Goal: Task Accomplishment & Management: Manage account settings

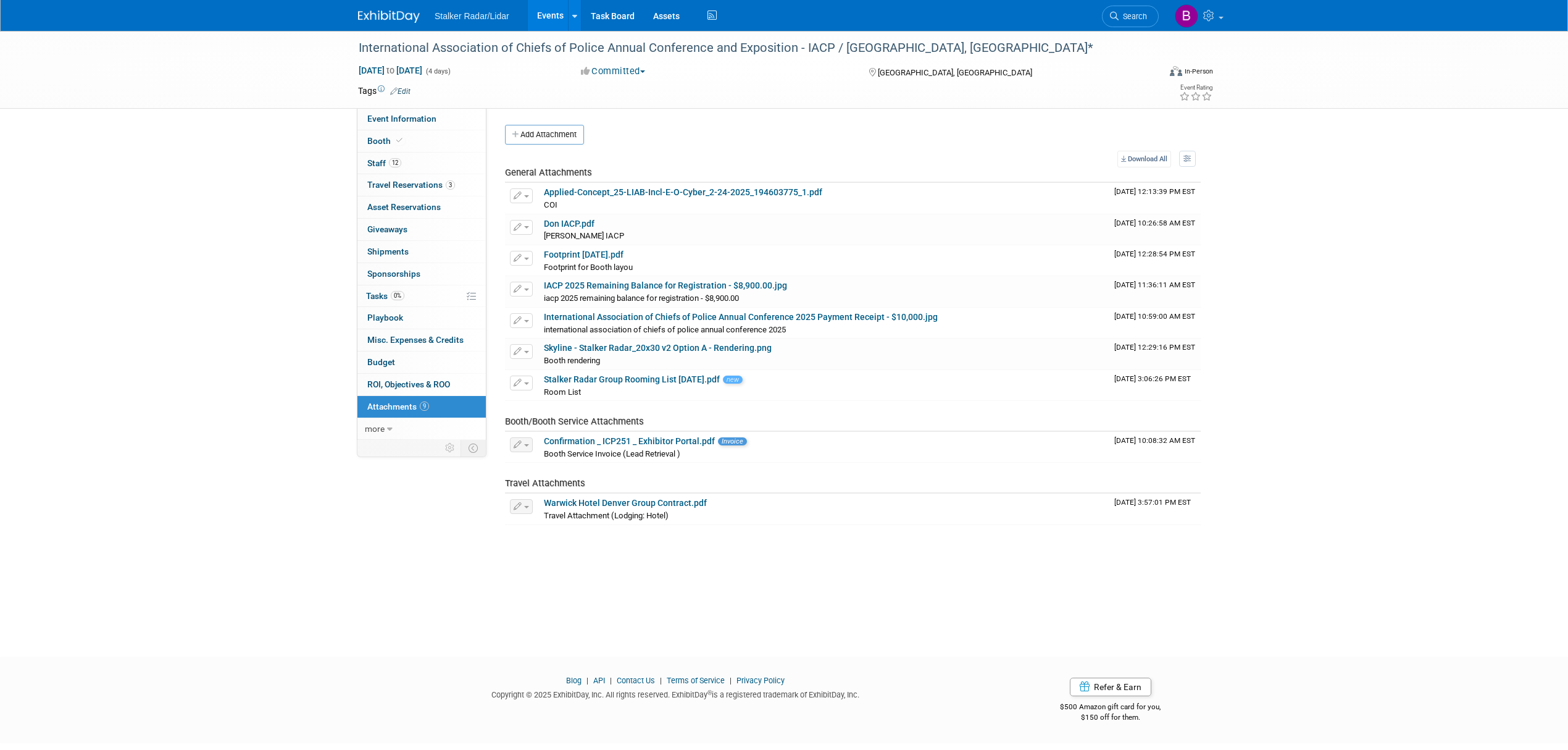
click at [559, 13] on link "Events" at bounding box center [550, 15] width 45 height 31
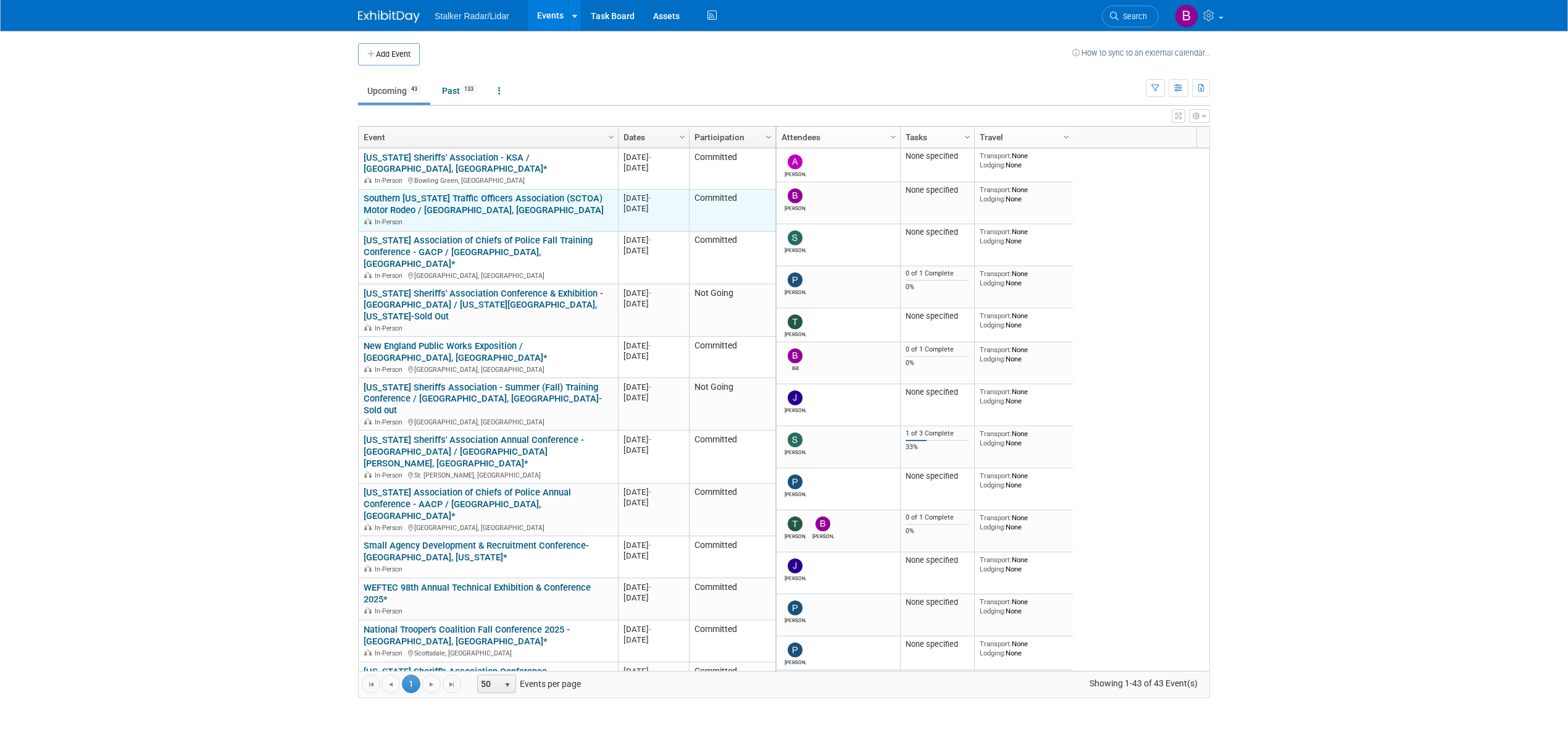
click at [544, 201] on div "Southern California Traffic Officers Association (SCTOA) Motor Rodeo / Huntingt…" at bounding box center [488, 209] width 249 height 33
click at [529, 193] on link "Southern California Traffic Officers Association (SCTOA) Motor Rodeo / Huntingt…" at bounding box center [483, 204] width 240 height 23
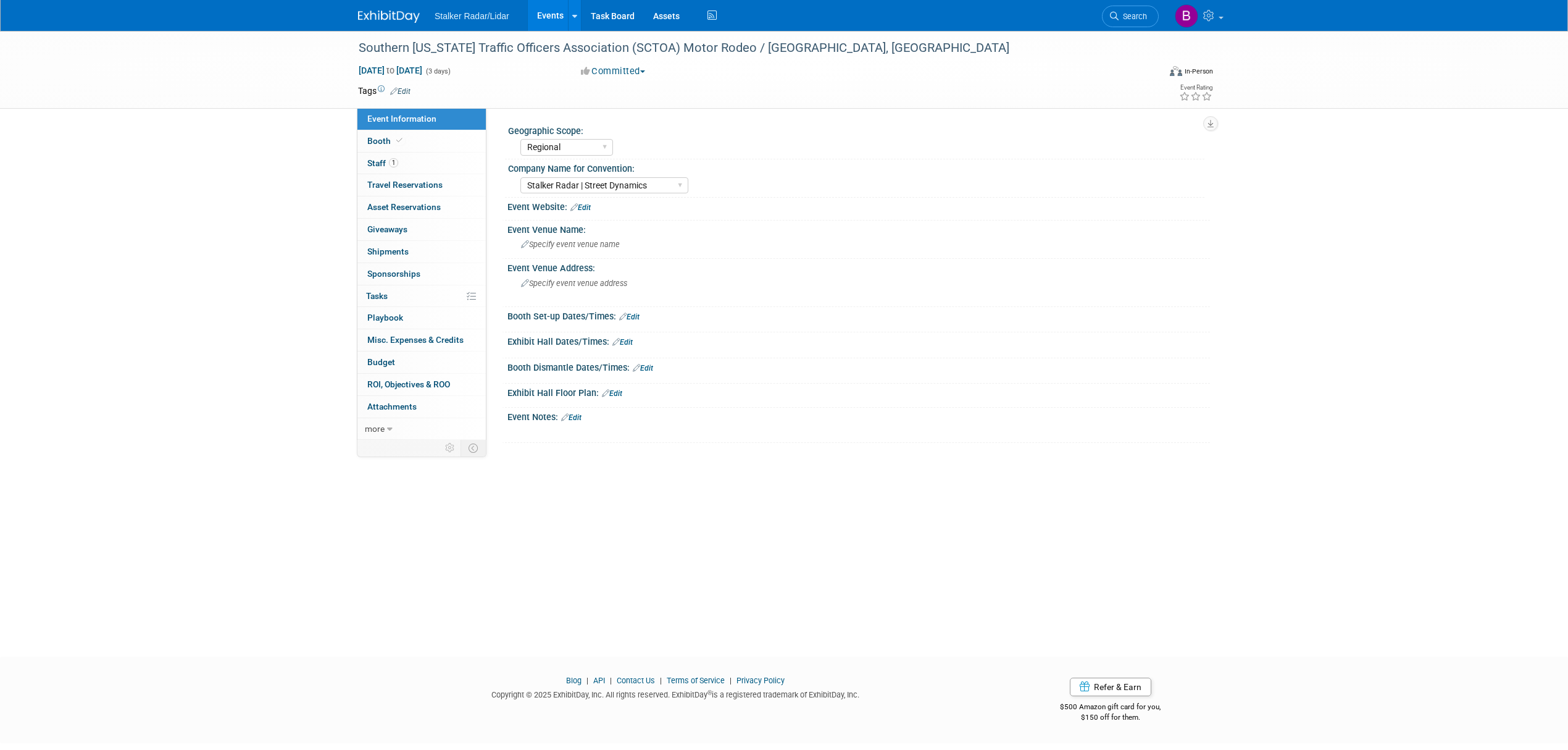
select select "Regional"
select select "Stalker Radar | Street Dynamics"
click at [758, 44] on div "Southern [US_STATE] Traffic Officers Association (SCTOA) Motor Rodeo / [GEOGRAP…" at bounding box center [747, 48] width 786 height 22
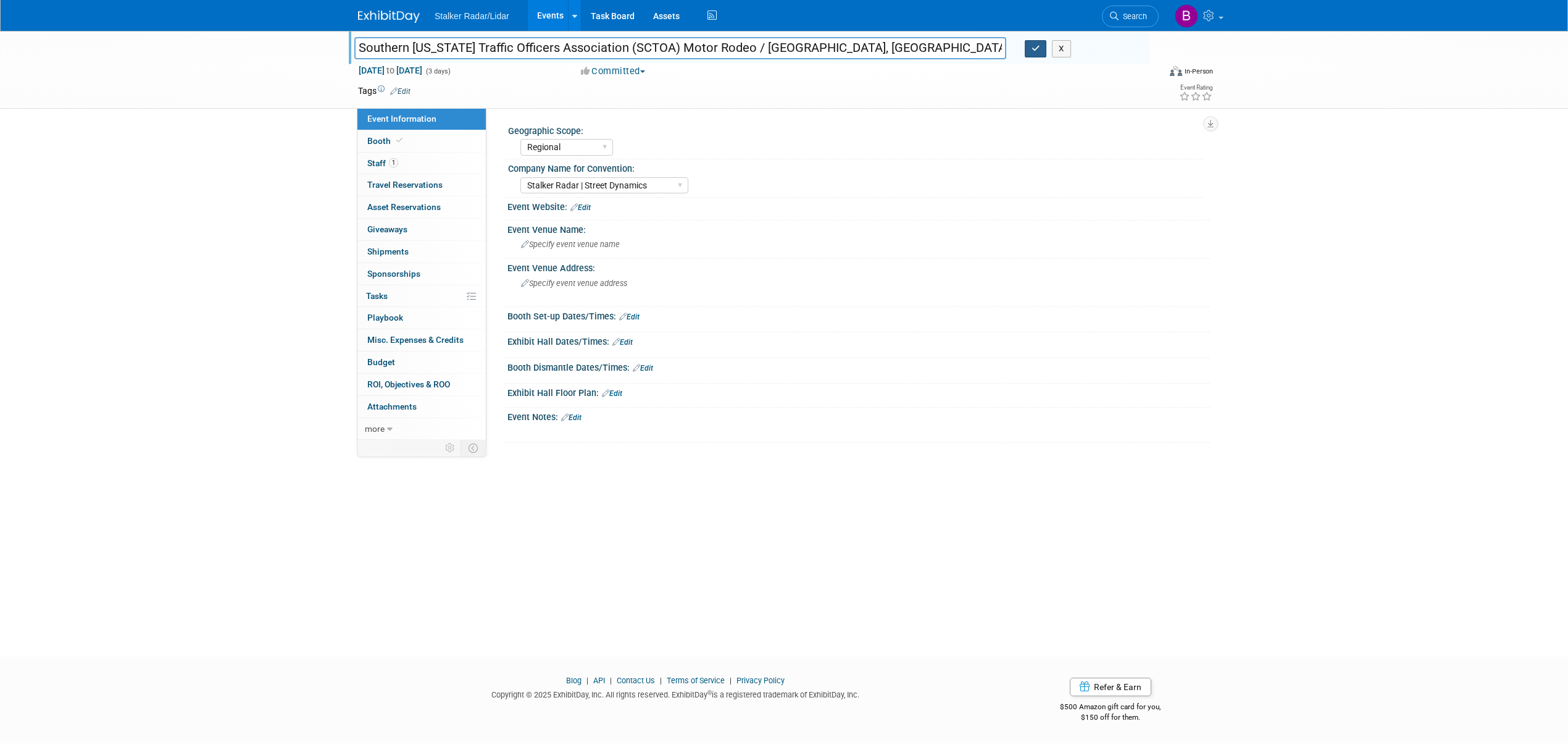
type input "Southern California Traffic Officers Association (SCTOA) Motor Rodeo / Huntingt…"
click at [1031, 50] on icon "button" at bounding box center [1035, 48] width 9 height 8
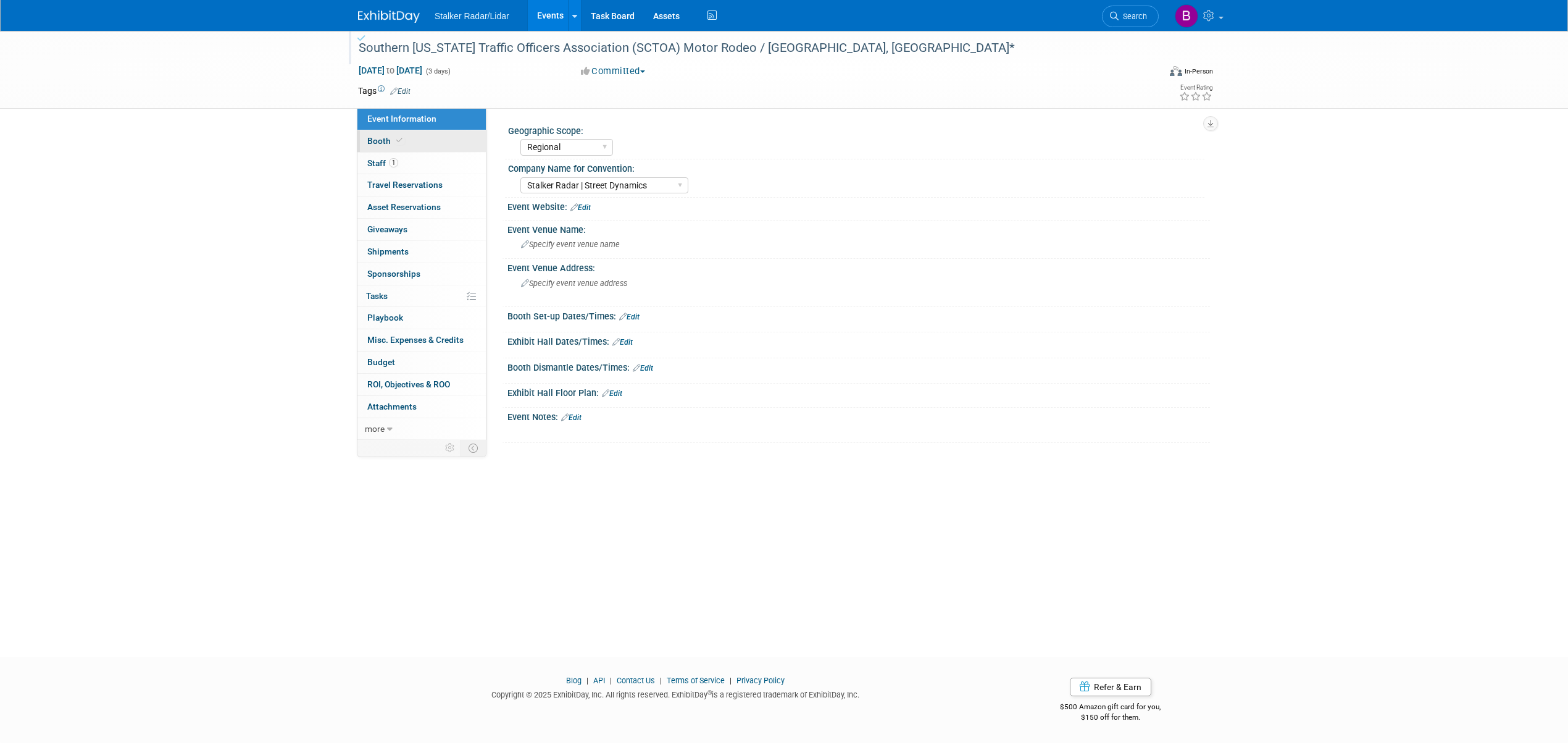
click at [400, 141] on icon at bounding box center [399, 140] width 6 height 7
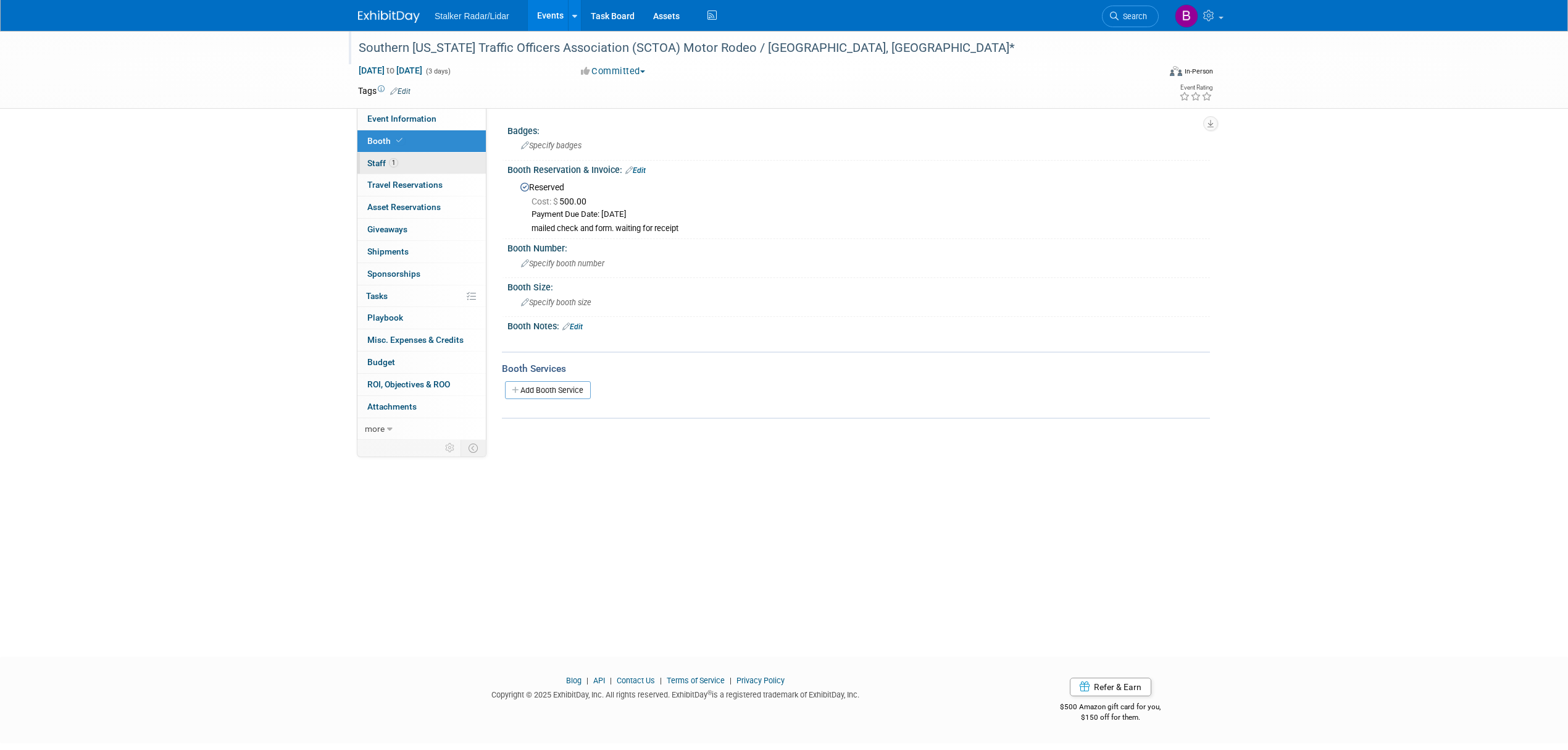
click at [400, 168] on link "1 Staff 1" at bounding box center [421, 163] width 129 height 22
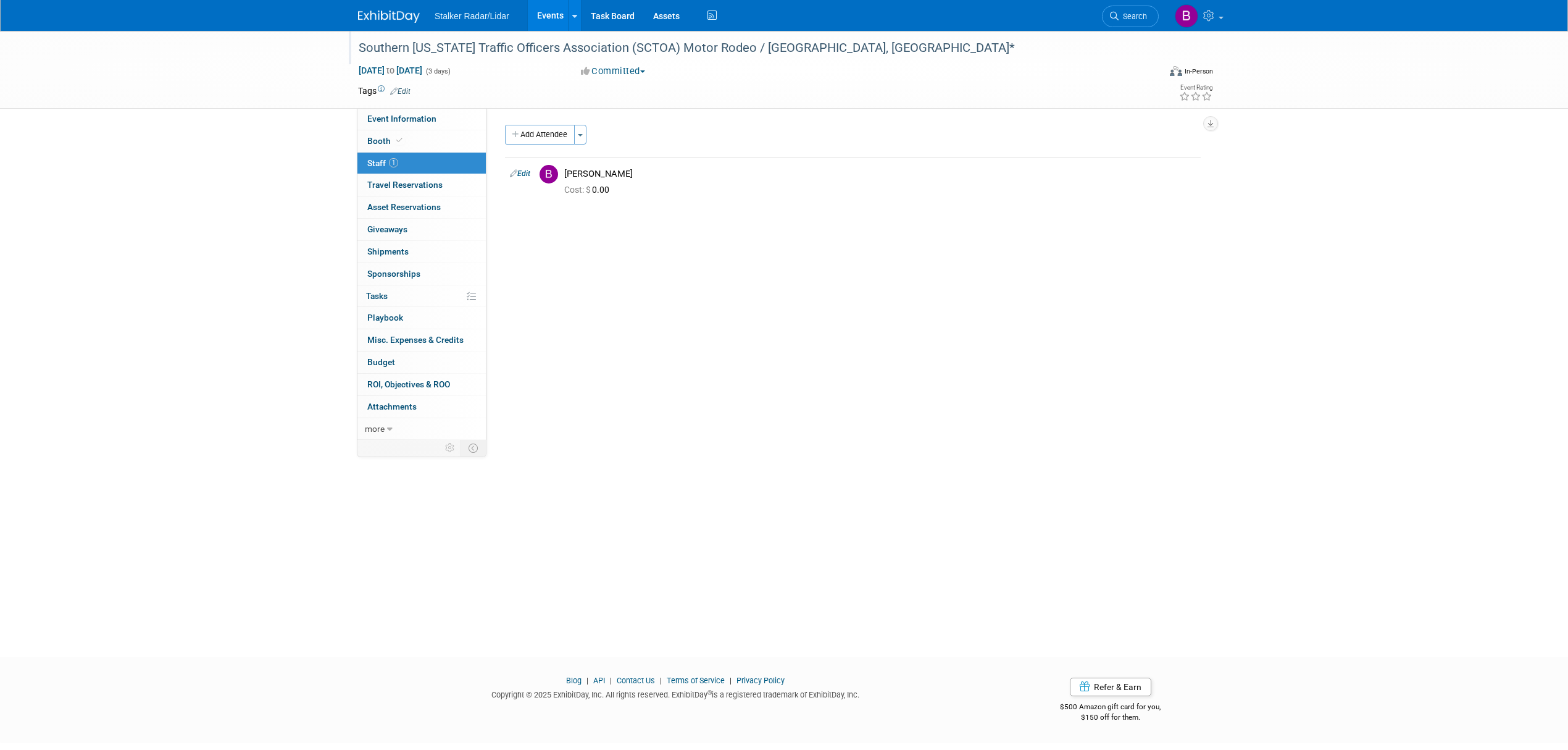
click at [552, 16] on link "Events" at bounding box center [550, 15] width 45 height 31
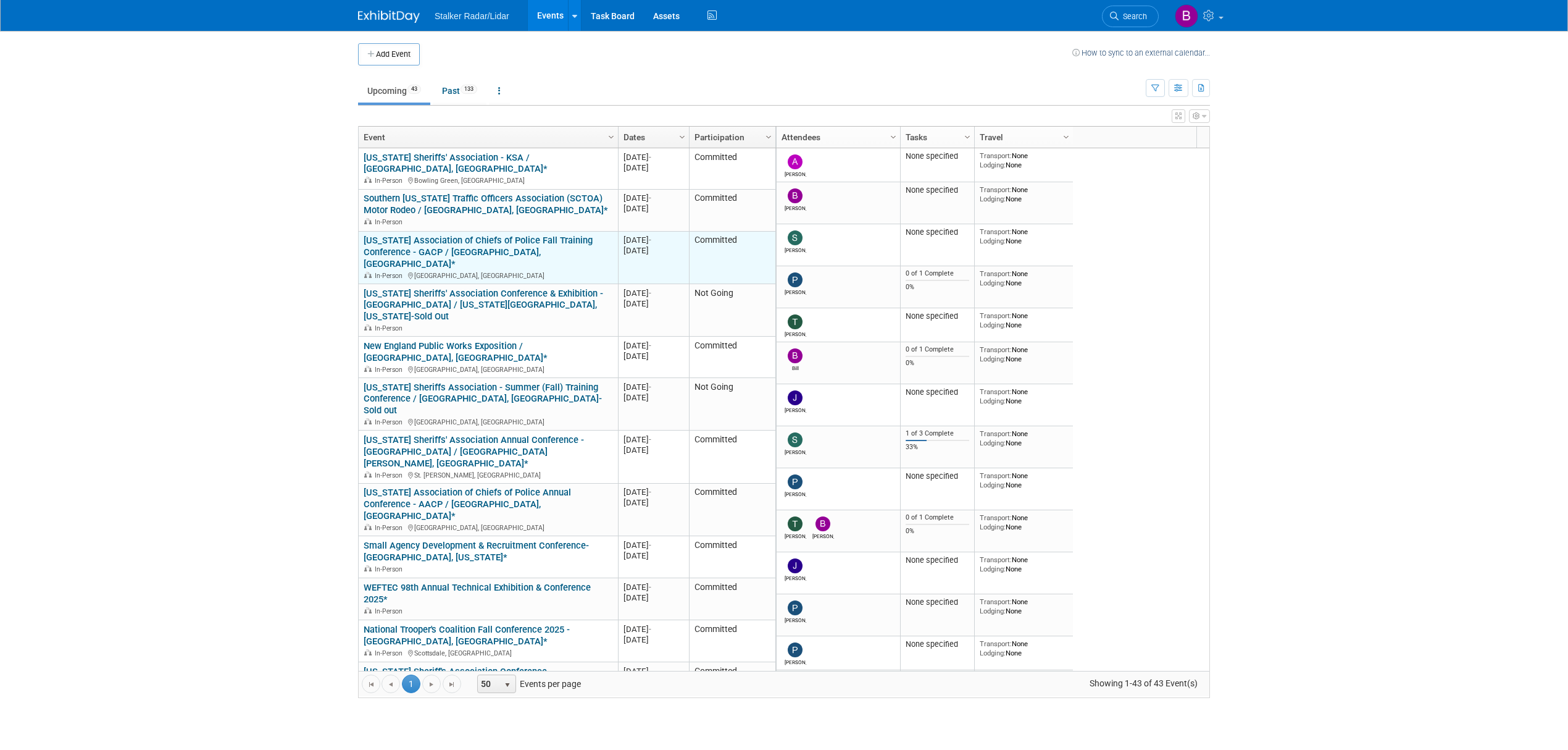
click at [493, 241] on link "[US_STATE] Association of Chiefs of Police Fall Training Conference - GACP / [G…" at bounding box center [478, 252] width 229 height 35
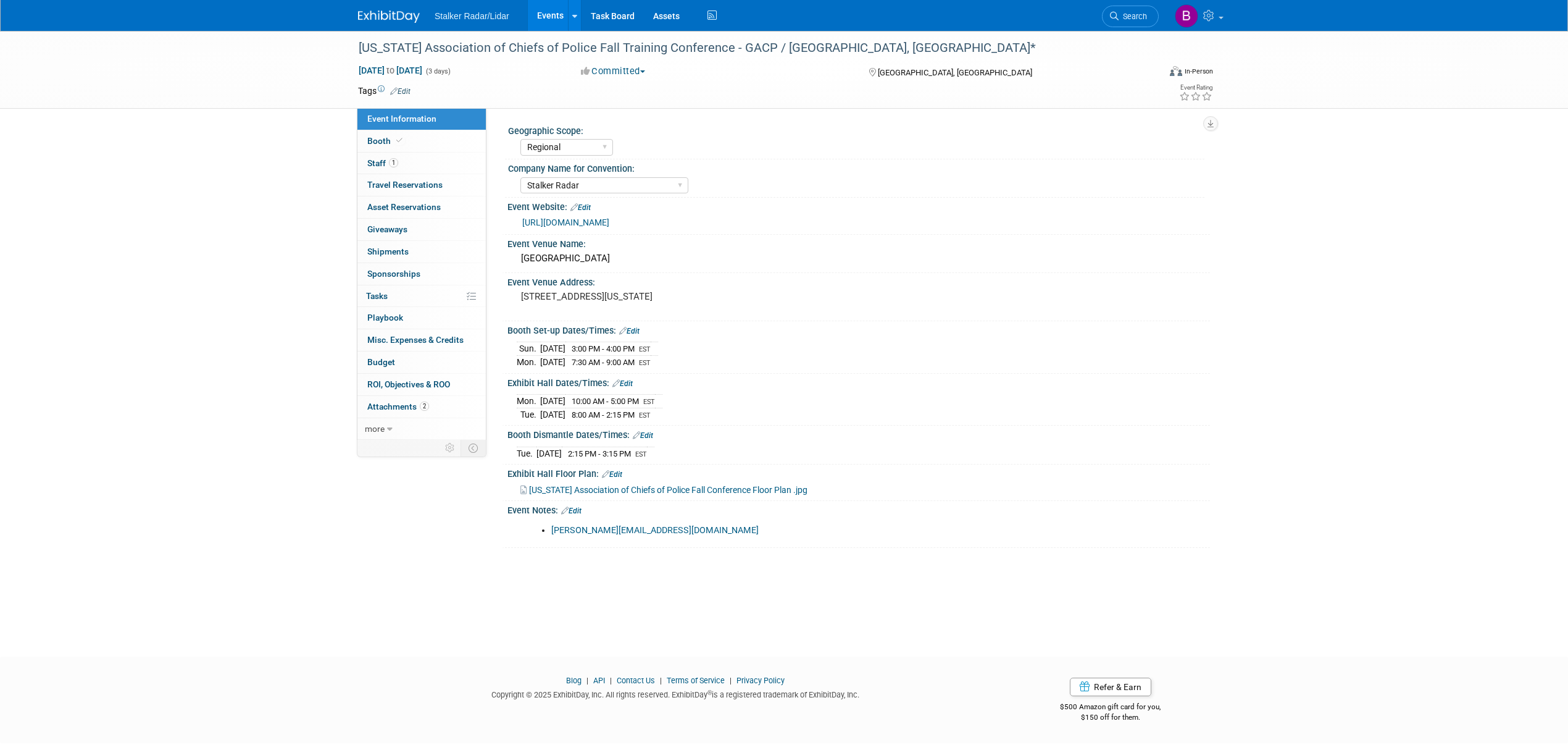
select select "Regional"
select select "Stalker Radar"
click at [610, 223] on link "[URL][DOMAIN_NAME]" at bounding box center [566, 222] width 87 height 10
click at [403, 144] on link "Booth" at bounding box center [421, 141] width 129 height 22
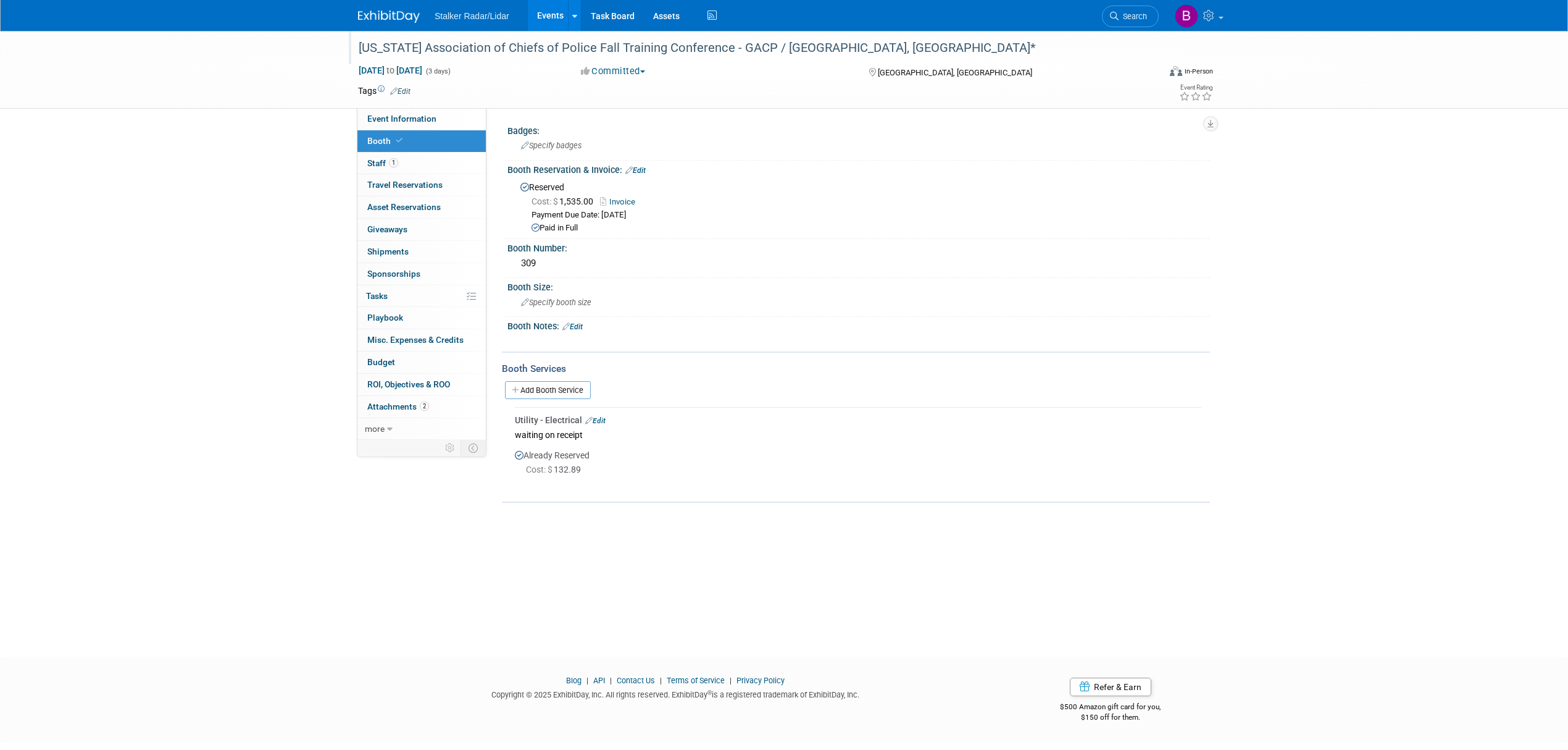
click at [720, 59] on div "[US_STATE] Association of Chiefs of Police Fall Training Conference - GACP / [G…" at bounding box center [752, 50] width 795 height 20
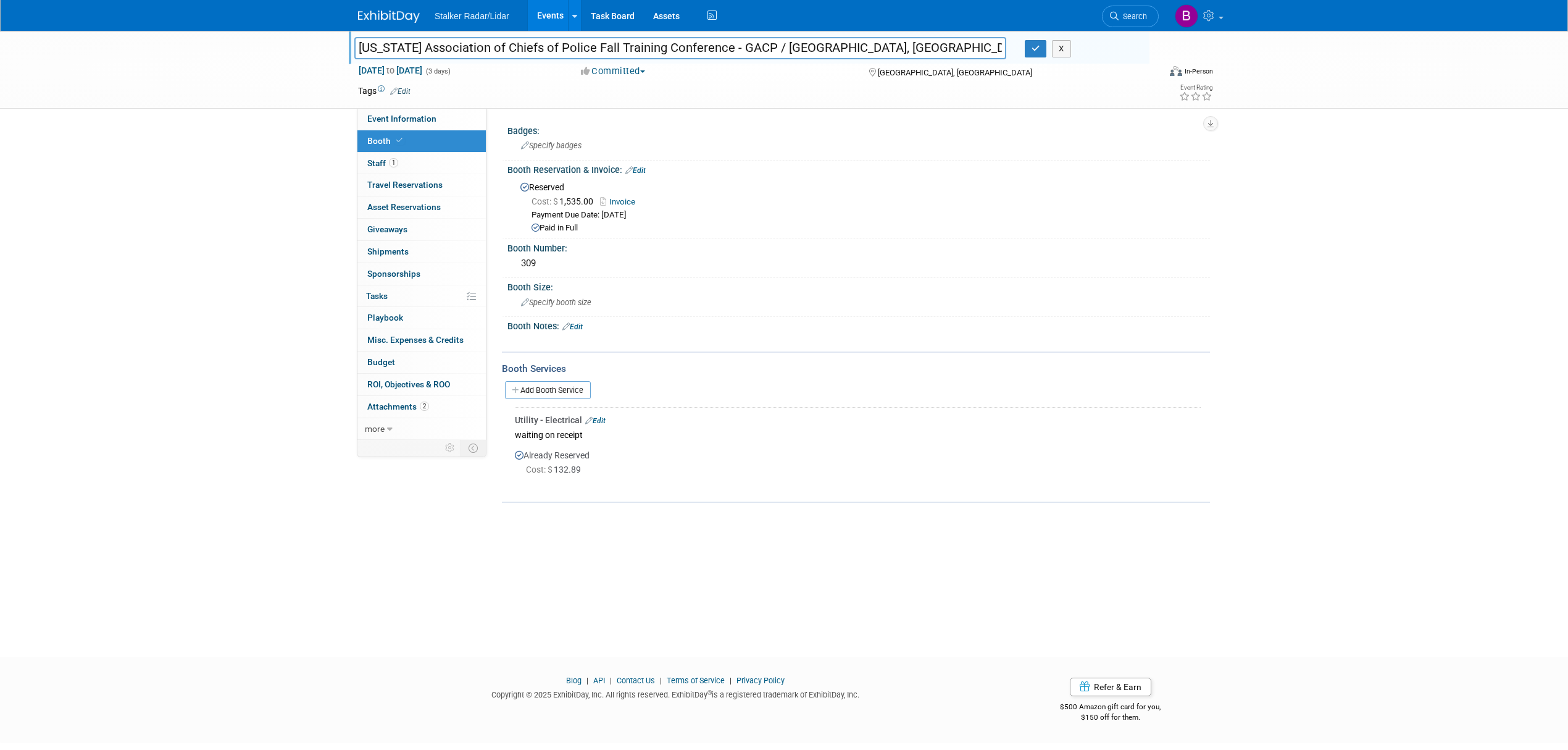
drag, startPoint x: 712, startPoint y: 50, endPoint x: 347, endPoint y: 36, distance: 365.3
click at [347, 36] on div "[US_STATE] Association of Chiefs of Police Fall Training Conference - GACP / [G…" at bounding box center [784, 69] width 1568 height 78
click at [383, 159] on span "Staff 1" at bounding box center [382, 163] width 31 height 10
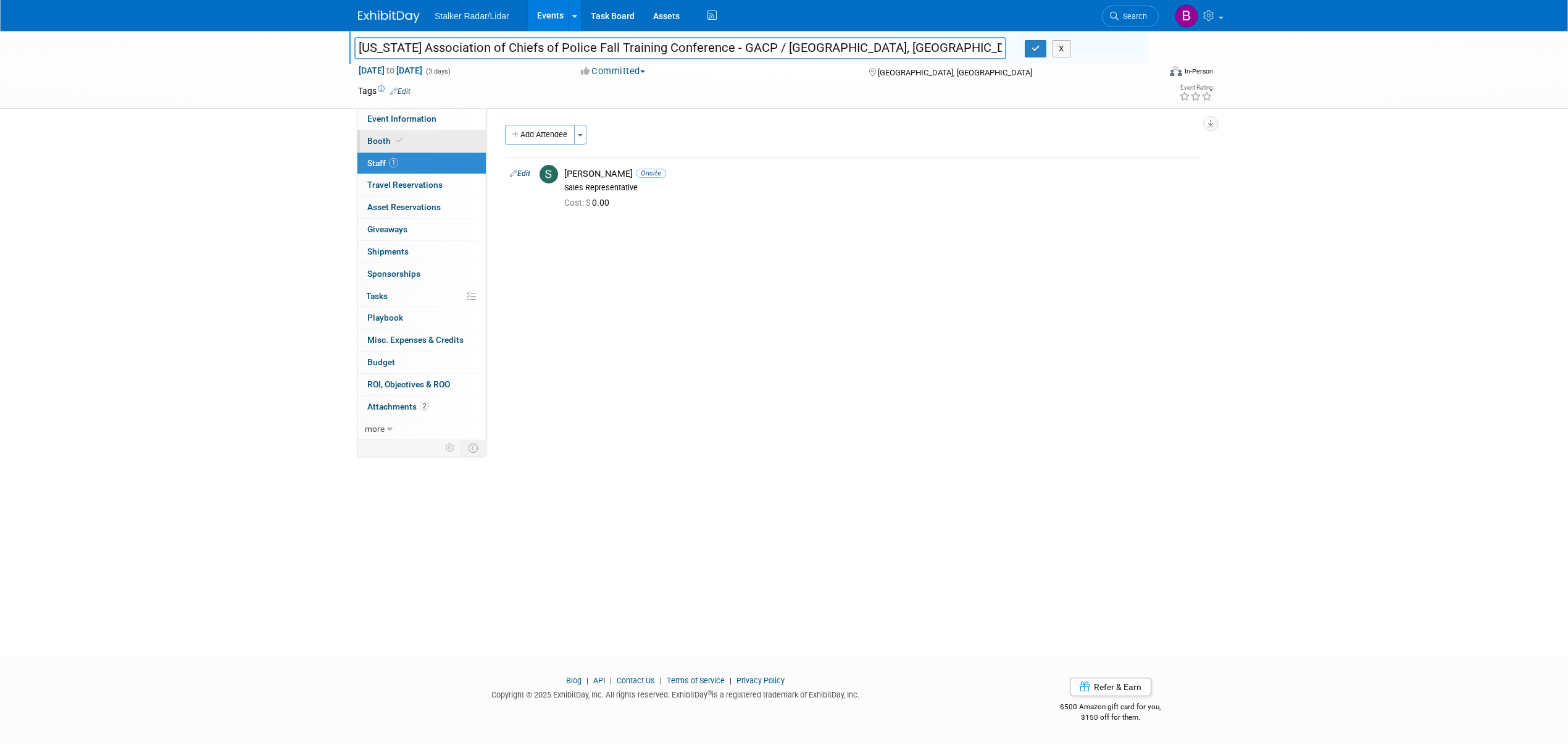
click at [399, 142] on icon at bounding box center [399, 140] width 6 height 7
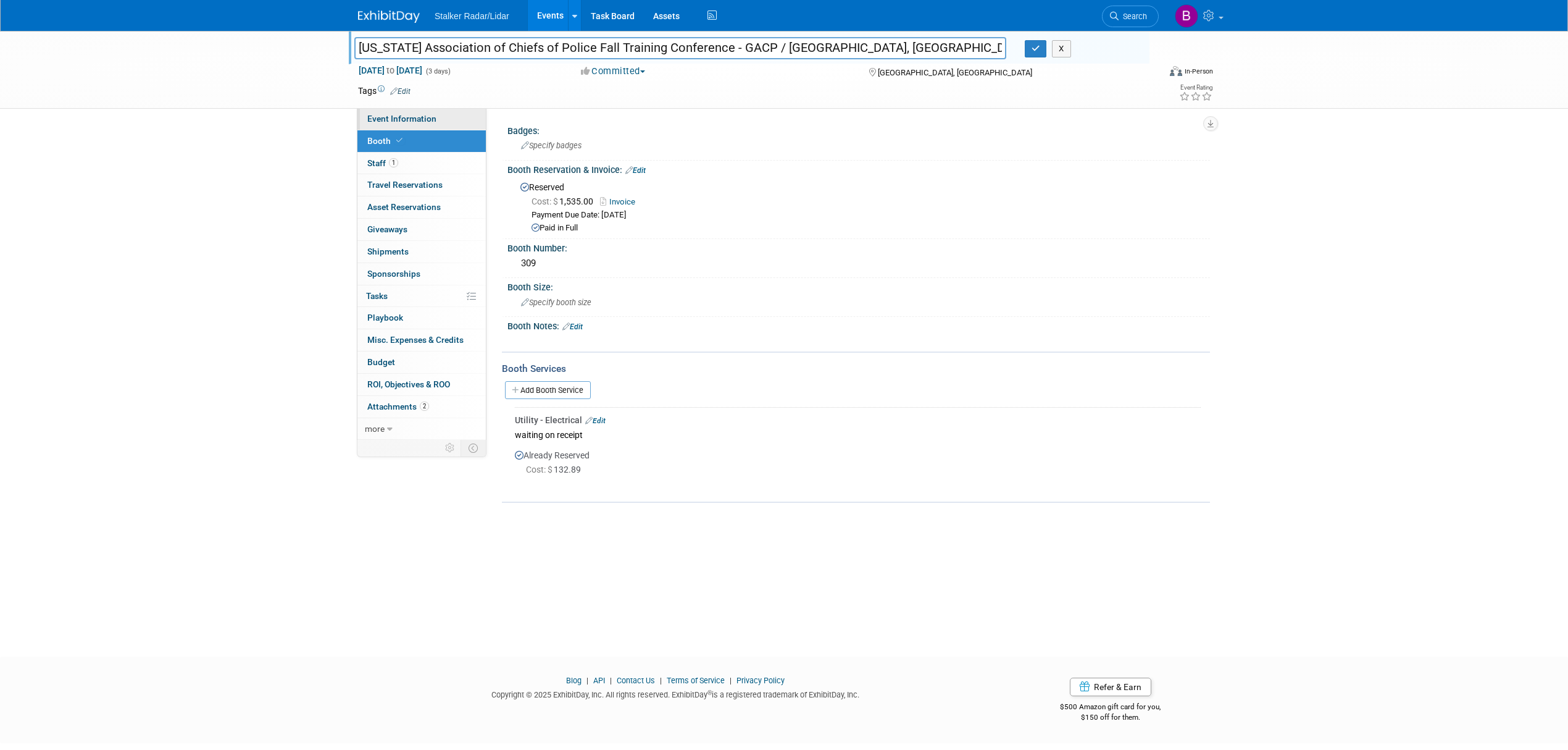
click at [409, 124] on link "Event Information" at bounding box center [421, 119] width 129 height 22
select select "Regional"
select select "Stalker Radar"
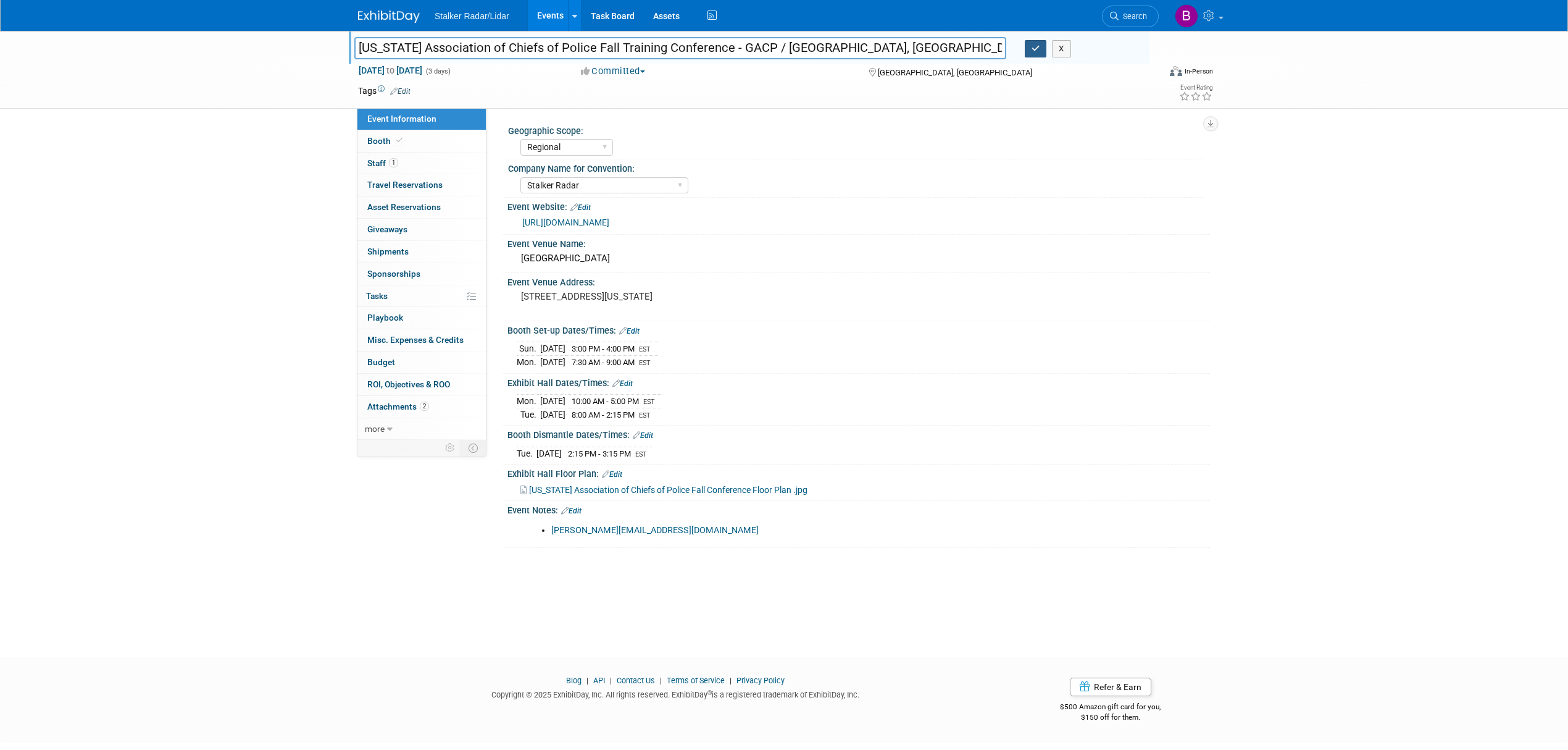
click at [1027, 53] on button "button" at bounding box center [1035, 48] width 22 height 17
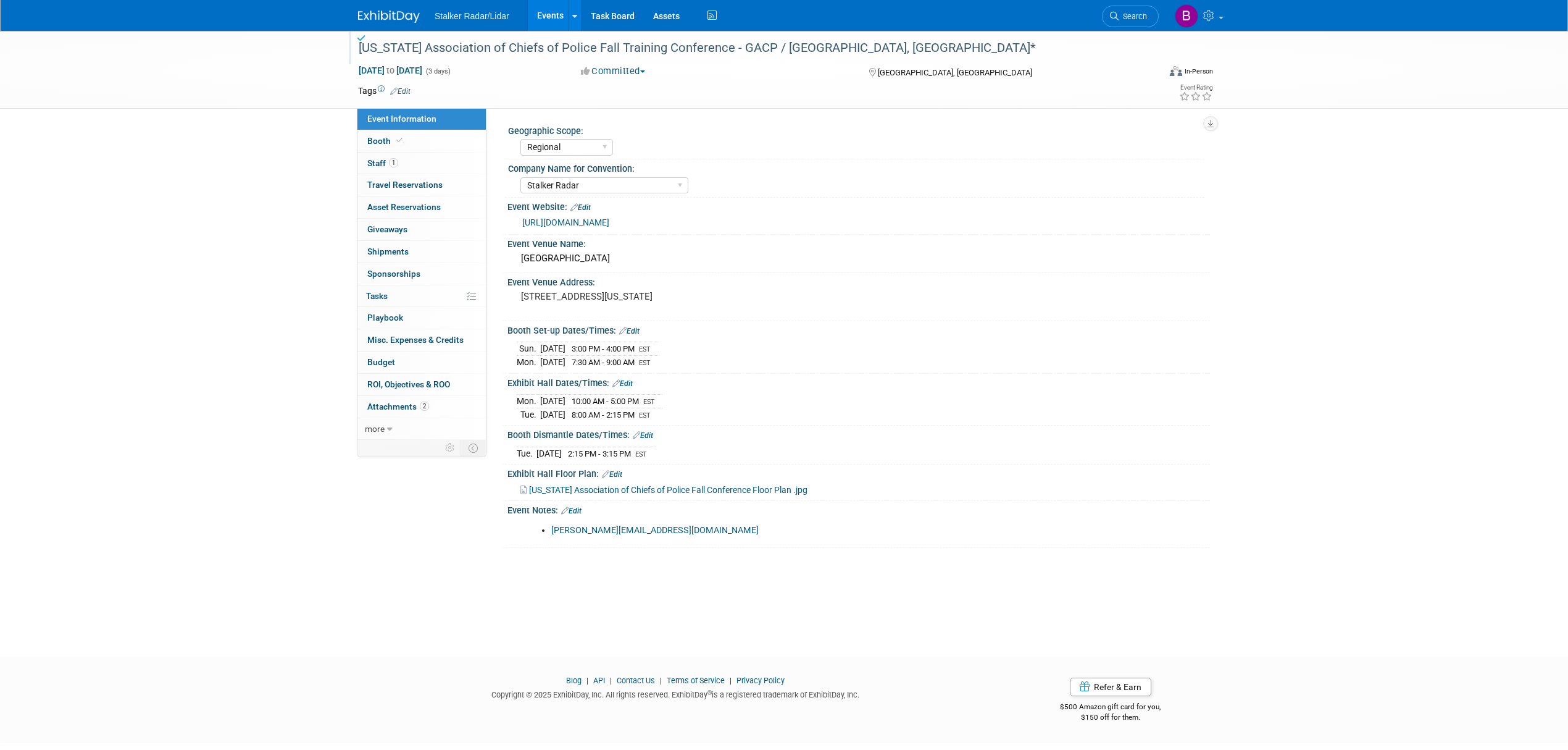
click at [543, 17] on link "Events" at bounding box center [550, 15] width 45 height 31
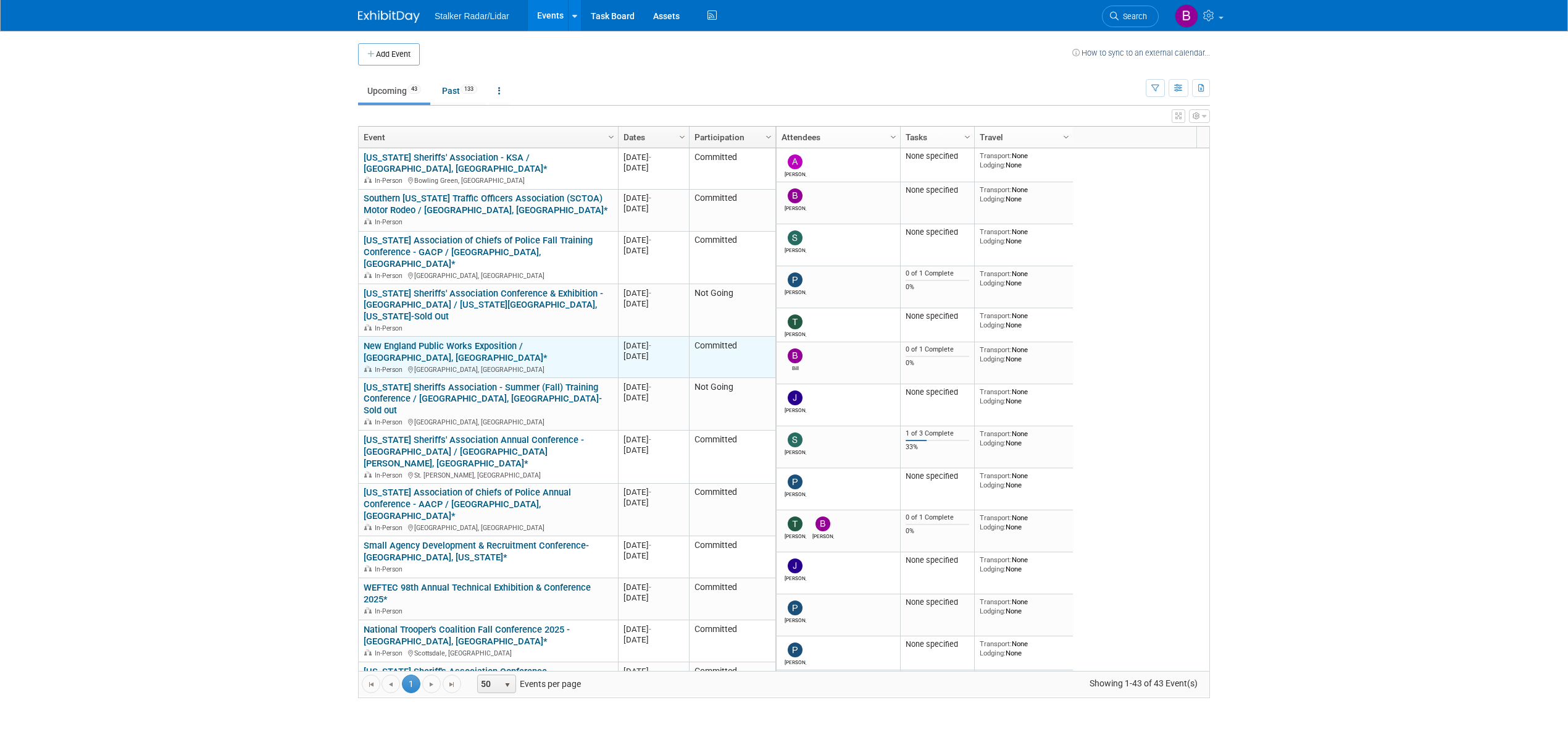
click at [514, 340] on link "New England Public Works Exposition / [GEOGRAPHIC_DATA], [GEOGRAPHIC_DATA]*" at bounding box center [455, 352] width 184 height 23
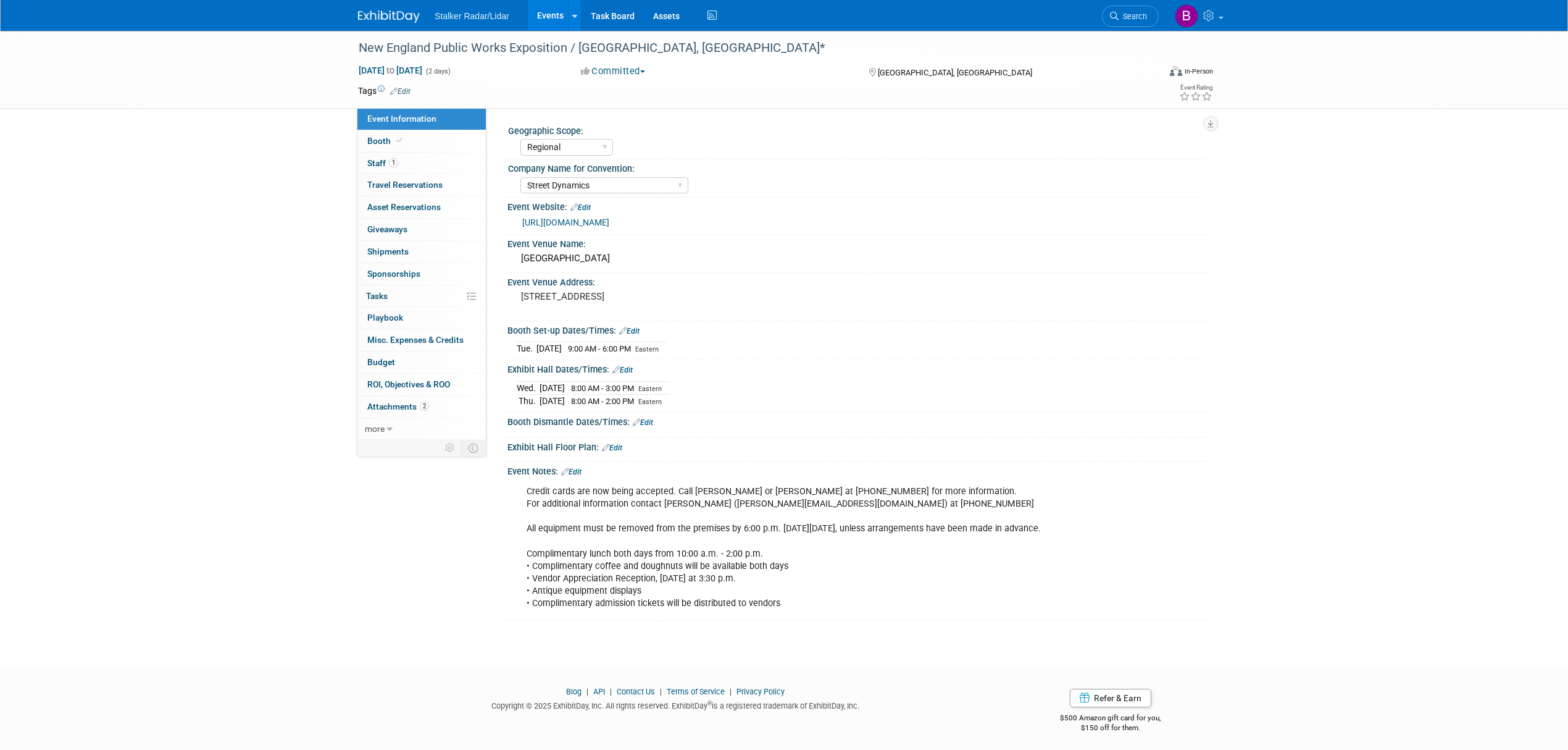
select select "Regional"
select select "Street Dynamics"
click at [409, 133] on link "Booth" at bounding box center [421, 141] width 129 height 22
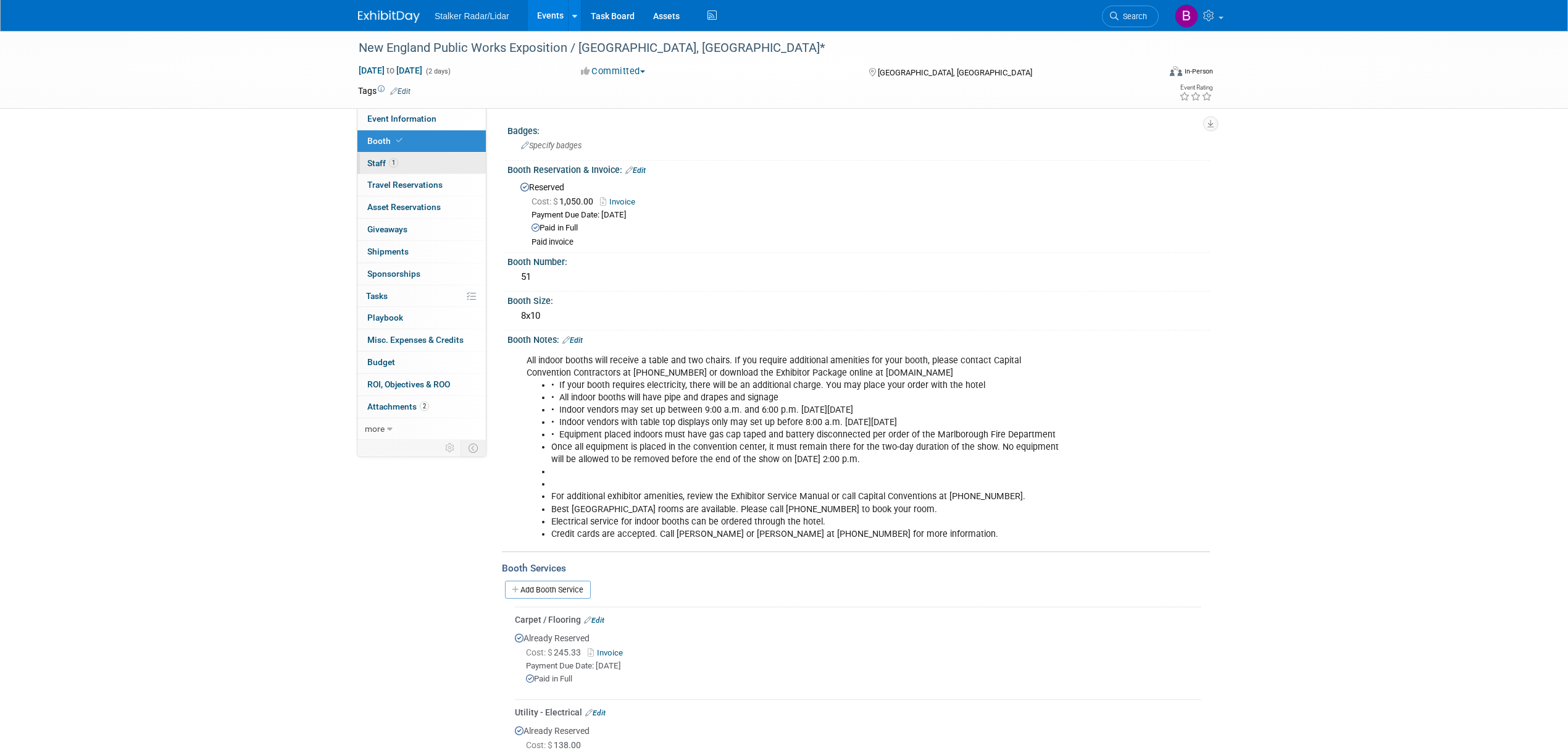
click at [405, 157] on link "1 Staff 1" at bounding box center [421, 163] width 129 height 22
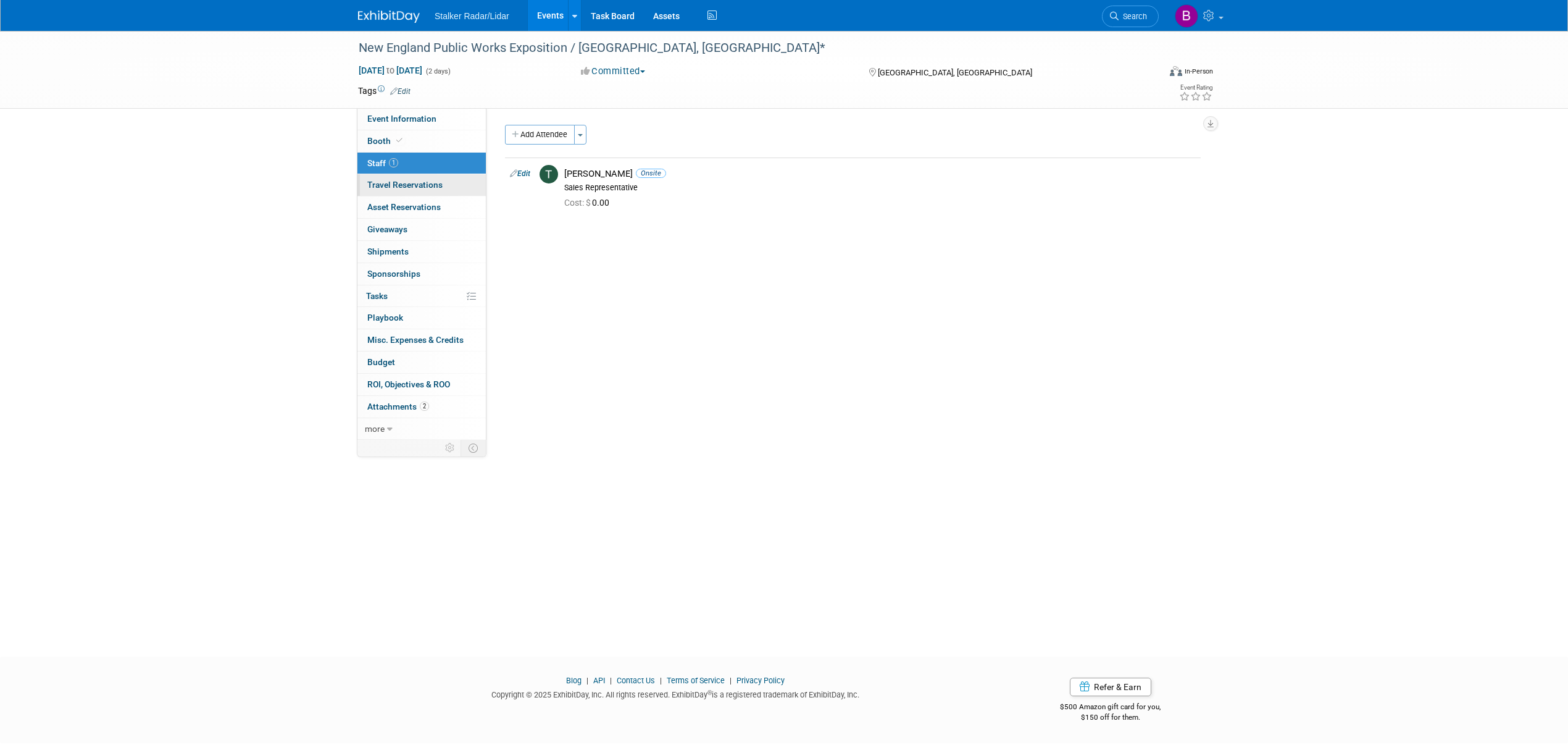
click at [405, 183] on span "Travel Reservations 0" at bounding box center [405, 184] width 76 height 10
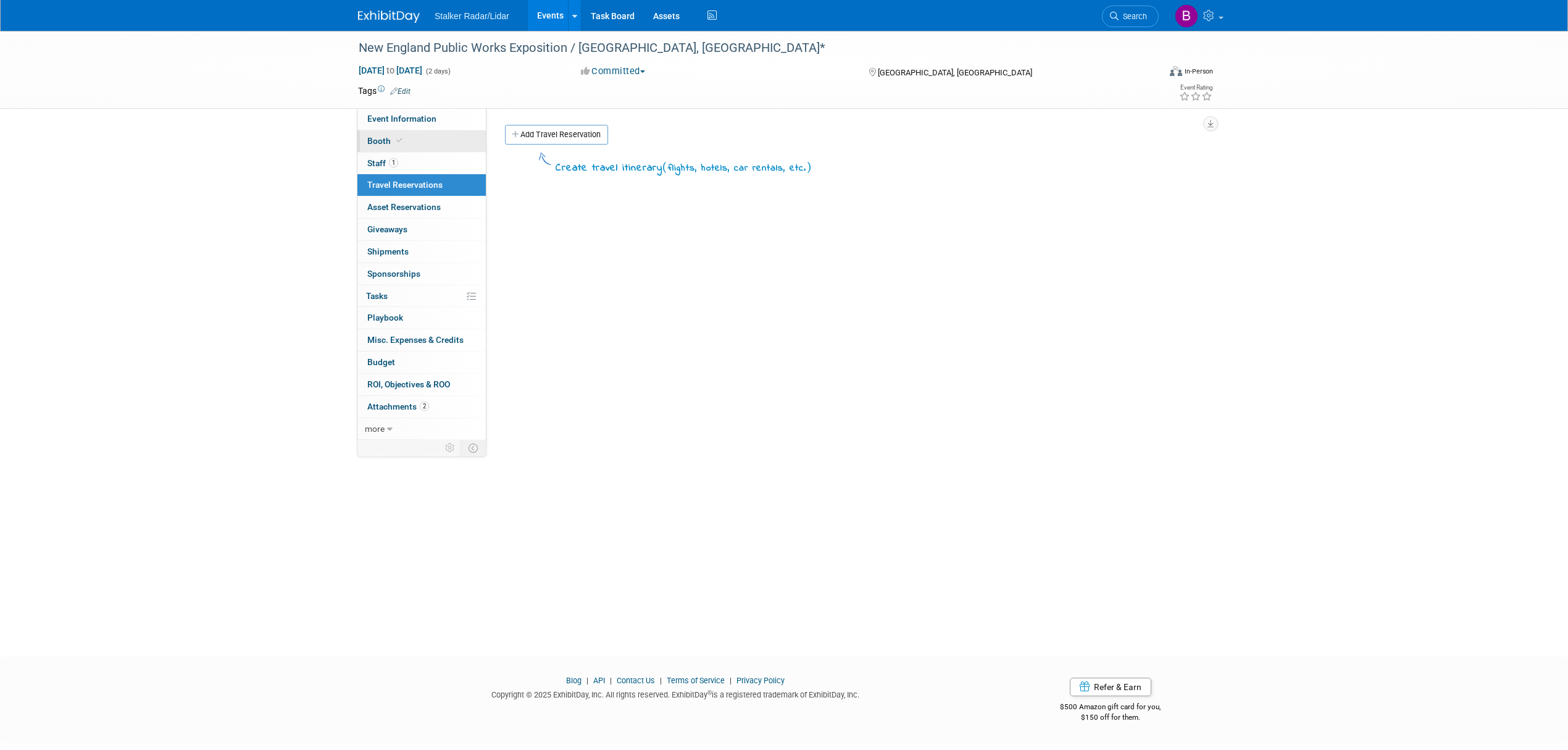
click at [403, 142] on span at bounding box center [399, 141] width 11 height 10
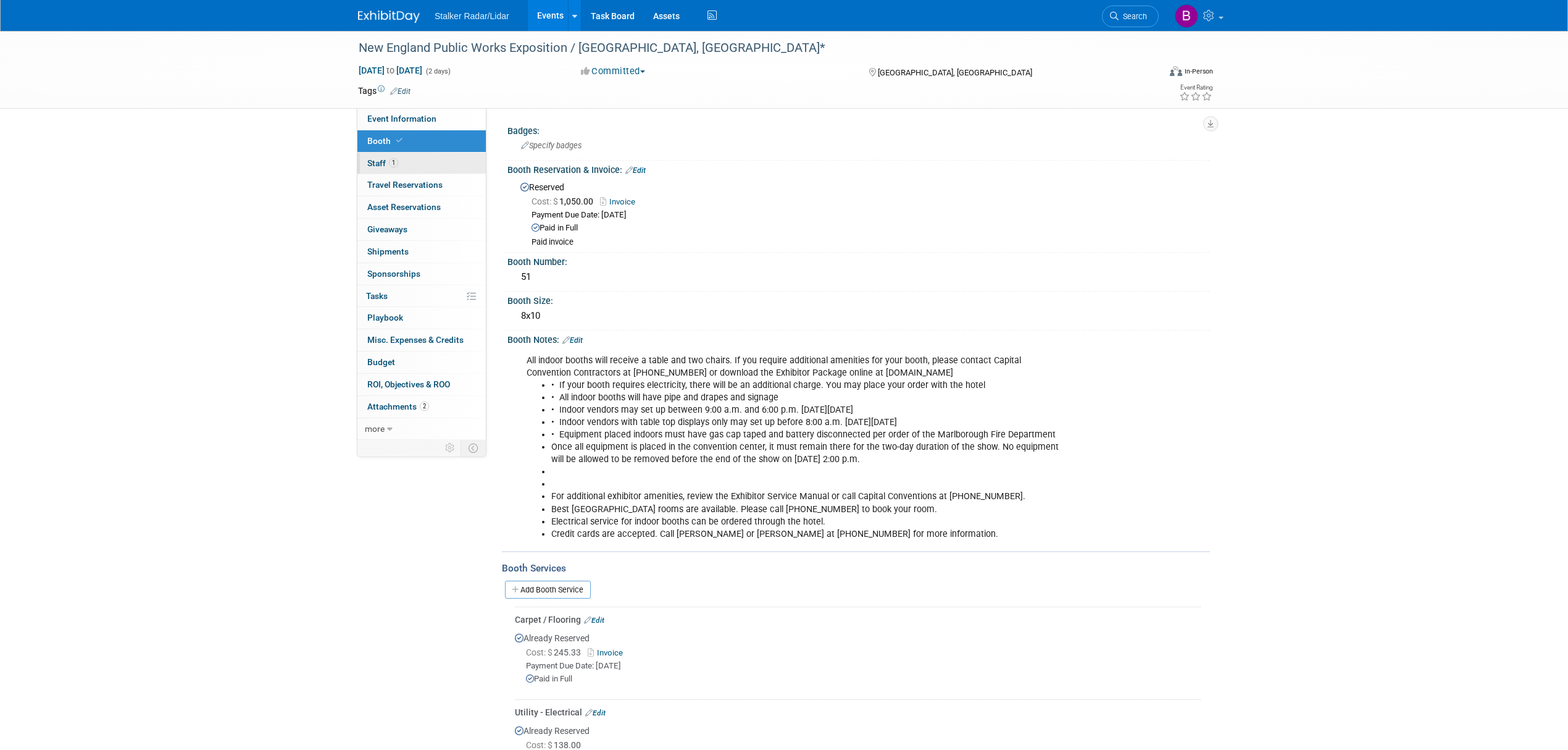
click at [394, 163] on span "1" at bounding box center [394, 163] width 10 height 10
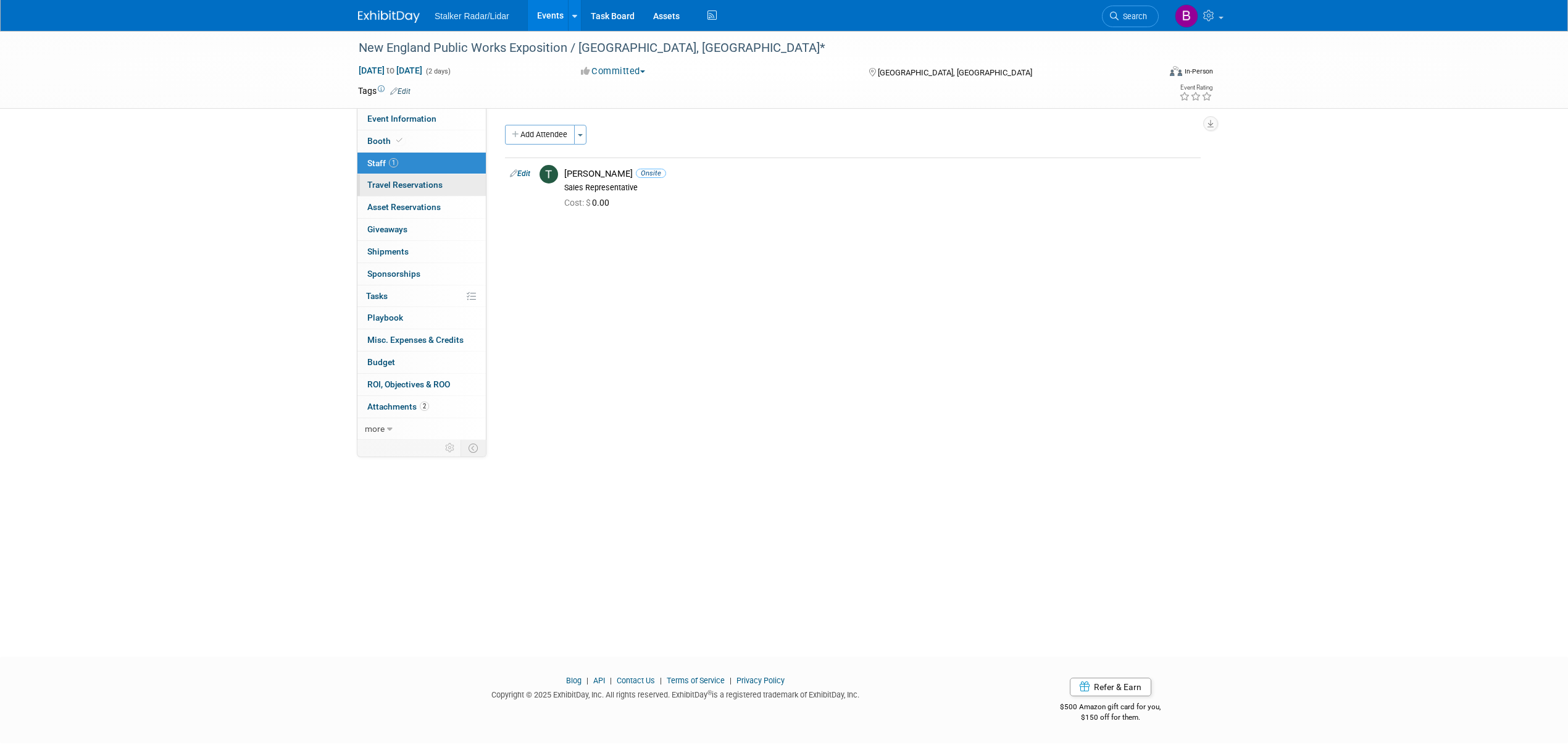
click at [400, 186] on span "Travel Reservations 0" at bounding box center [405, 184] width 76 height 10
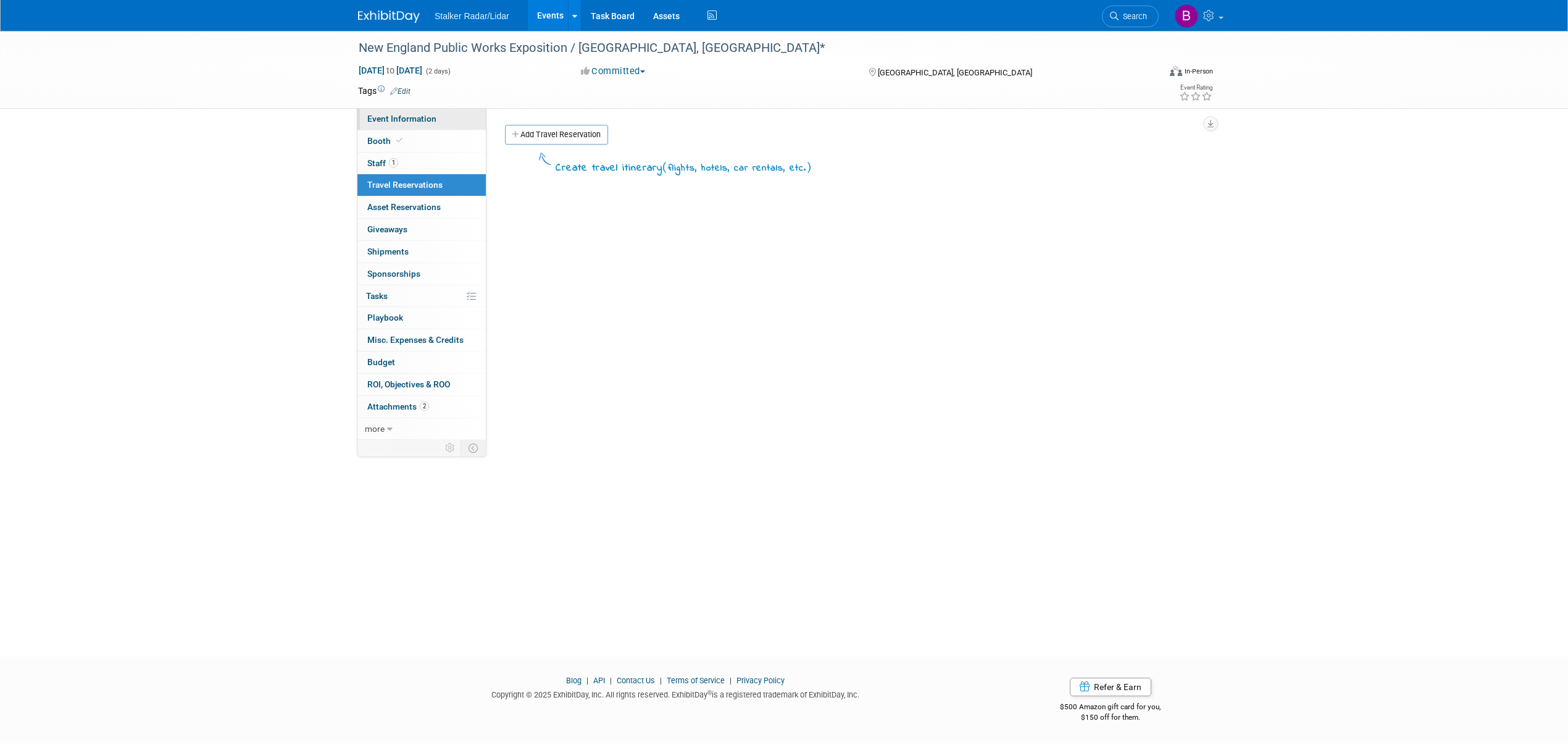
click at [400, 120] on span "Event Information" at bounding box center [402, 118] width 69 height 10
select select "Regional"
select select "Street Dynamics"
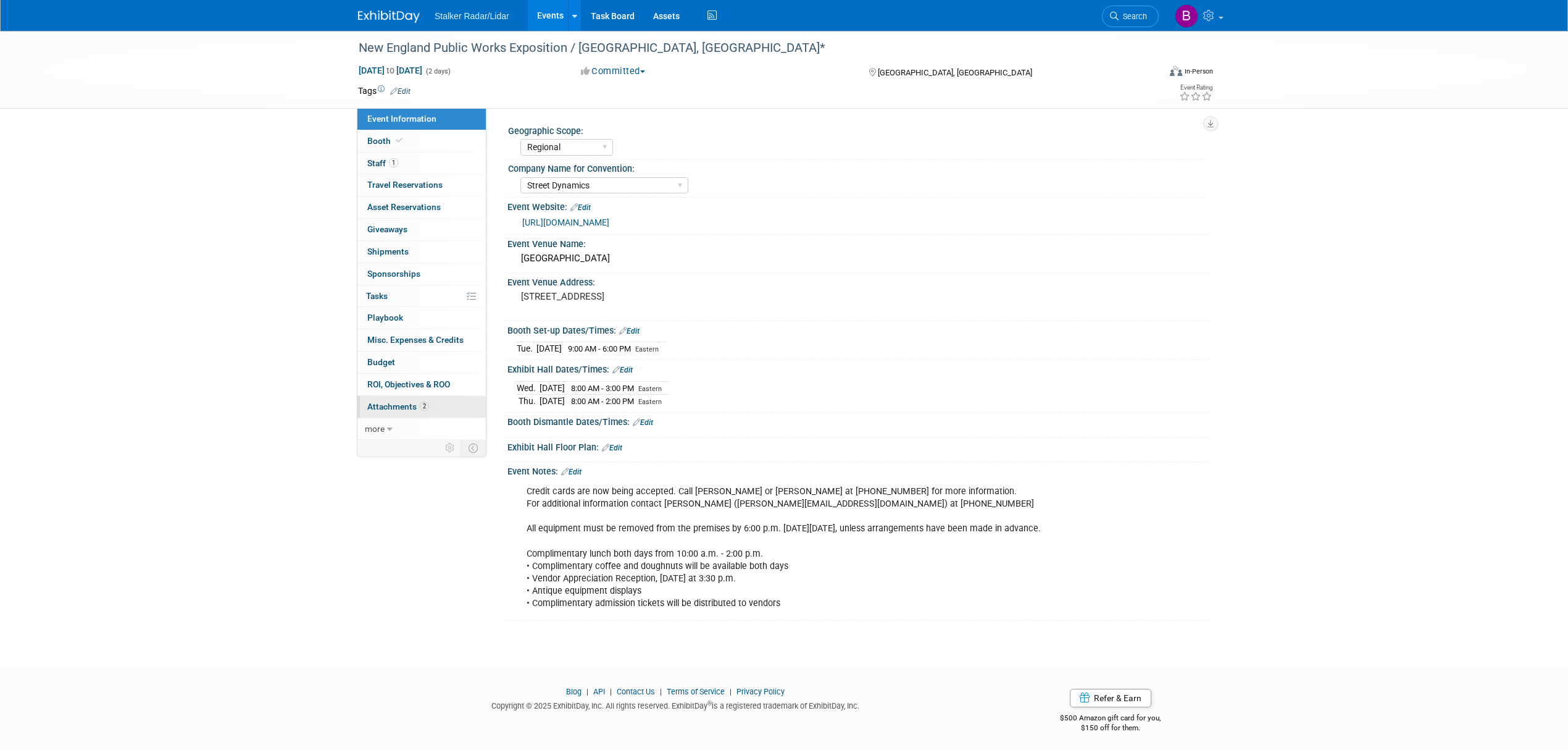
click at [427, 410] on span "2" at bounding box center [424, 406] width 10 height 10
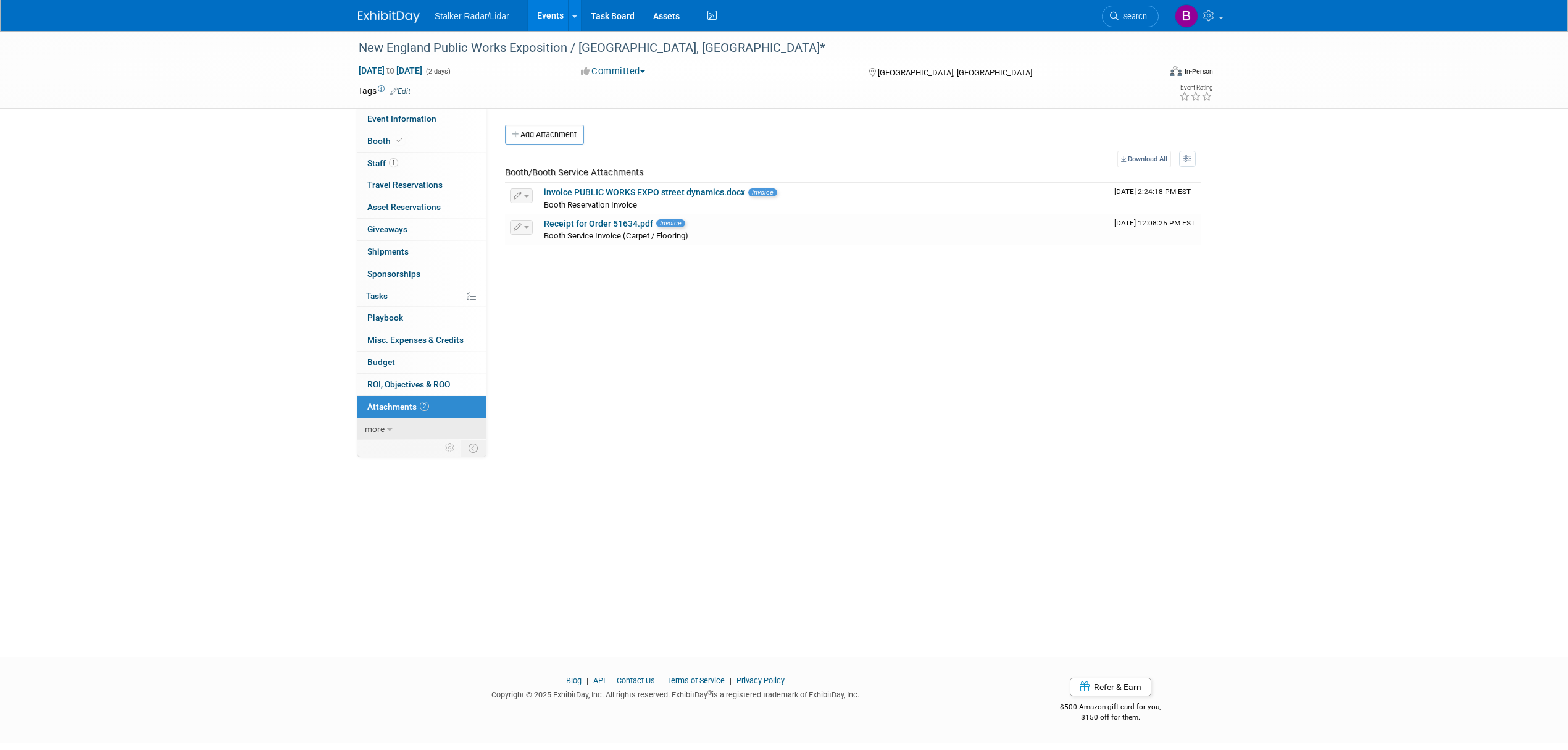
click at [401, 434] on link "more" at bounding box center [421, 429] width 129 height 22
click at [423, 453] on span "Event Binder (.pdf export)" at bounding box center [416, 450] width 99 height 10
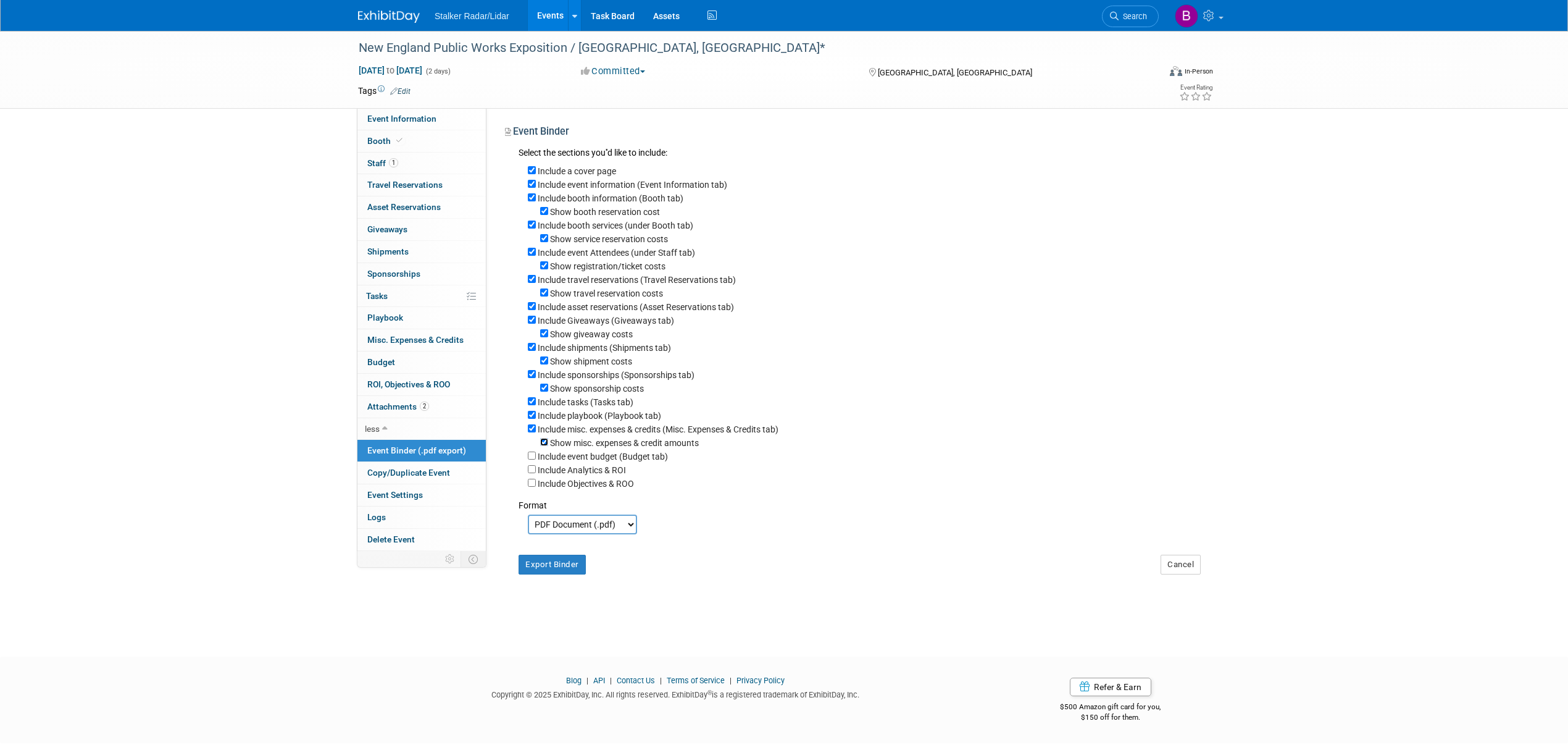
click at [543, 442] on input "Show misc. expenses & credit amounts" at bounding box center [544, 442] width 8 height 8
checkbox input "false"
click at [531, 430] on input "Include misc. expenses & credits (Misc. Expenses & Credits tab)" at bounding box center [532, 428] width 8 height 8
checkbox input "false"
click at [535, 417] on input "Include playbook (Playbook tab)" at bounding box center [532, 414] width 8 height 8
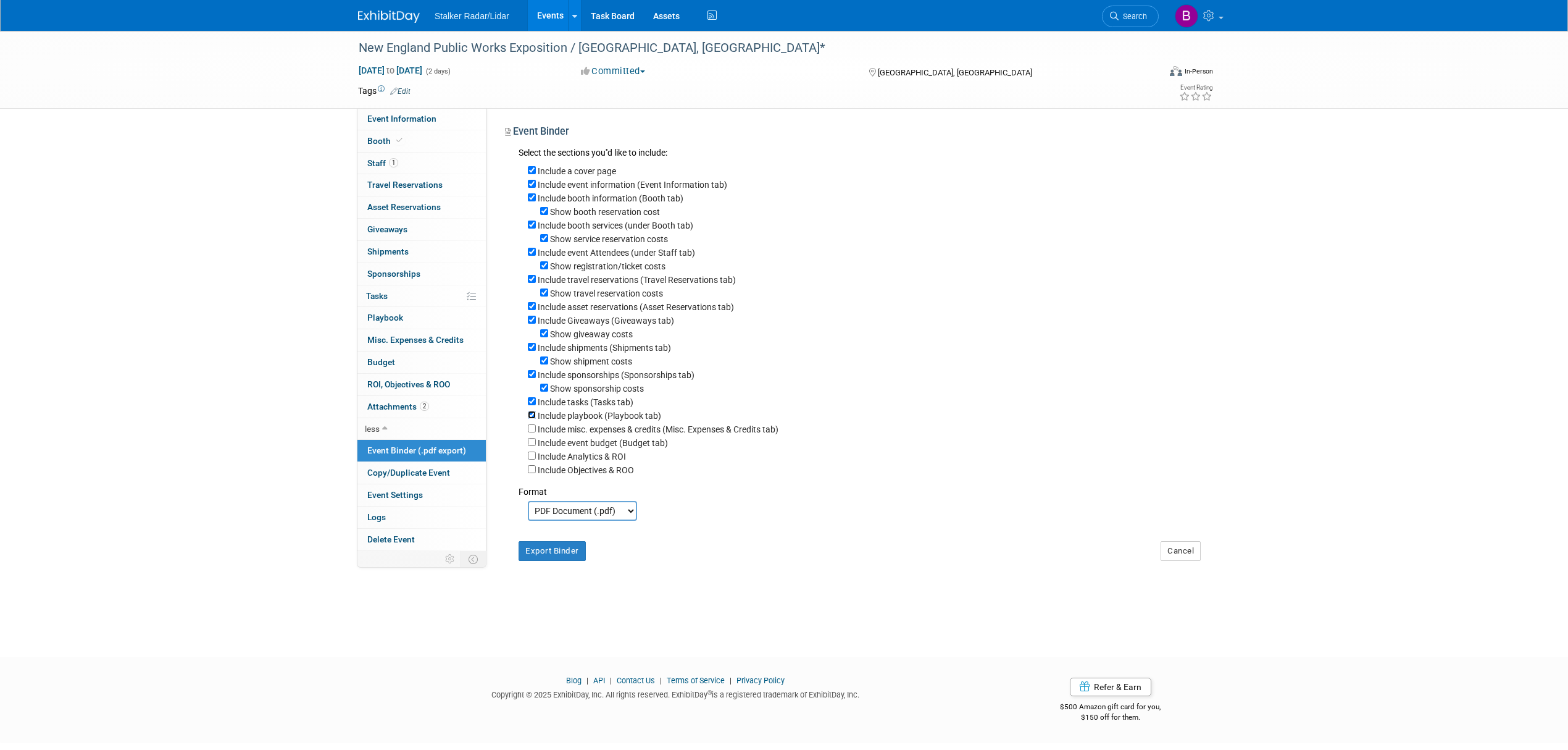
checkbox input "false"
click at [535, 405] on input "Include tasks (Tasks tab)" at bounding box center [532, 401] width 8 height 8
checkbox input "false"
click at [544, 391] on input "Show sponsorship costs" at bounding box center [544, 387] width 8 height 8
checkbox input "false"
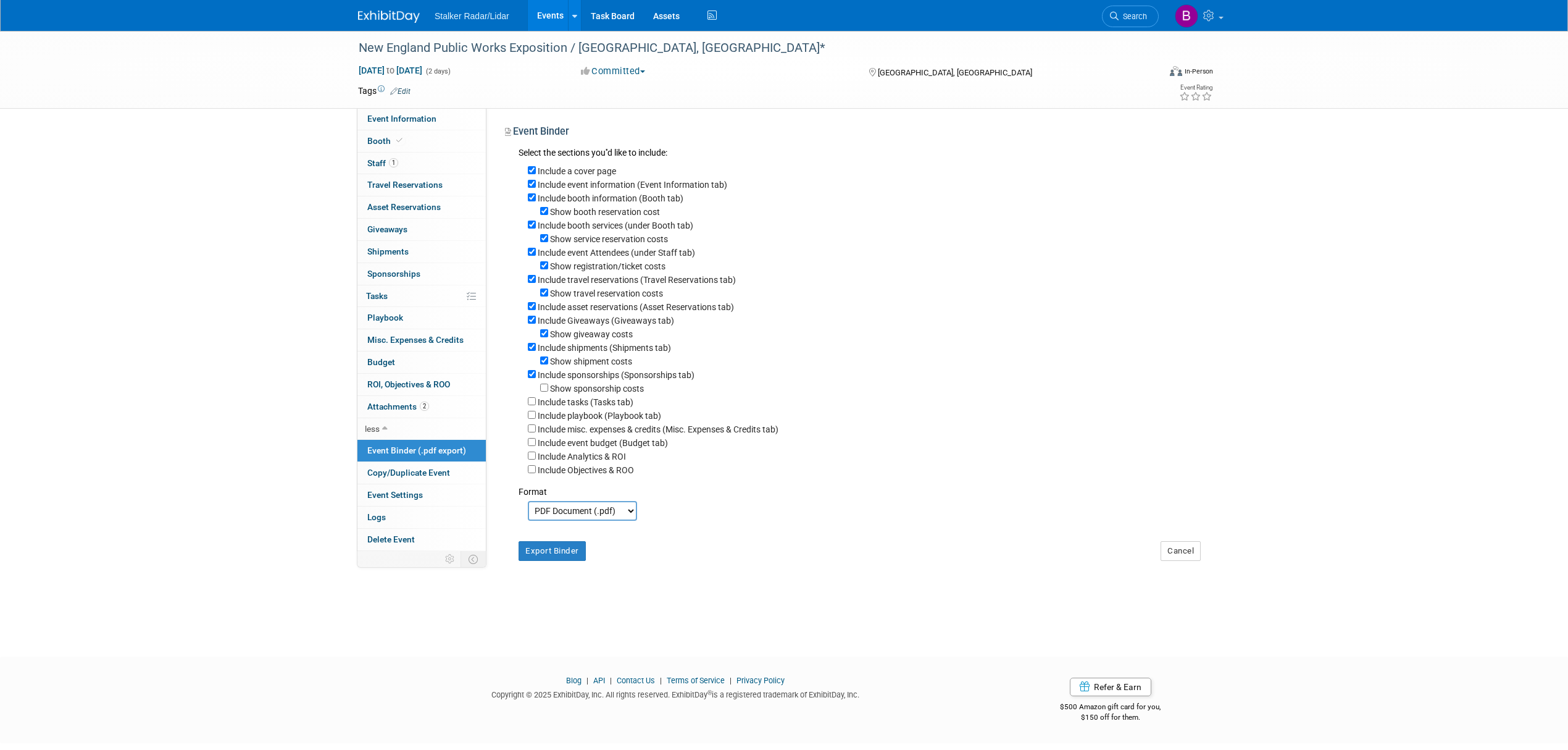
click at [536, 376] on div "Include sponsorships (Sponsorships tab)" at bounding box center [864, 374] width 673 height 14
click at [533, 378] on input "Include sponsorships (Sponsorships tab)" at bounding box center [532, 374] width 8 height 8
checkbox input "false"
click at [544, 363] on input "Show shipment costs" at bounding box center [544, 361] width 8 height 8
checkbox input "false"
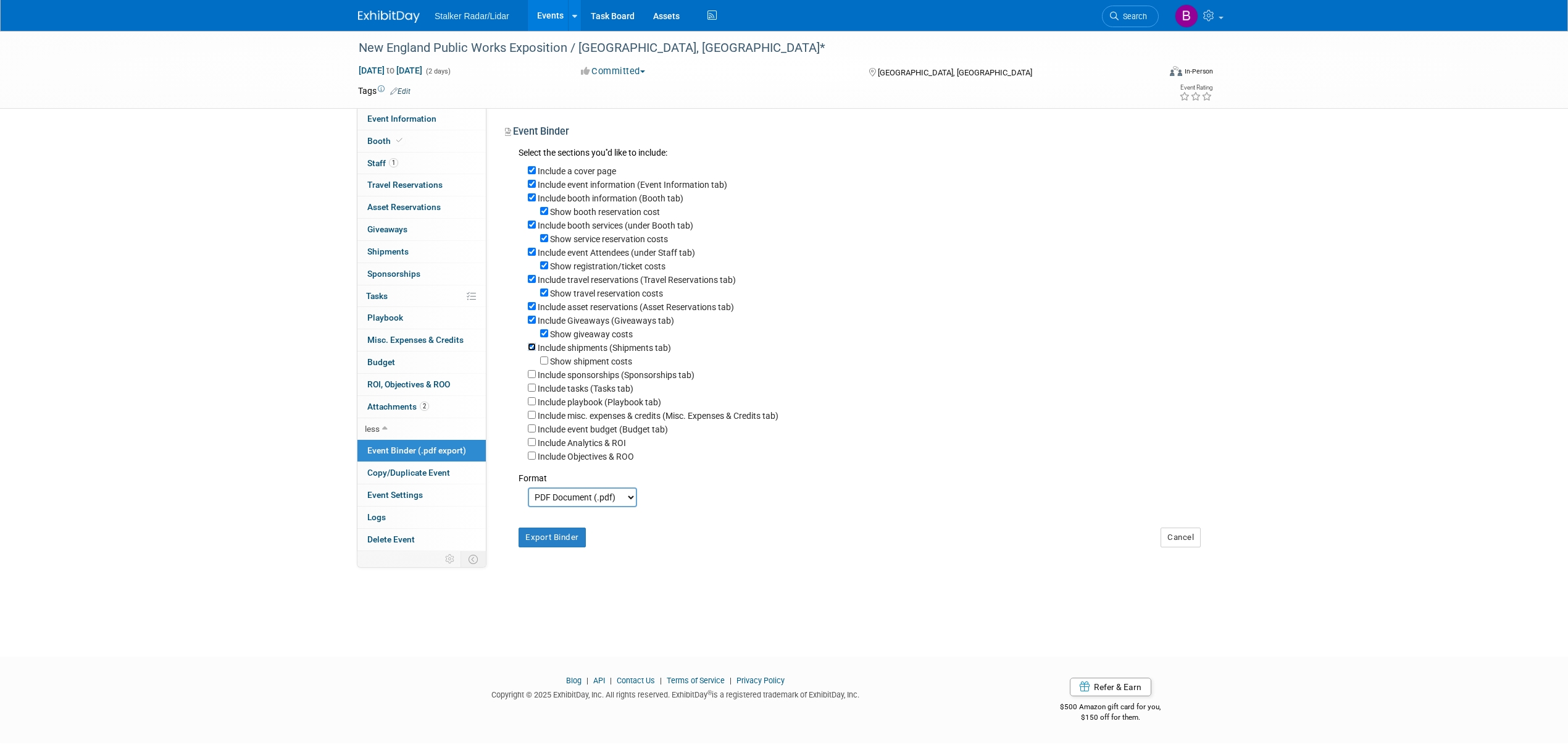
click at [532, 349] on input "Include shipments (Shipments tab)" at bounding box center [532, 347] width 8 height 8
checkbox input "false"
click at [544, 336] on input "Show giveaway costs" at bounding box center [544, 333] width 8 height 8
checkbox input "false"
click at [531, 317] on input "Include Giveaways (Giveaways tab)" at bounding box center [532, 320] width 8 height 8
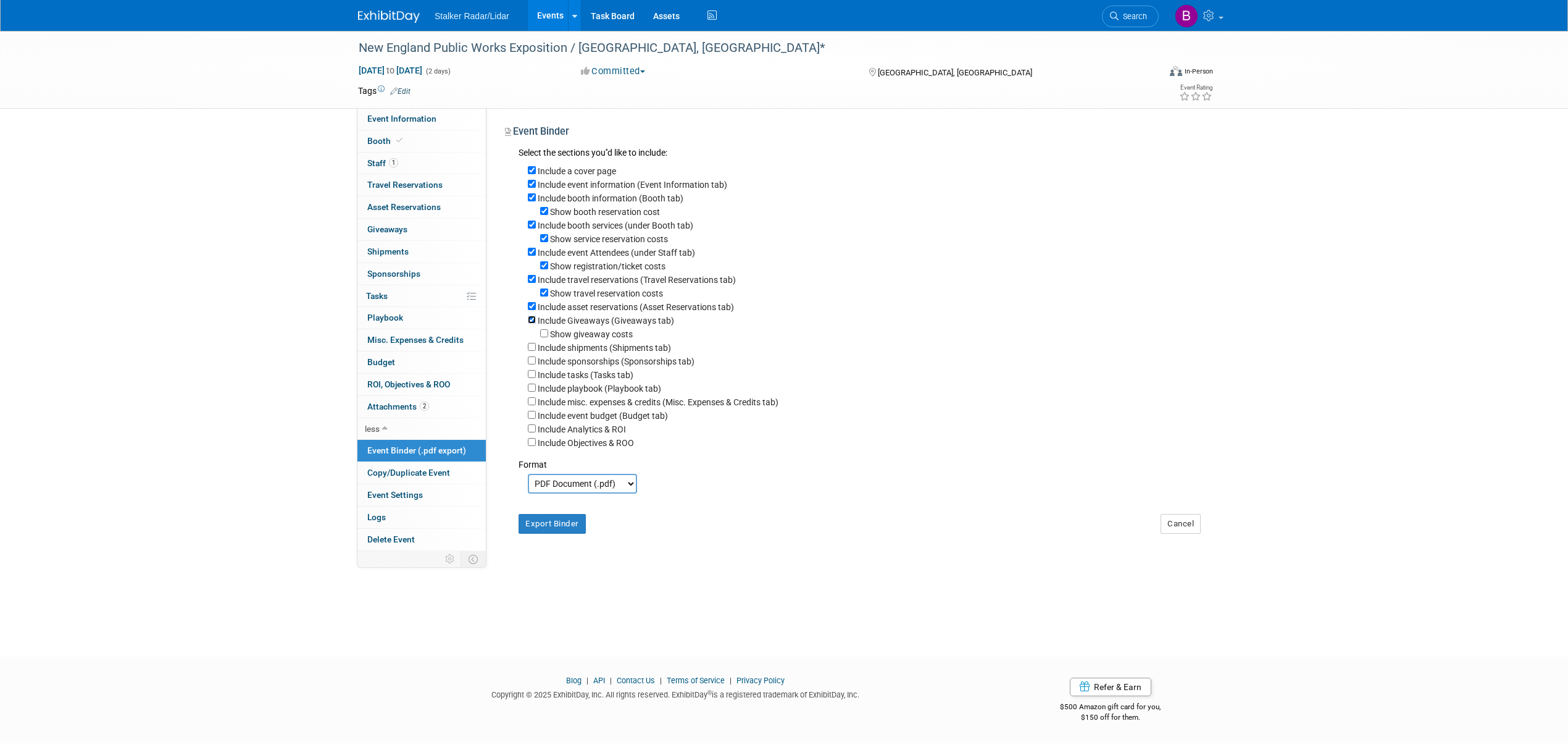
checkbox input "false"
click at [534, 307] on input "Include asset reservations (Asset Reservations tab)" at bounding box center [532, 306] width 8 height 8
checkbox input "false"
click at [544, 294] on input "Show travel reservation costs" at bounding box center [544, 293] width 8 height 8
checkbox input "false"
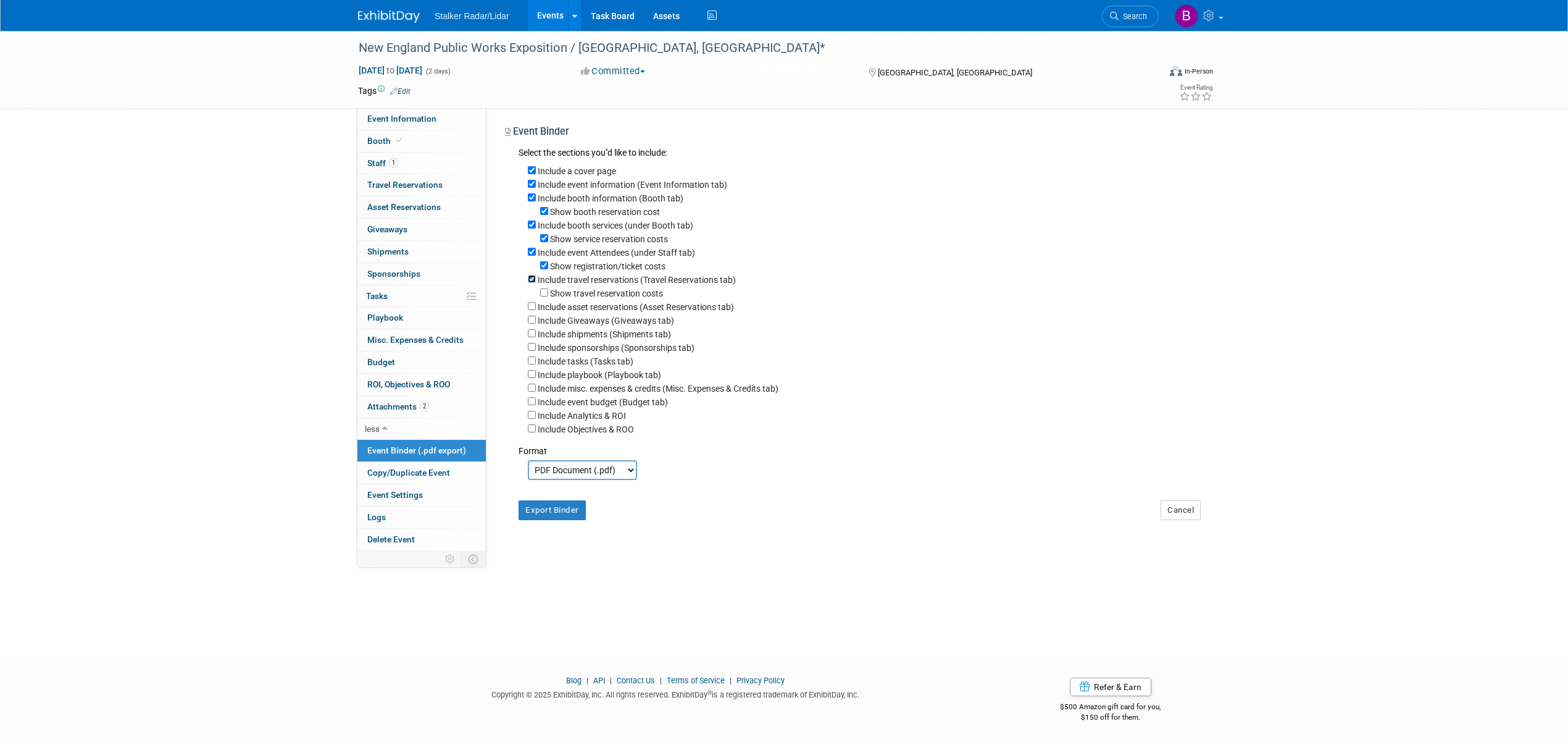
click at [533, 283] on input "Include travel reservations (Travel Reservations tab)" at bounding box center [532, 279] width 8 height 8
checkbox input "false"
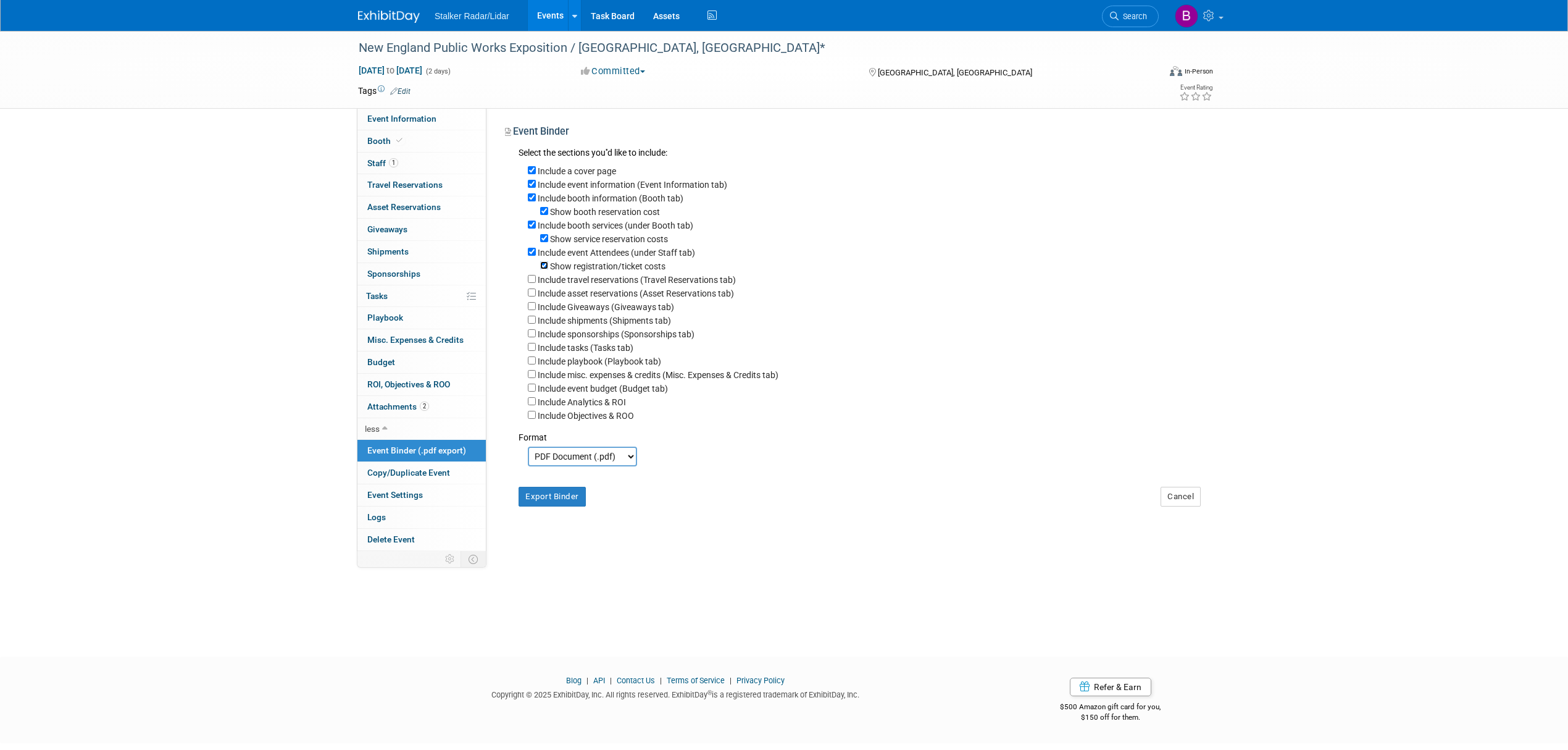
click at [548, 264] on div "Show registration/ticket costs" at bounding box center [864, 265] width 673 height 14
click at [543, 265] on input "Show registration/ticket costs" at bounding box center [544, 265] width 8 height 8
checkbox input "false"
click at [531, 255] on input "Include event Attendees (under Staff tab)" at bounding box center [532, 252] width 8 height 8
click at [531, 253] on input "Include event Attendees (under Staff tab)" at bounding box center [532, 252] width 8 height 8
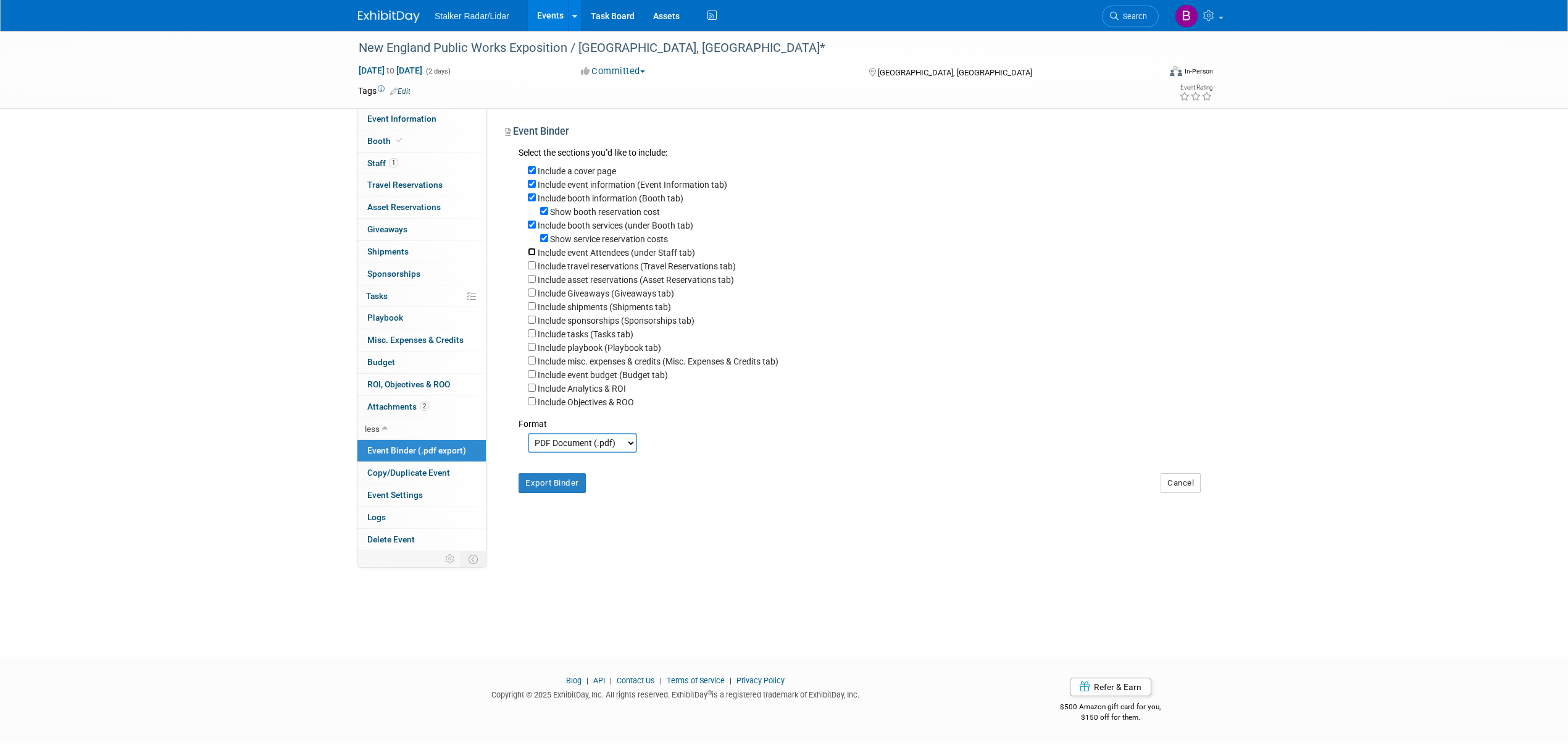
checkbox input "true"
click at [556, 498] on button "Export Binder" at bounding box center [552, 496] width 67 height 20
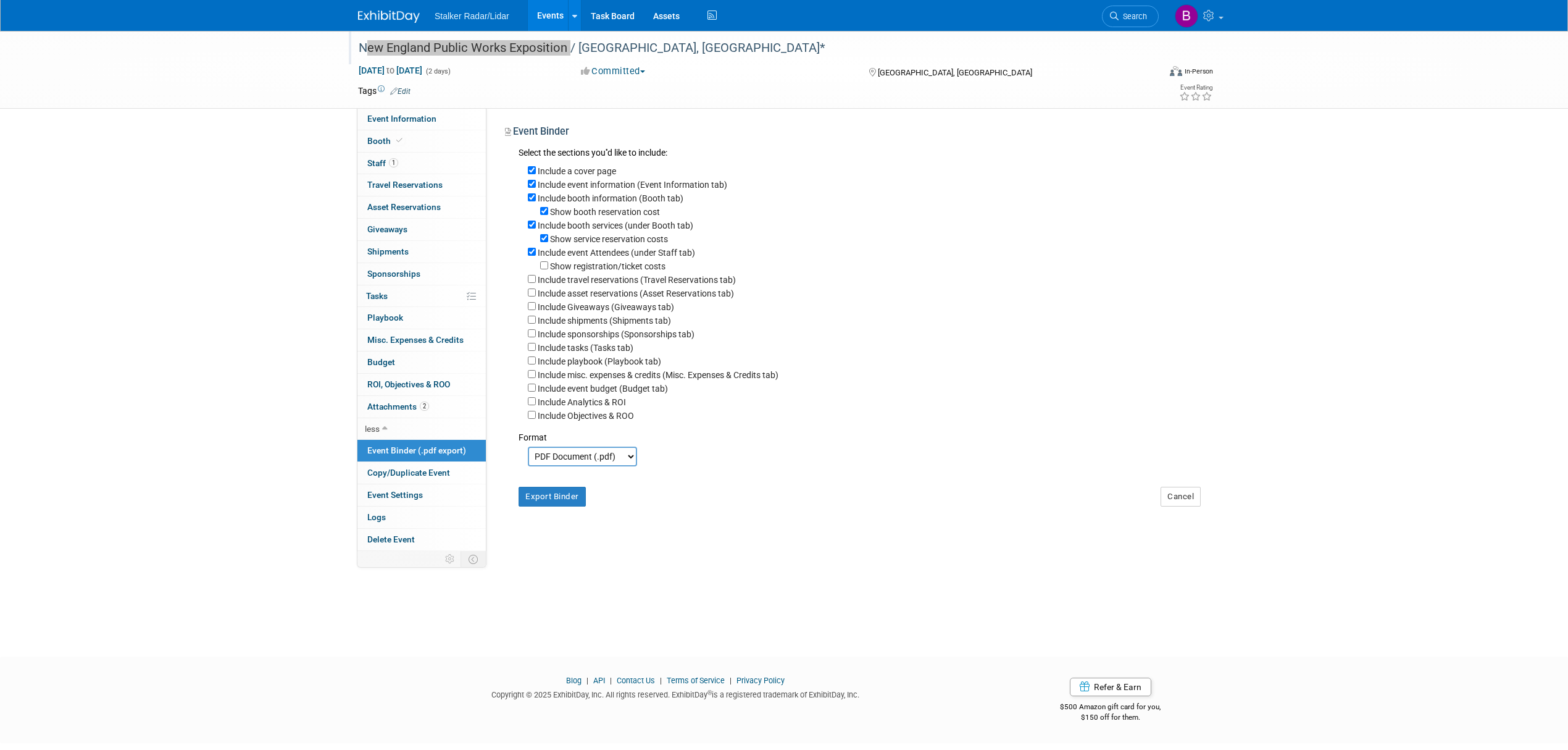
drag, startPoint x: 564, startPoint y: 47, endPoint x: 359, endPoint y: 50, distance: 205.0
click at [359, 50] on div "New England Public Works Exposition / [GEOGRAPHIC_DATA], [GEOGRAPHIC_DATA]*" at bounding box center [747, 48] width 786 height 22
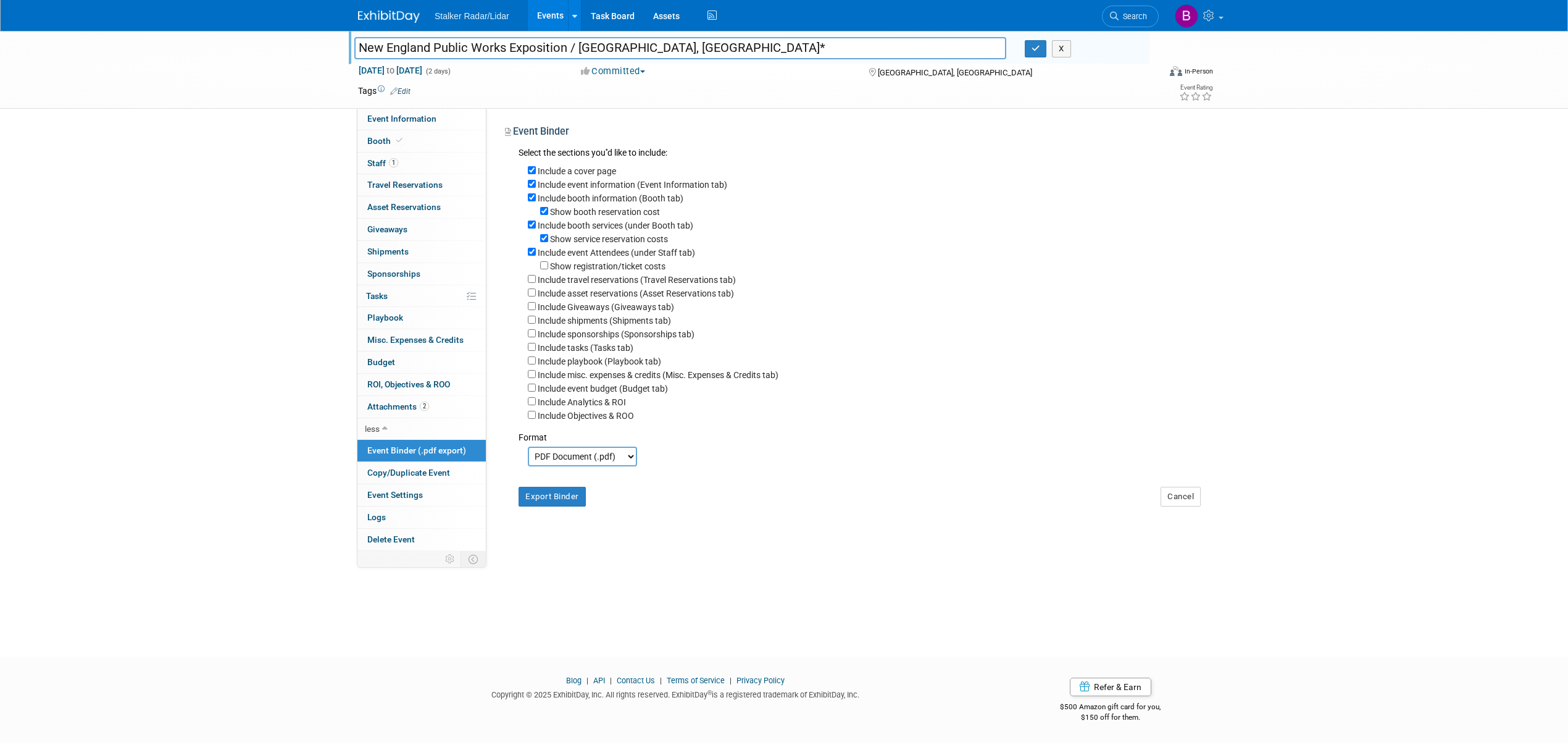
drag, startPoint x: 568, startPoint y: 47, endPoint x: 354, endPoint y: 50, distance: 214.0
click at [354, 50] on input "New England Public Works Exposition / [GEOGRAPHIC_DATA], [GEOGRAPHIC_DATA]*" at bounding box center [680, 48] width 652 height 22
click at [1032, 50] on icon "button" at bounding box center [1035, 48] width 9 height 8
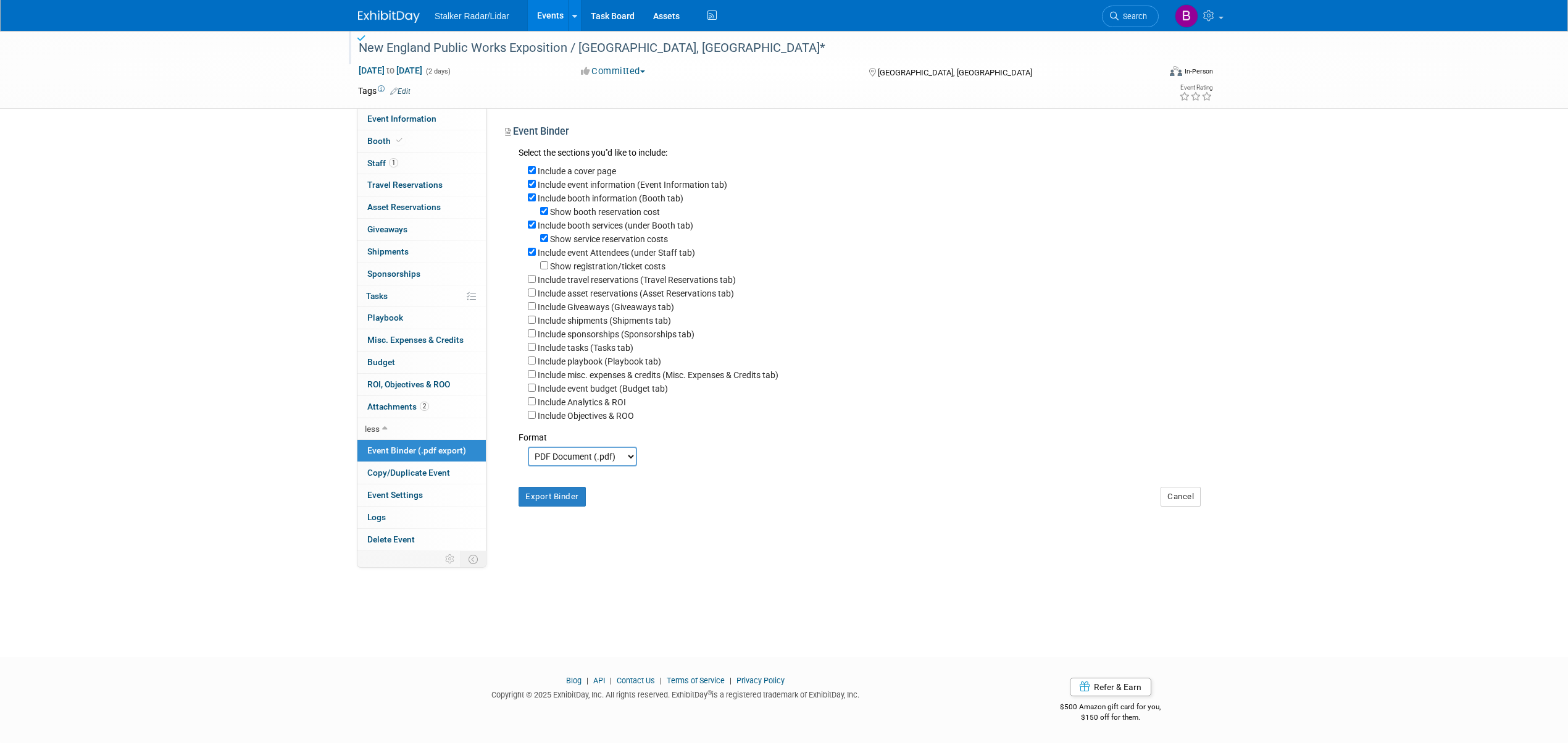
click at [550, 20] on link "Events" at bounding box center [550, 15] width 45 height 31
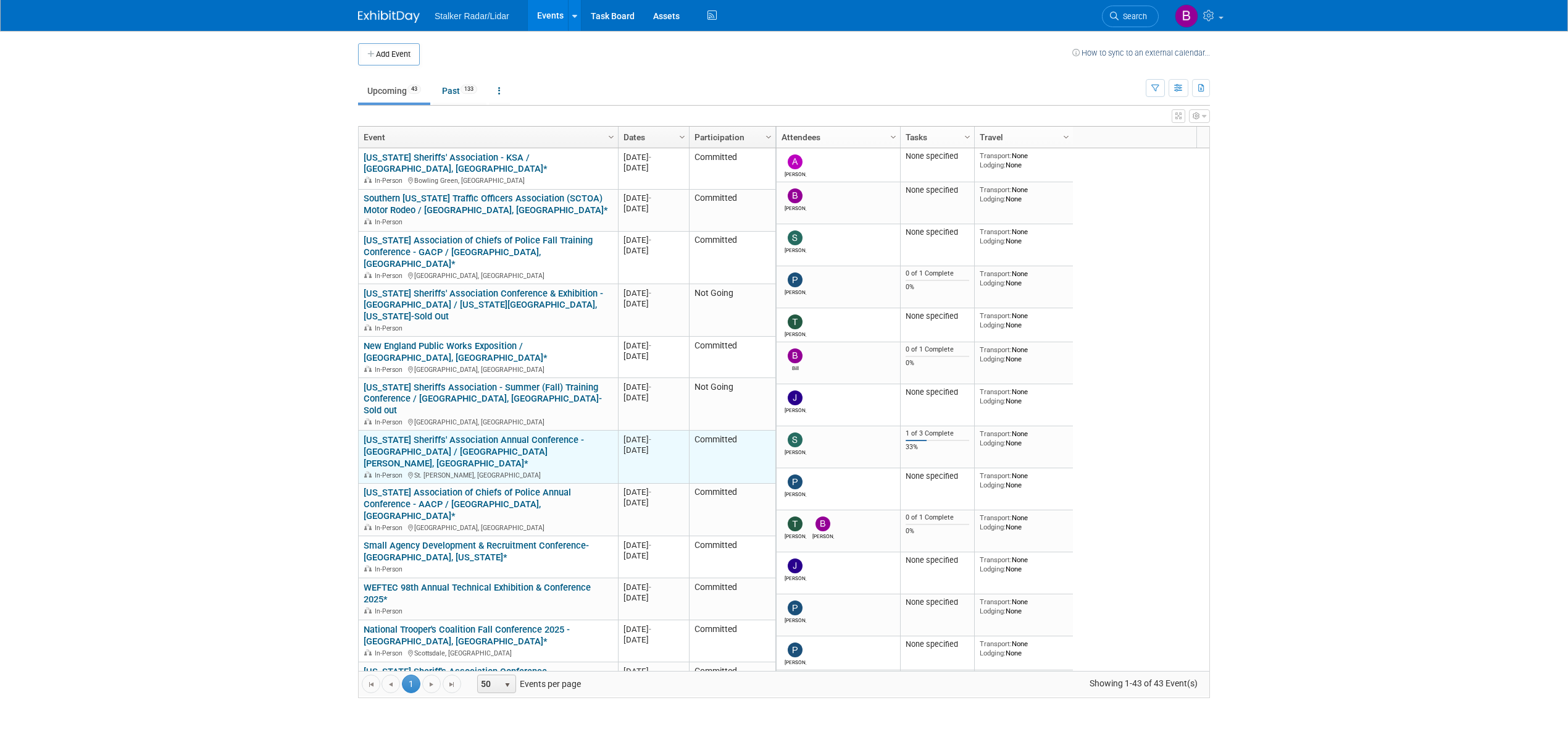
click at [446, 434] on link "[US_STATE] Sheriffs' Association Annual Conference - [GEOGRAPHIC_DATA] / [GEOGR…" at bounding box center [473, 451] width 220 height 35
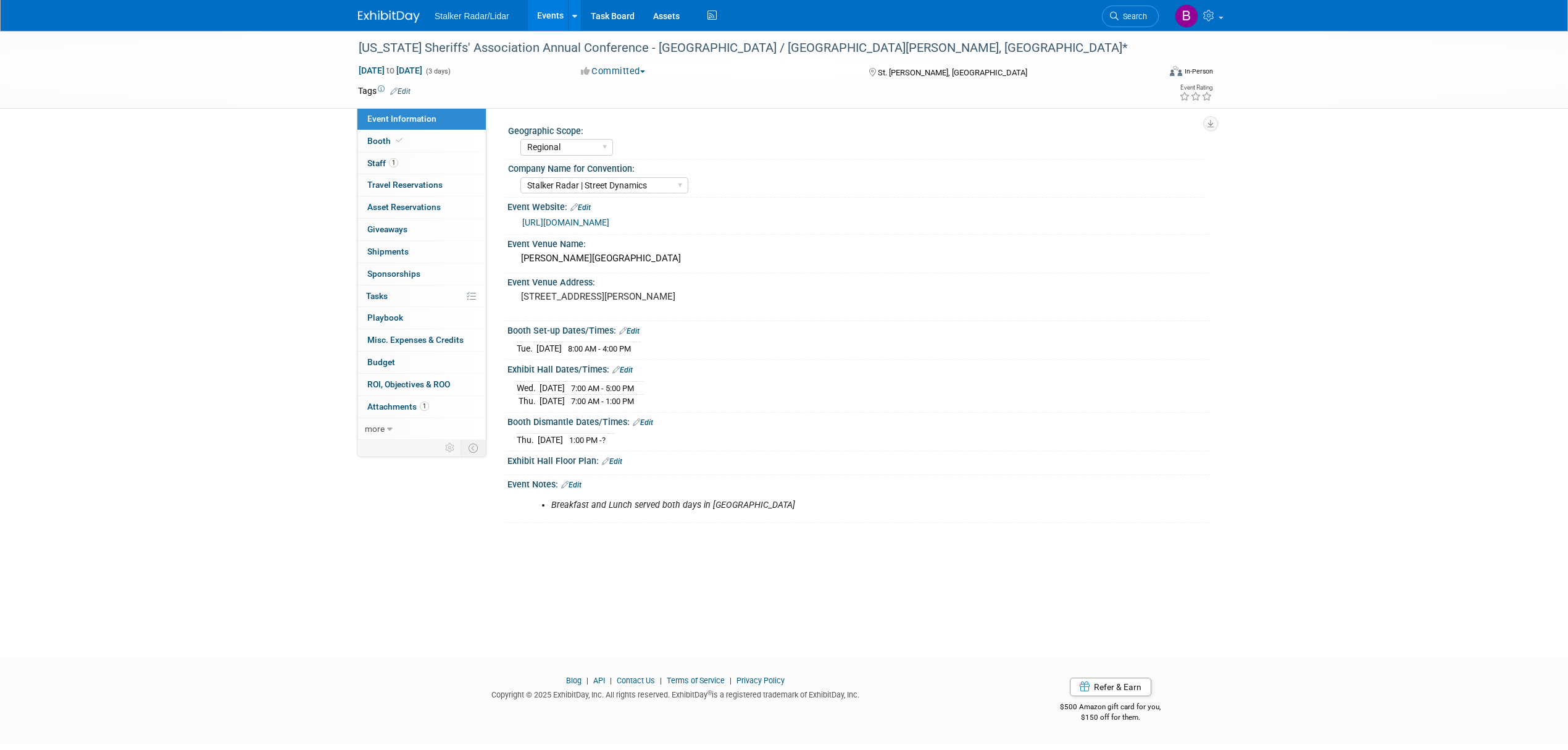
select select "Regional"
select select "Stalker Radar | Street Dynamics"
click at [418, 135] on link "Booth" at bounding box center [421, 141] width 129 height 22
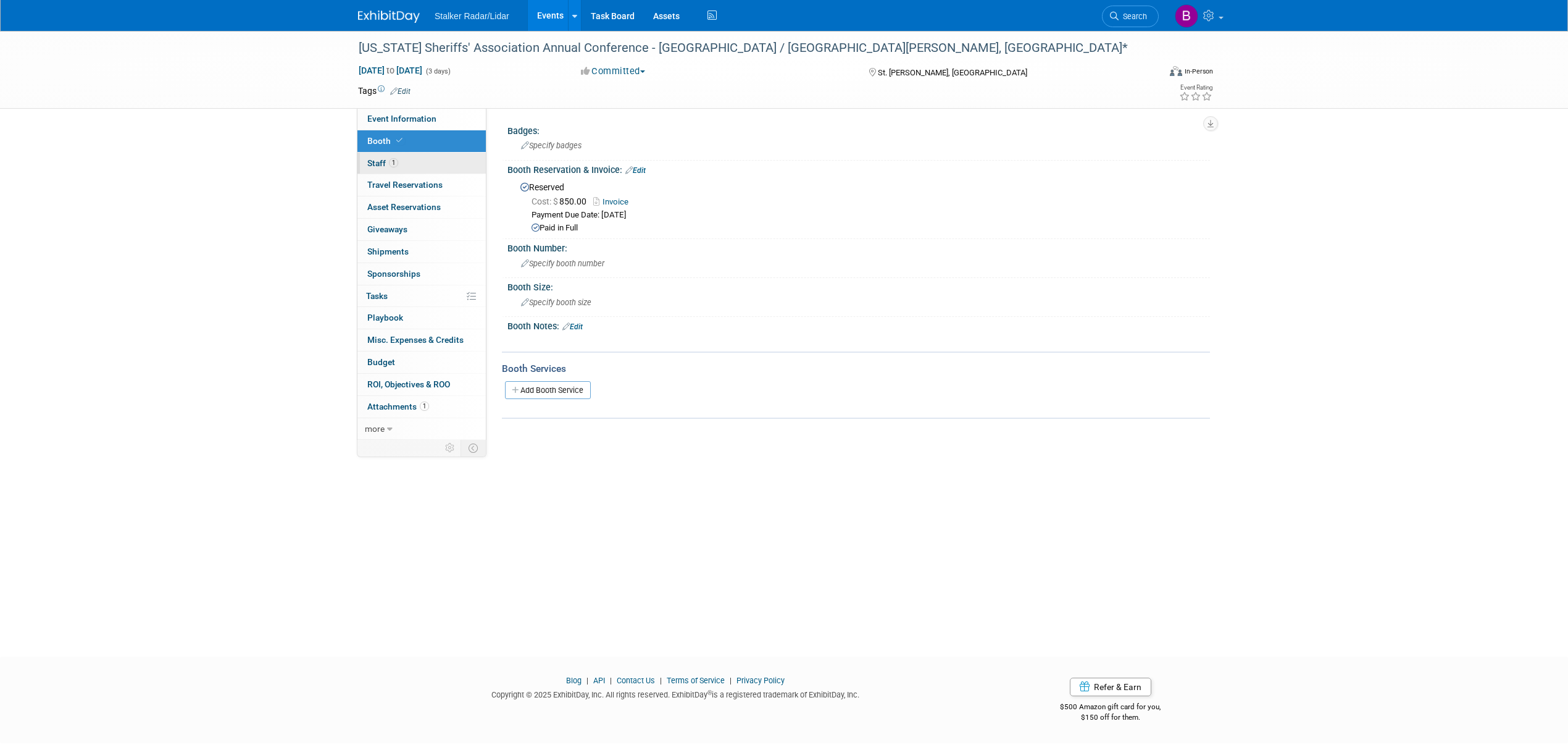
click at [391, 164] on span "1" at bounding box center [394, 163] width 10 height 10
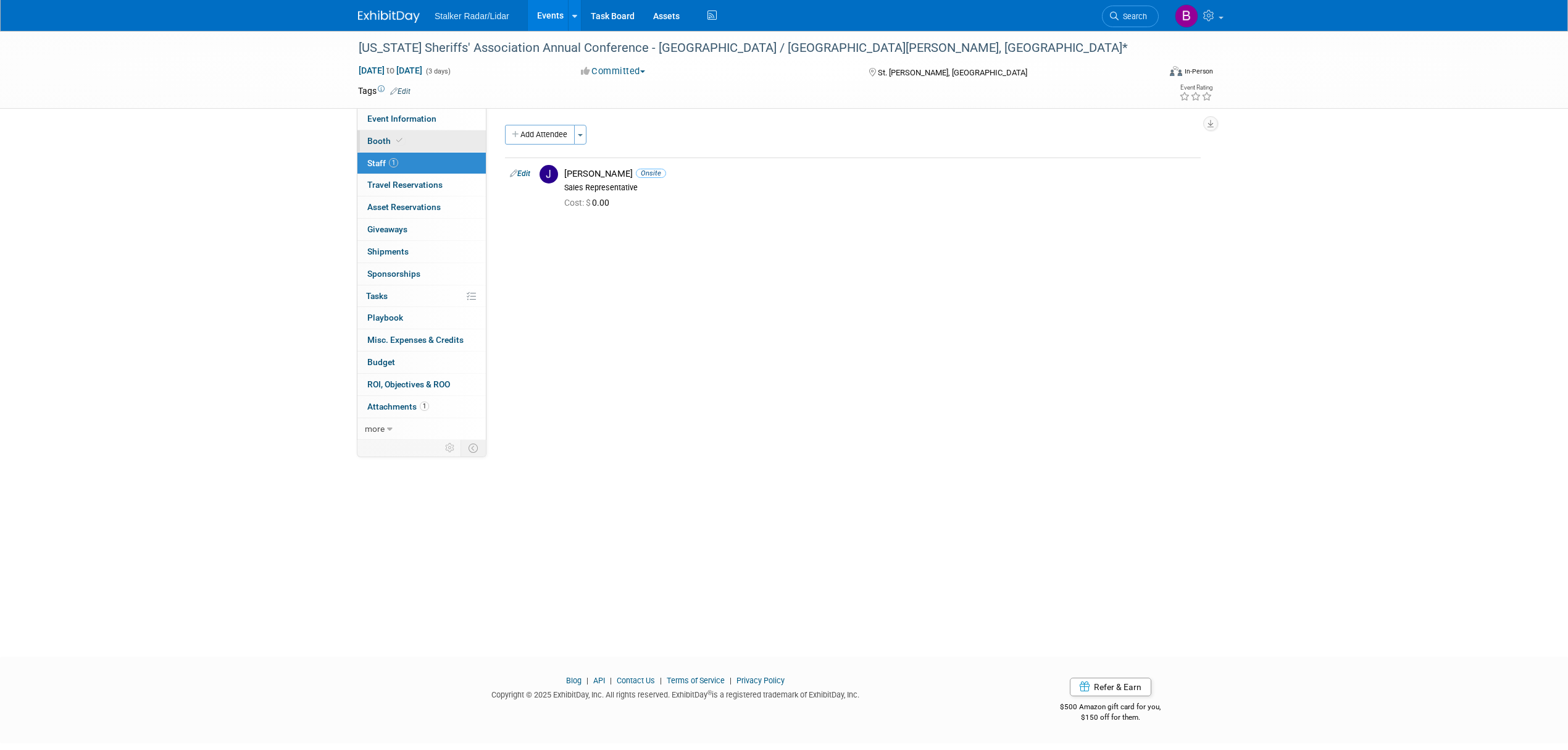
click at [405, 144] on link "Booth" at bounding box center [421, 141] width 129 height 22
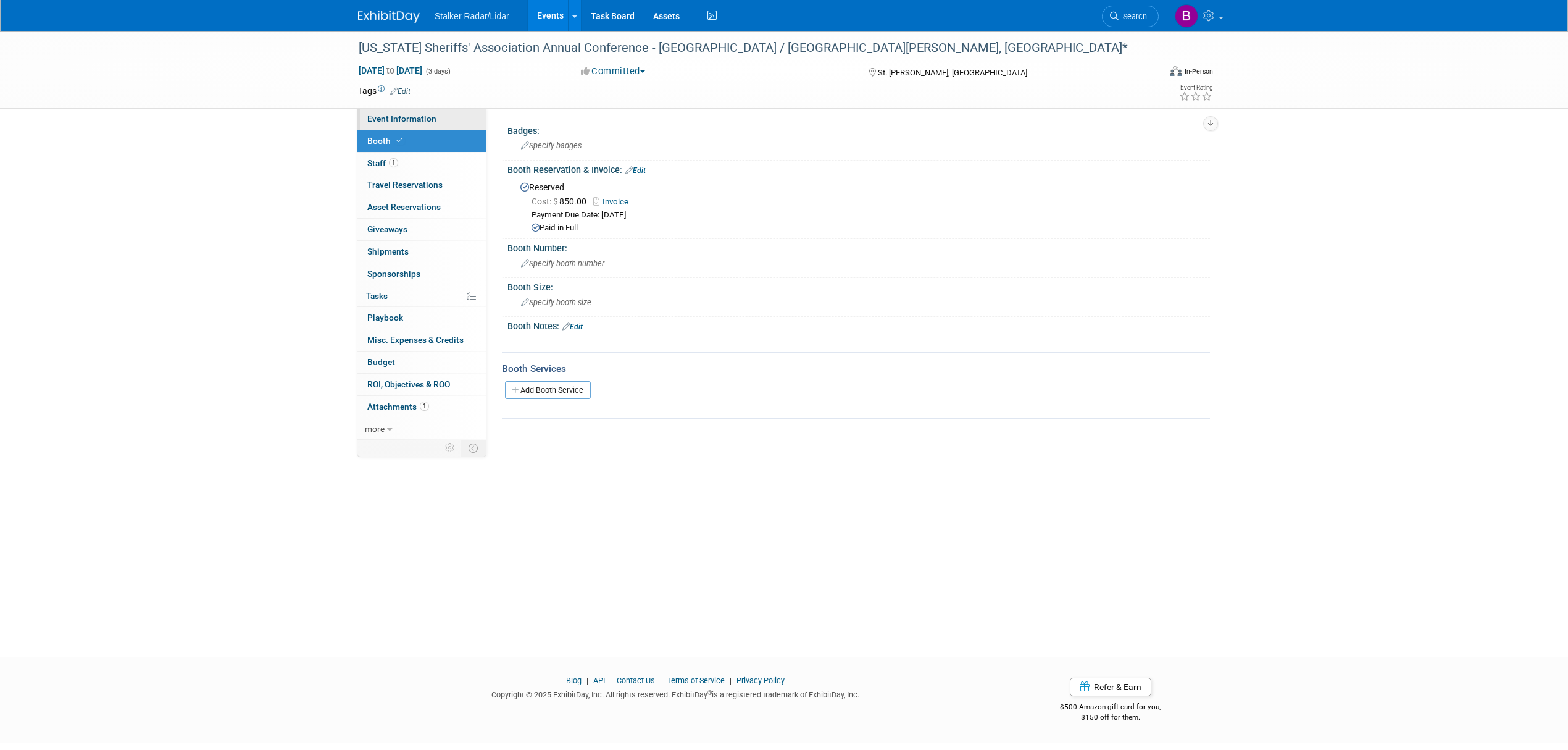
click at [420, 118] on span "Event Information" at bounding box center [402, 118] width 69 height 10
select select "Regional"
select select "Stalker Radar | Street Dynamics"
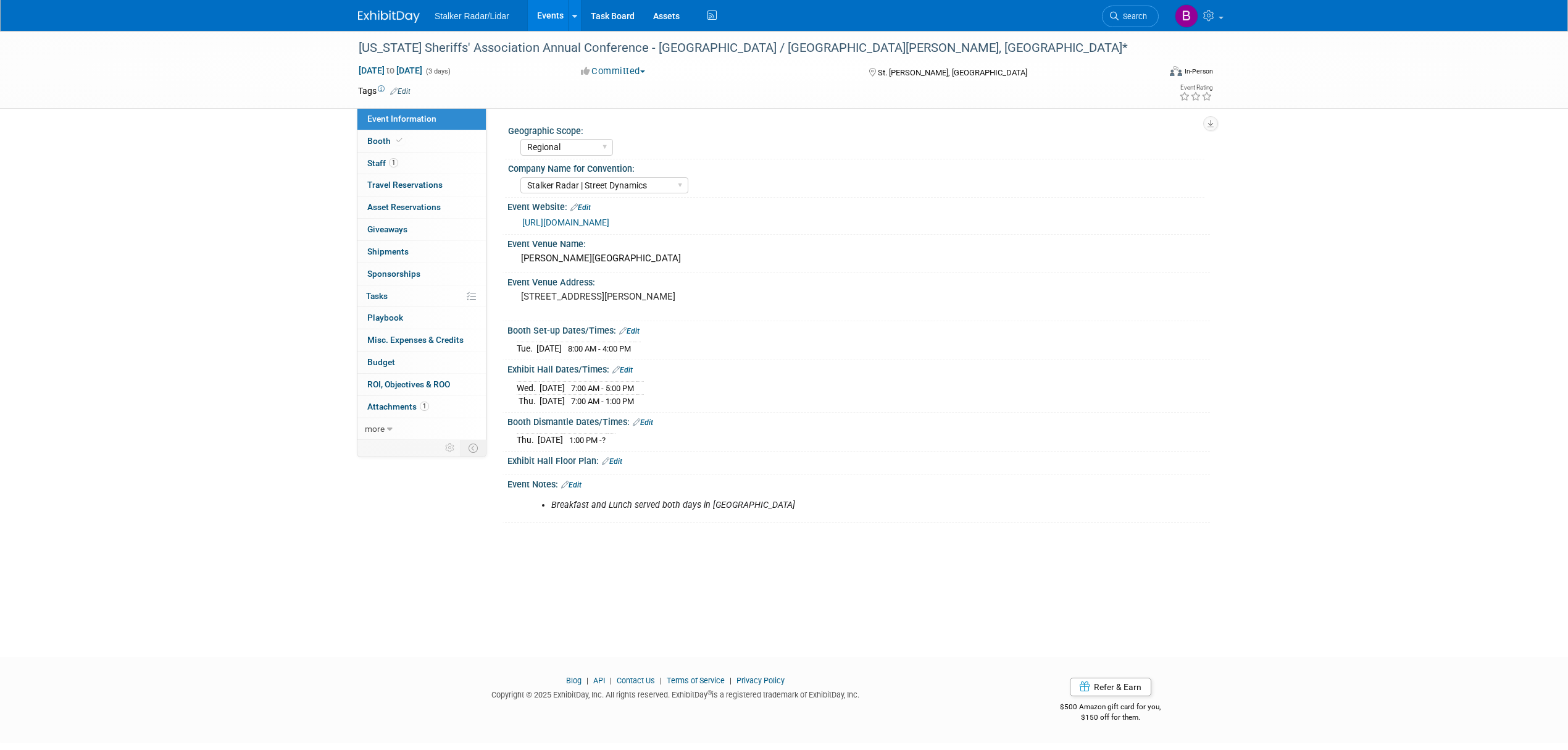
click at [586, 223] on link "[URL][DOMAIN_NAME]" at bounding box center [566, 222] width 87 height 10
click at [407, 142] on link "Booth" at bounding box center [421, 141] width 129 height 22
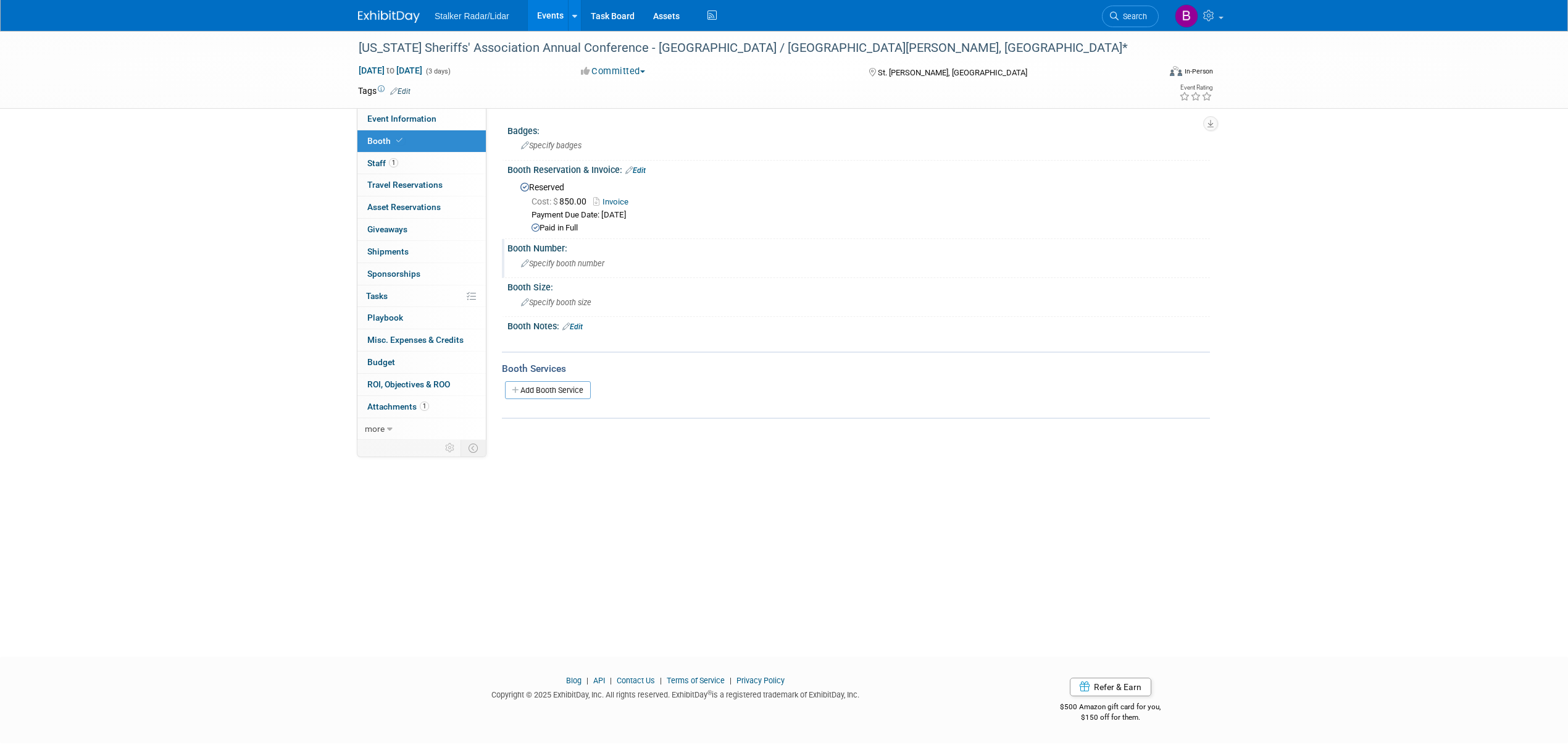
click at [556, 264] on span "Specify booth number" at bounding box center [563, 263] width 83 height 10
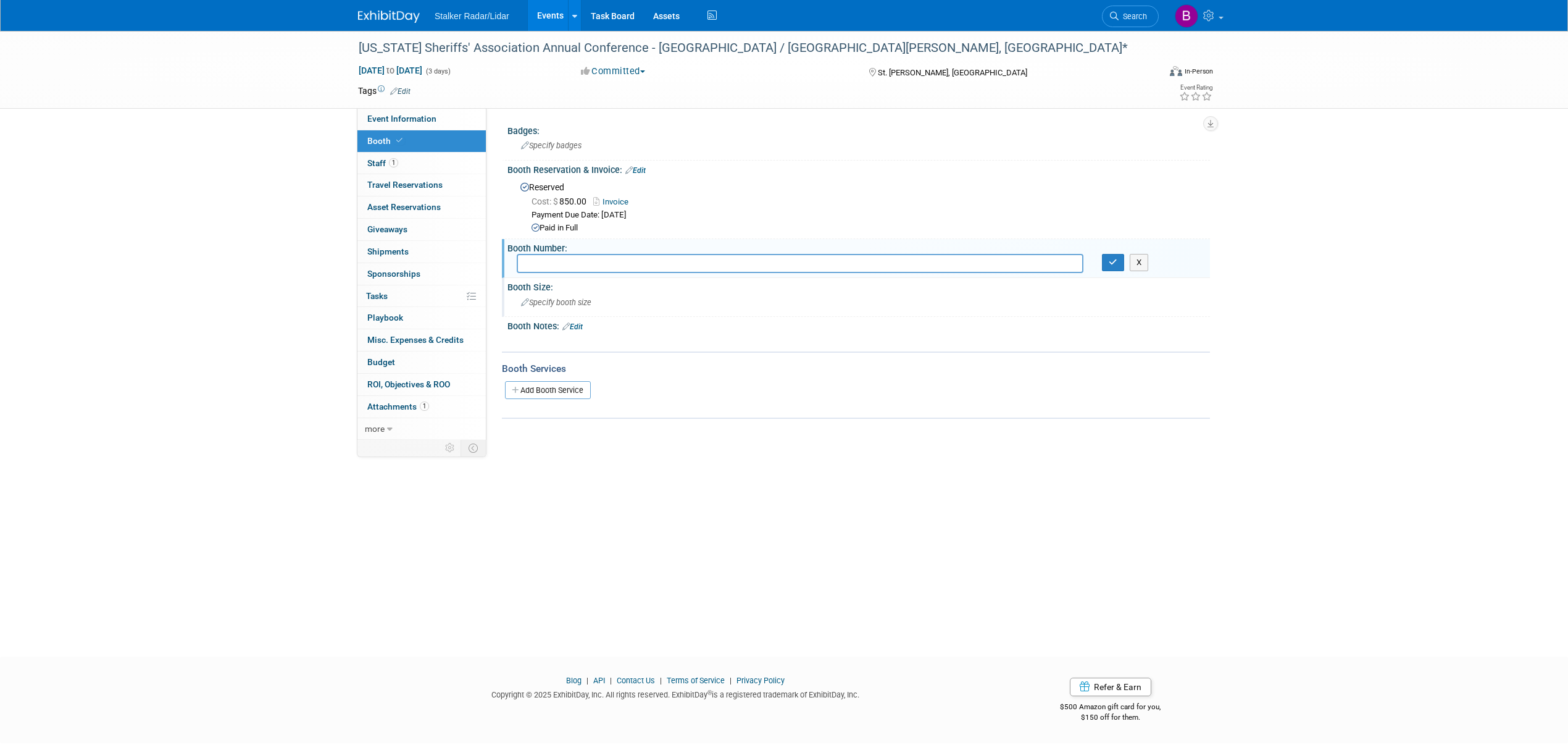
click at [542, 300] on span "Specify booth size" at bounding box center [556, 302] width 70 height 10
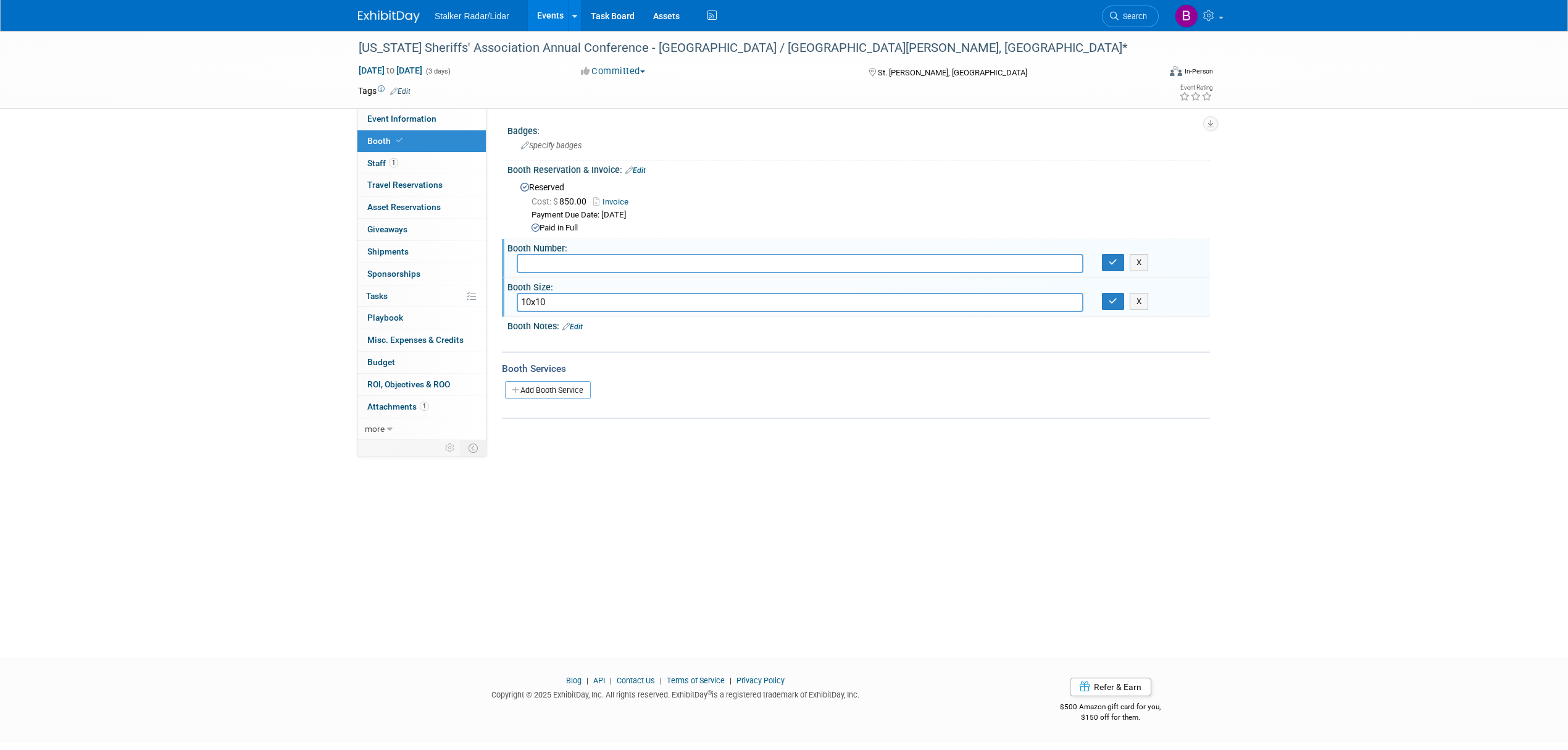
type input "10x10"
click at [1099, 259] on div "X" at bounding box center [1151, 262] width 117 height 17
click at [1109, 259] on icon "button" at bounding box center [1113, 262] width 9 height 8
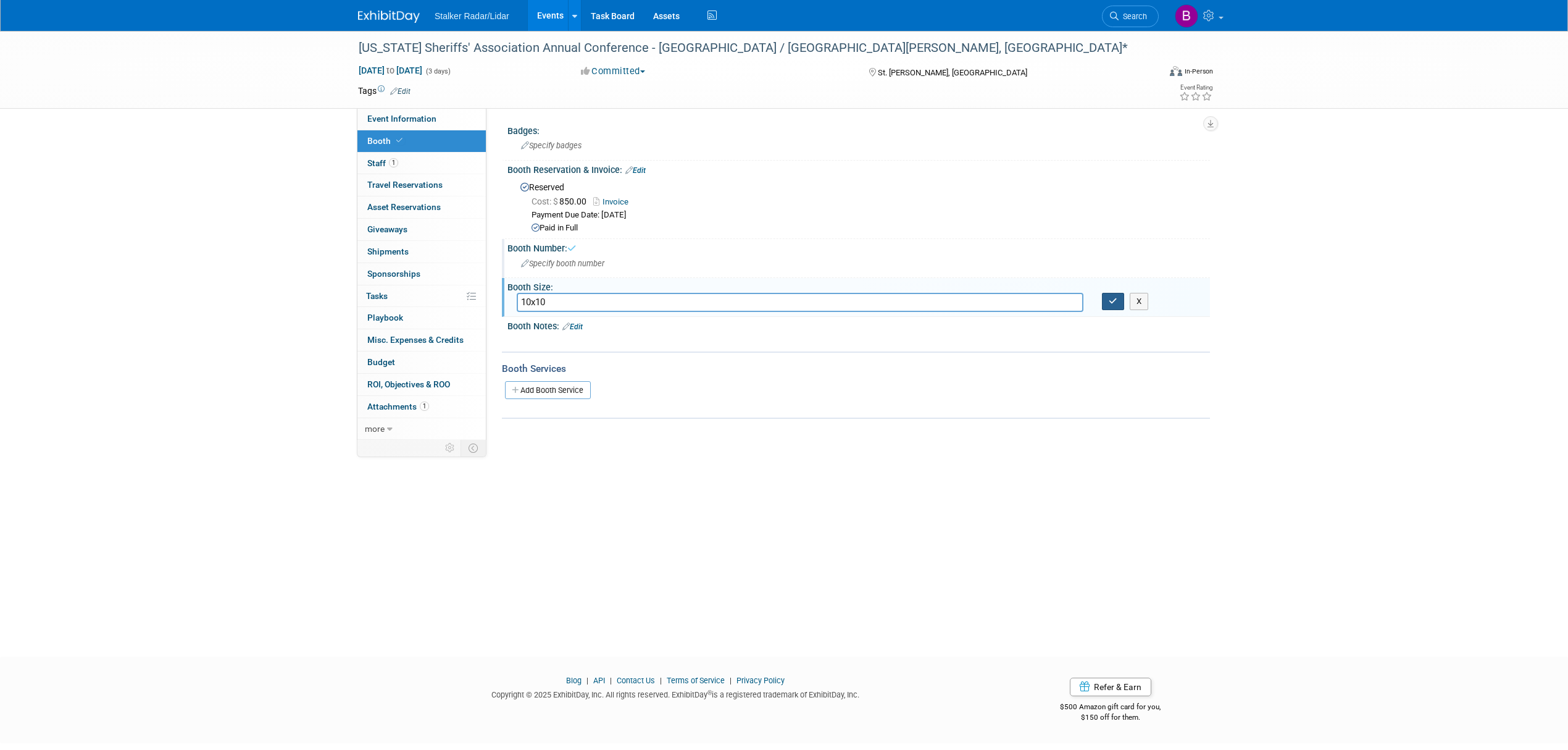
click at [1109, 299] on icon "button" at bounding box center [1113, 301] width 9 height 8
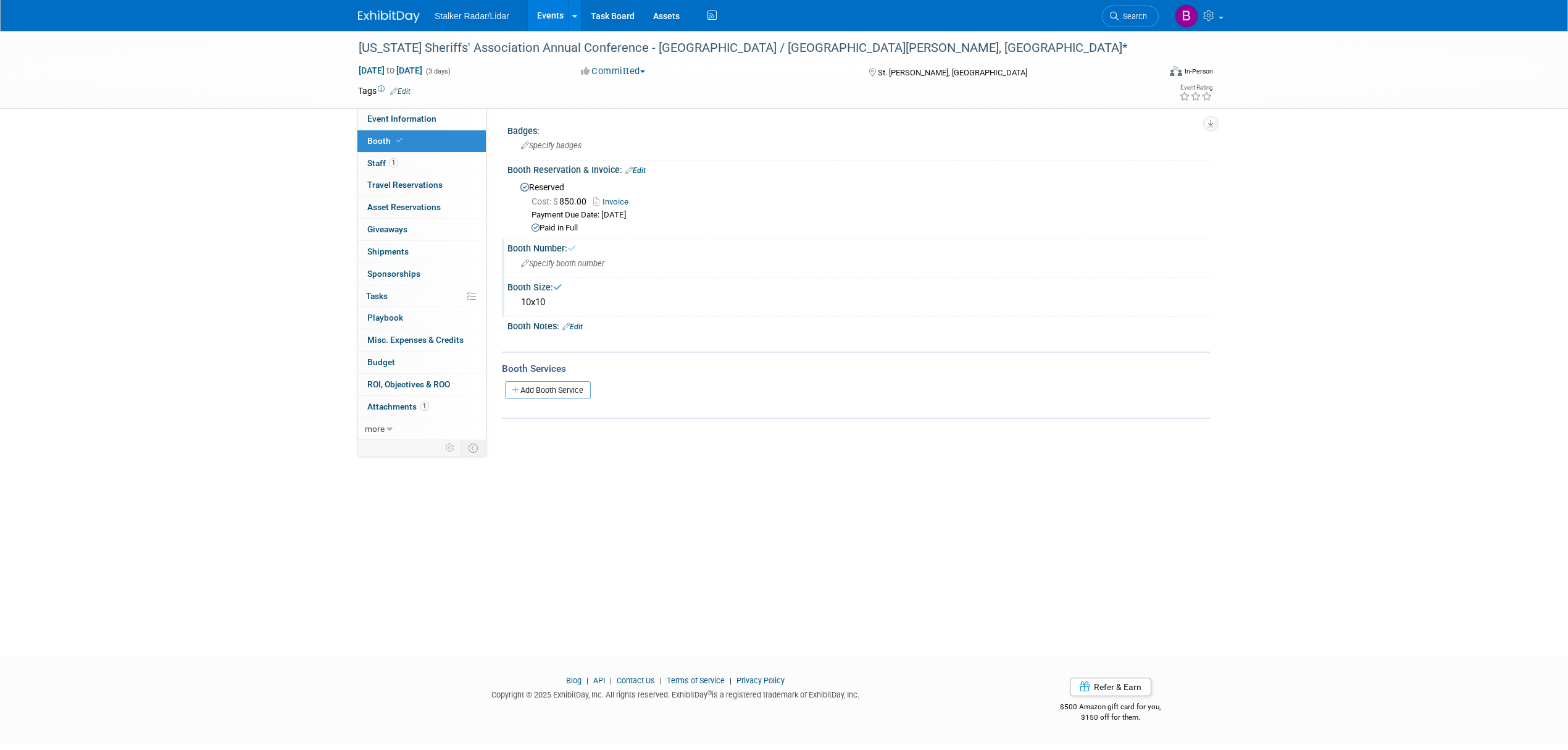
click at [582, 331] on div "X" at bounding box center [857, 334] width 687 height 6
click at [580, 323] on link "Edit" at bounding box center [573, 327] width 20 height 9
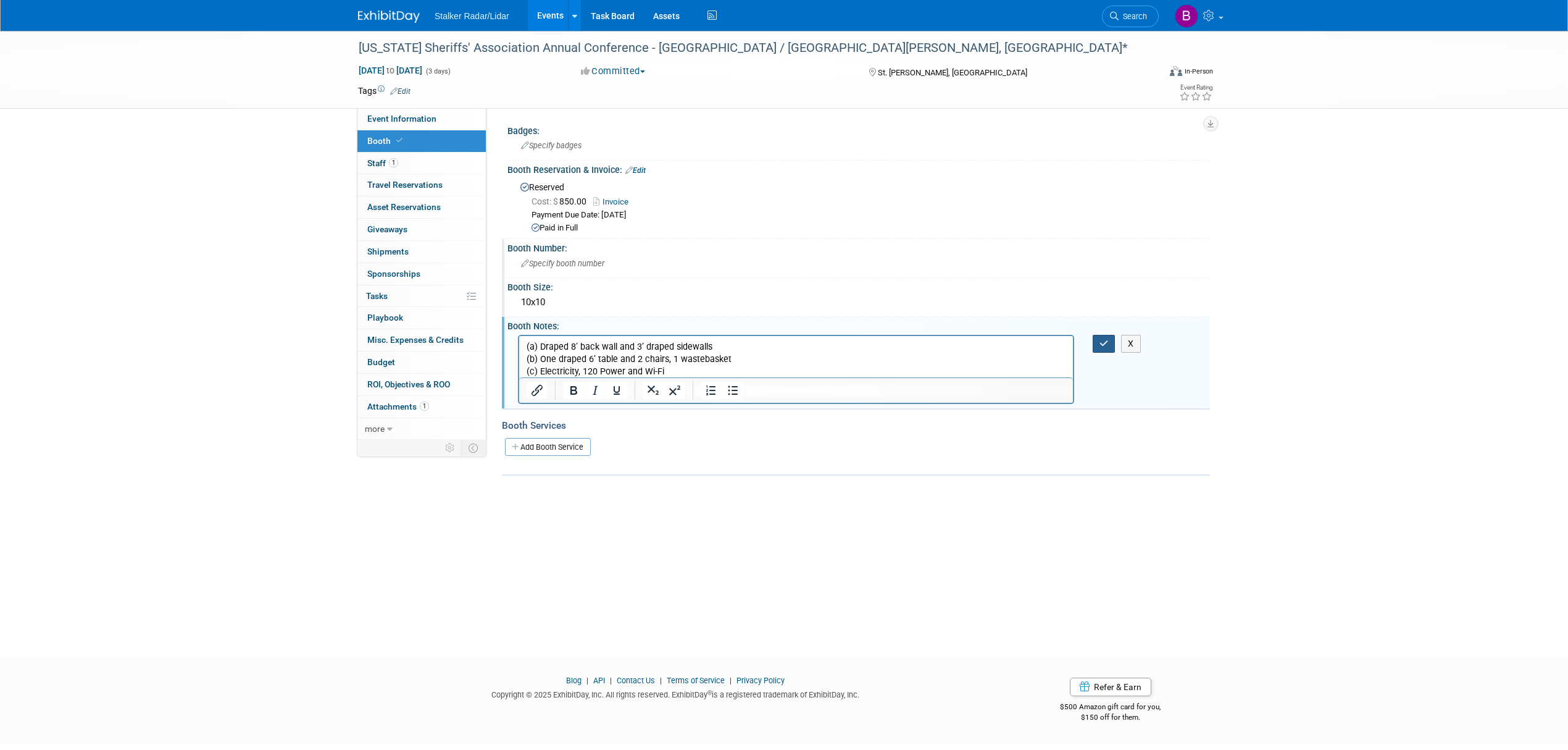
click at [1102, 339] on icon "button" at bounding box center [1104, 343] width 10 height 9
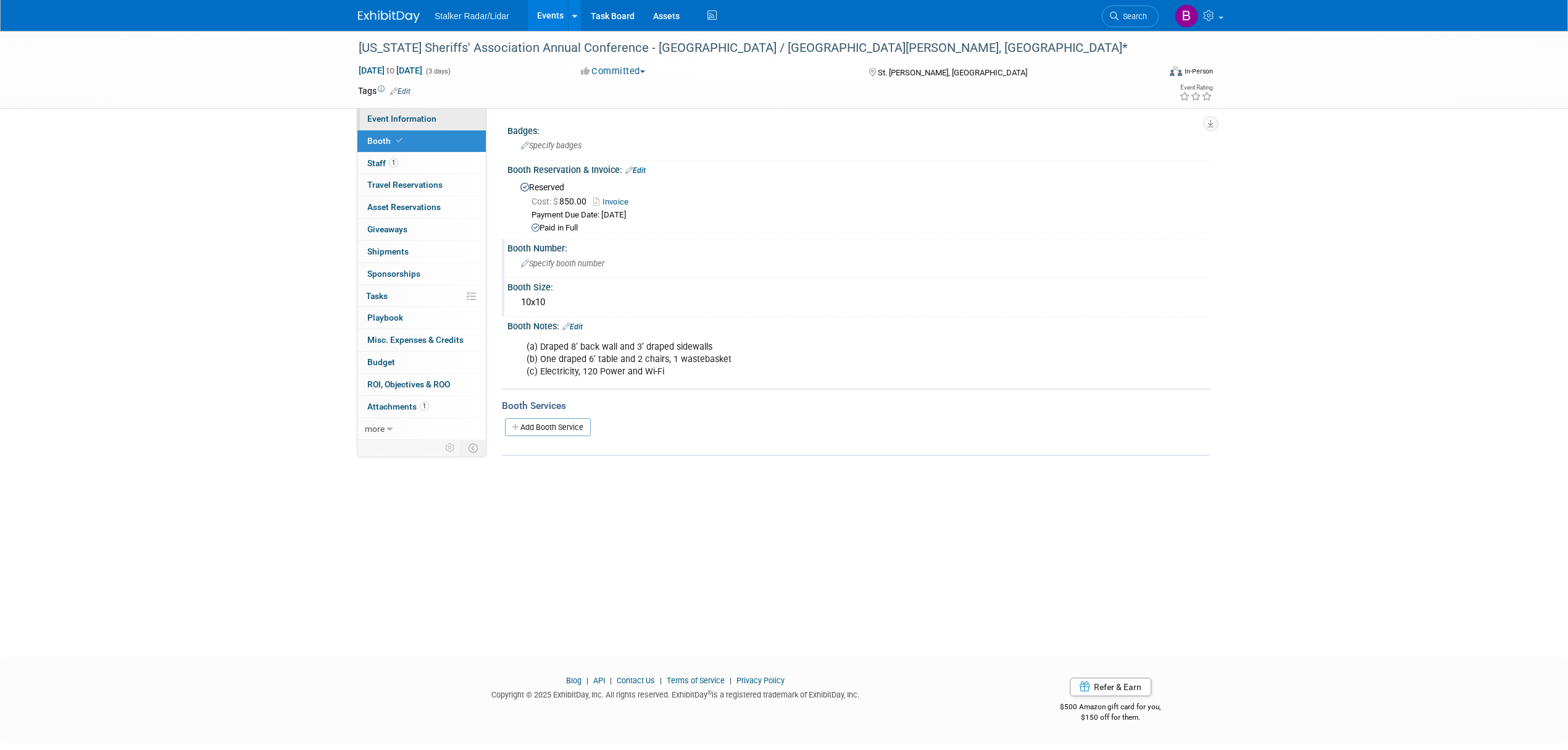
click at [389, 125] on link "Event Information" at bounding box center [421, 119] width 129 height 22
select select "Regional"
select select "Stalker Radar | Street Dynamics"
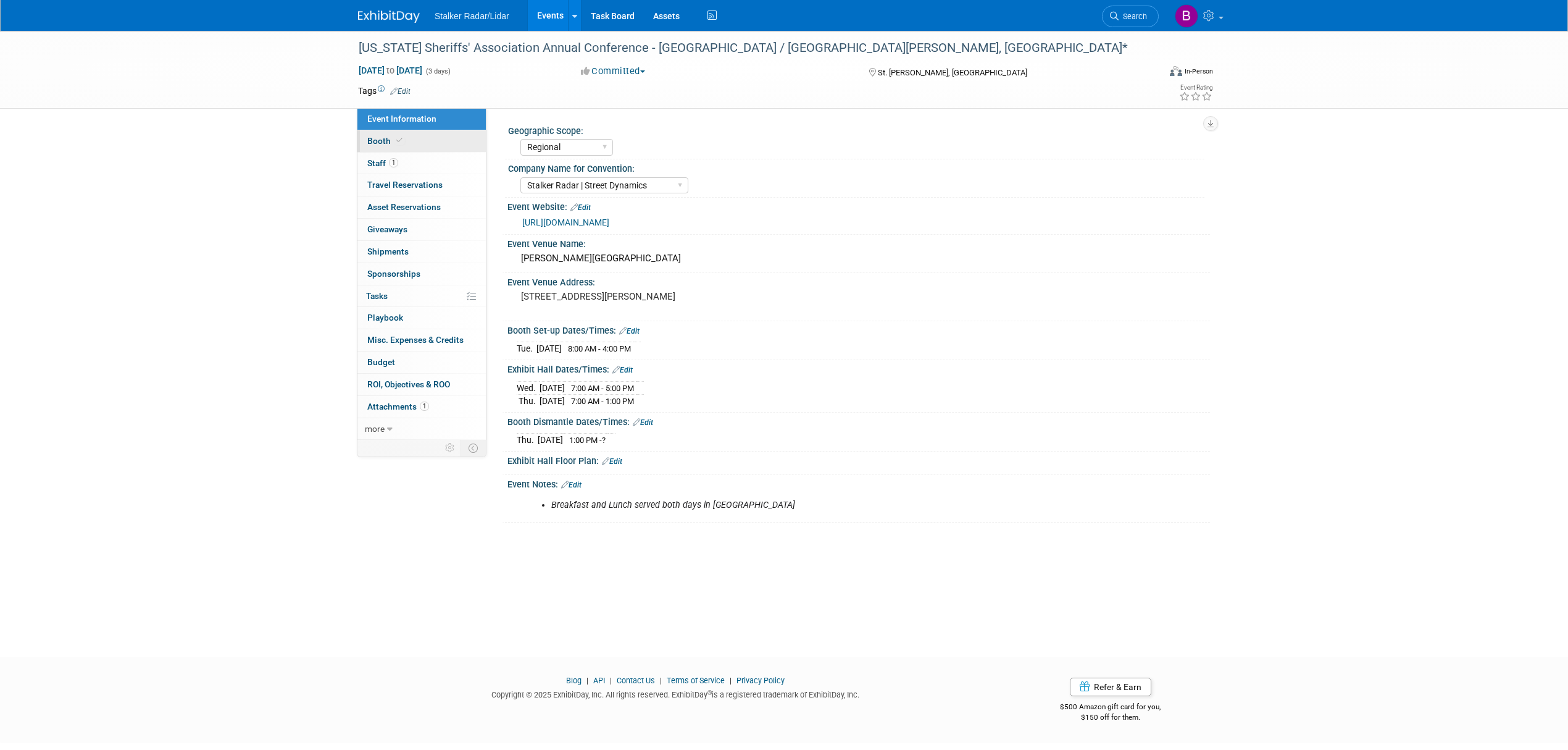
click at [383, 137] on span "Booth" at bounding box center [386, 141] width 37 height 10
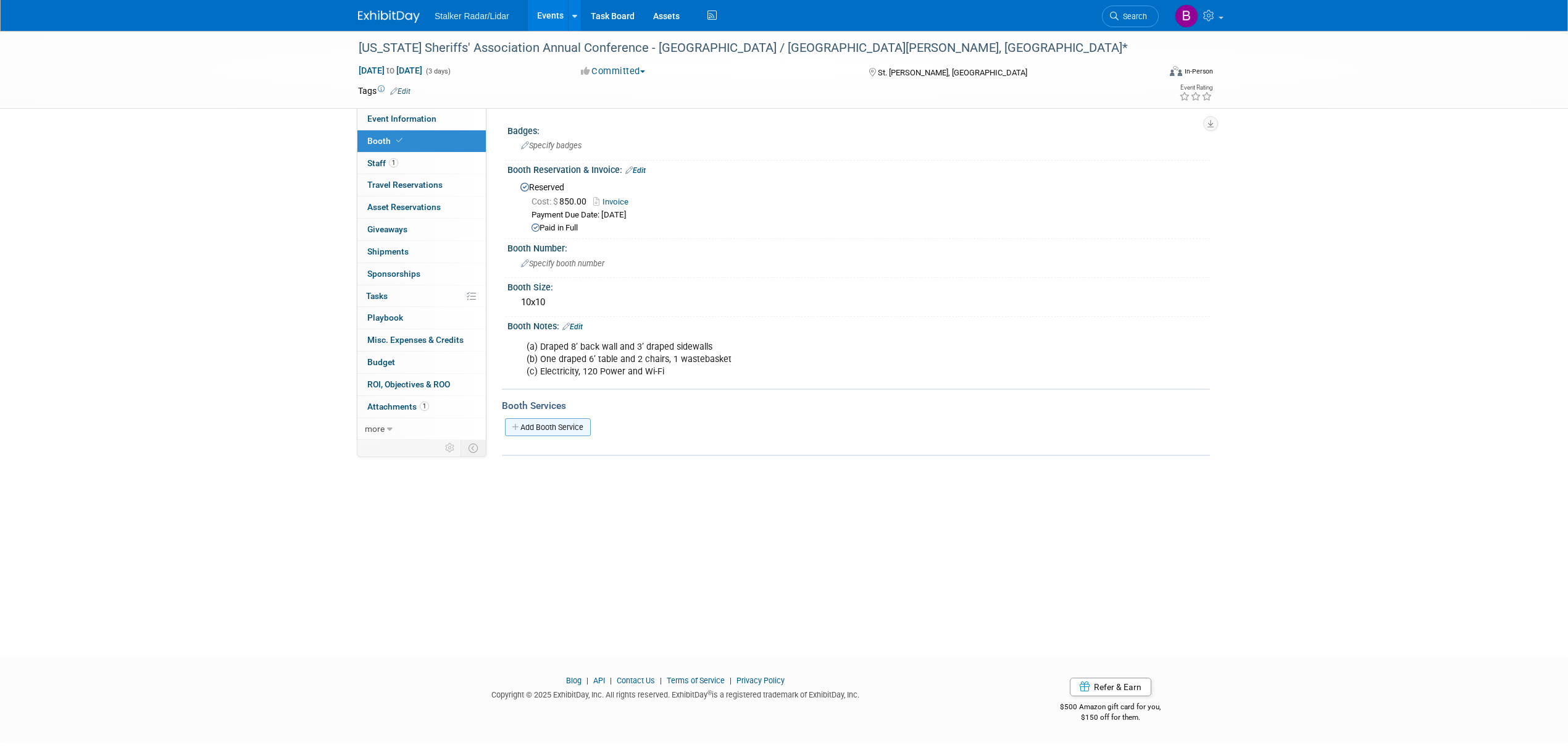
click at [549, 430] on link "Add Booth Service" at bounding box center [548, 427] width 86 height 18
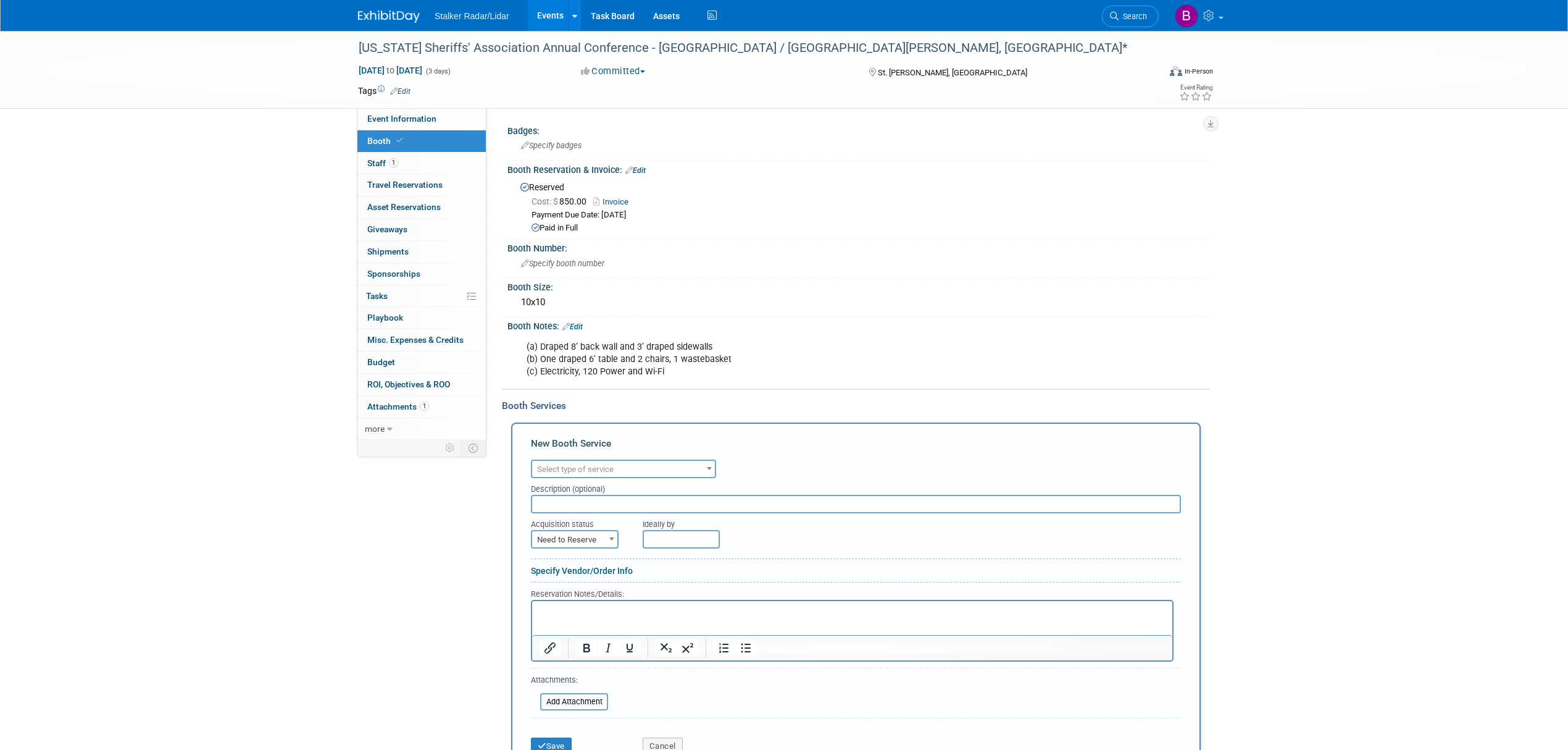
click at [607, 472] on span "Select type of service" at bounding box center [623, 469] width 183 height 17
select select "4"
click at [556, 508] on input "text" at bounding box center [855, 504] width 650 height 18
click at [562, 531] on span "Need to Reserve" at bounding box center [574, 539] width 85 height 17
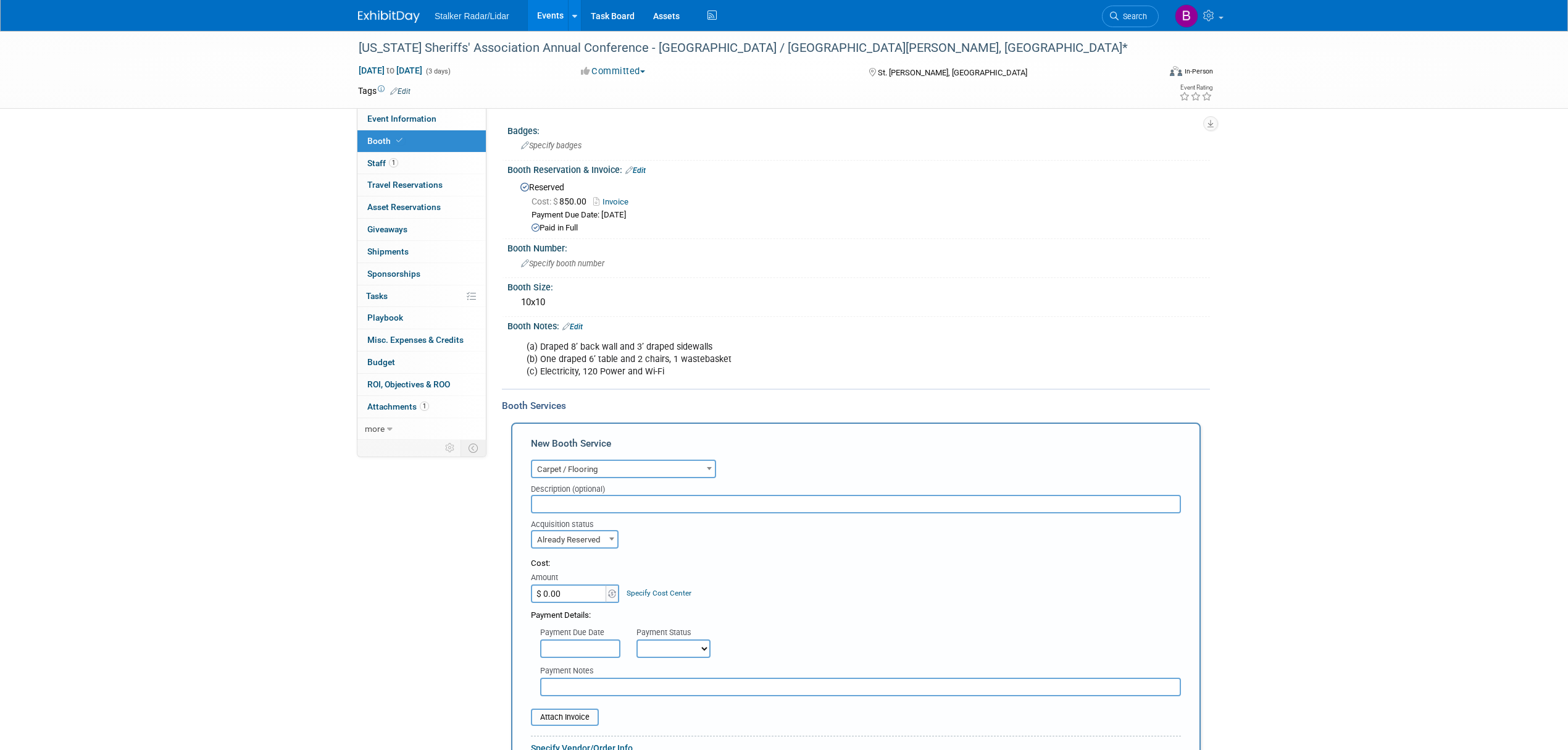
select select "2"
type input "$ 60.00"
click at [790, 567] on div "Cost: Amount $ 60.00 Specify Cost Center Cost Center -- Not Specified --" at bounding box center [855, 580] width 650 height 45
click at [597, 642] on input "text" at bounding box center [580, 648] width 80 height 18
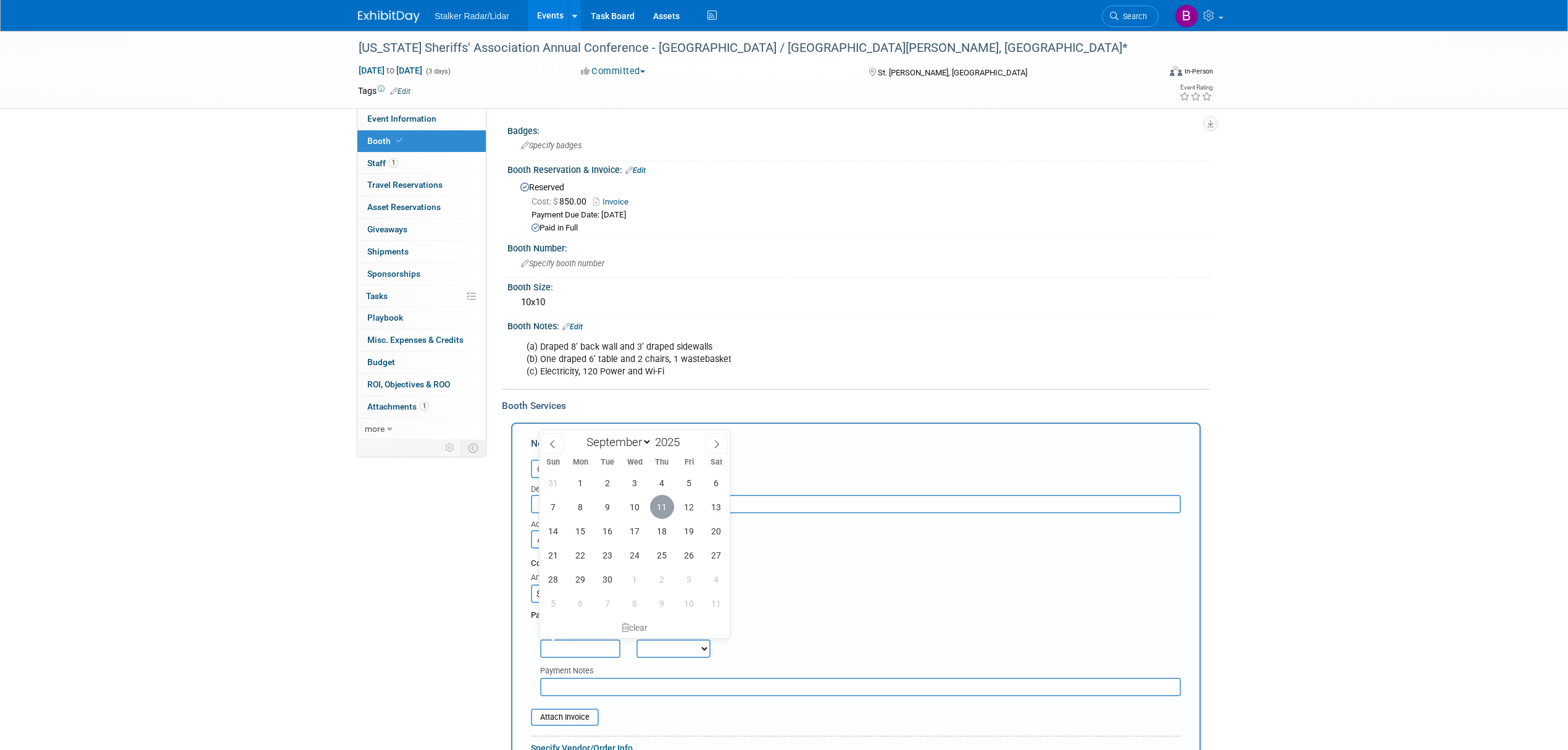
click at [667, 507] on span "11" at bounding box center [661, 506] width 24 height 24
type input "[DATE]"
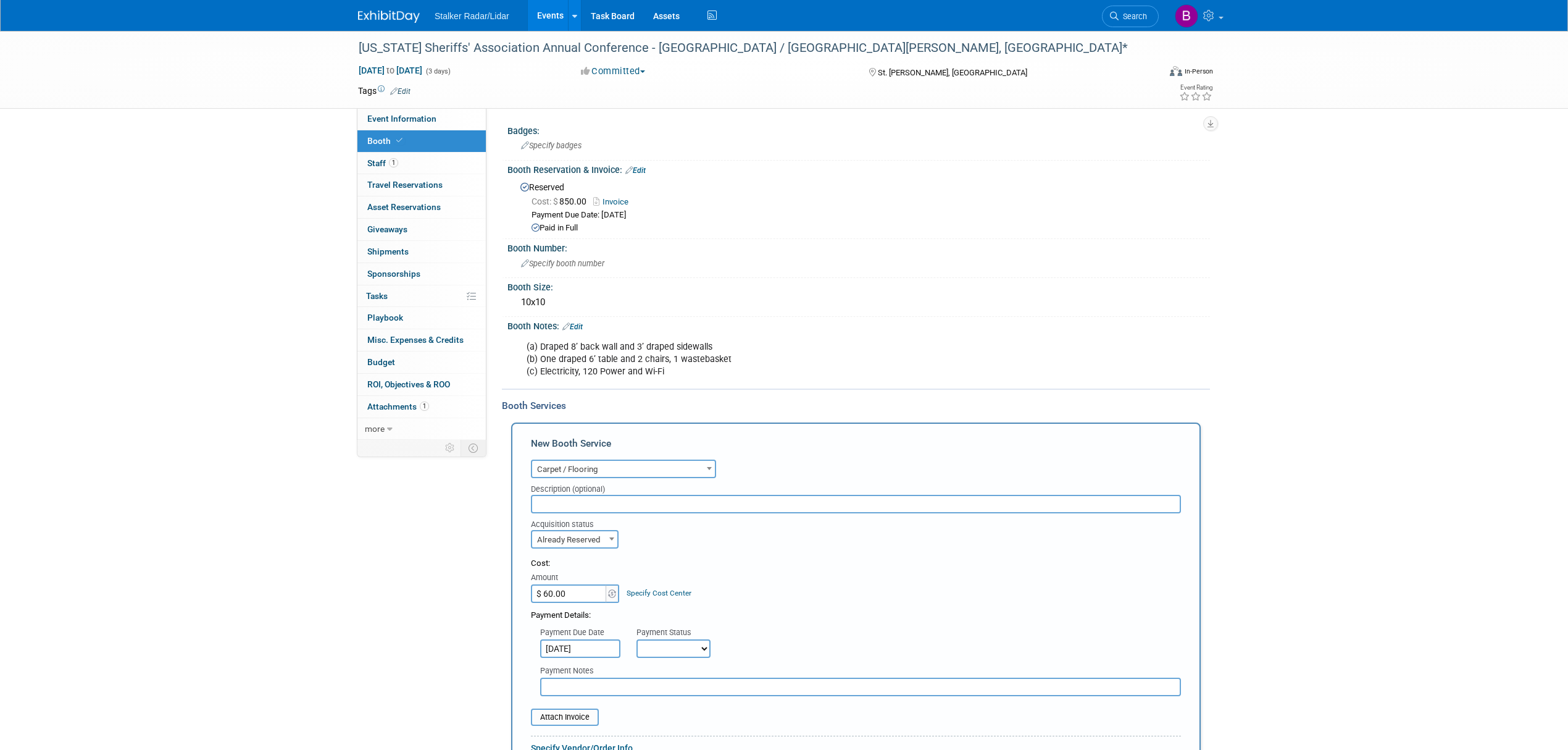
click at [673, 645] on select "Not Paid Yet Partially Paid Paid in Full" at bounding box center [673, 648] width 74 height 18
select select "1"
click at [636, 639] on select "Not Paid Yet Partially Paid Paid in Full" at bounding box center [673, 648] width 74 height 18
click at [567, 587] on input "$ 60.00" at bounding box center [569, 593] width 77 height 18
type input "$ 64.06"
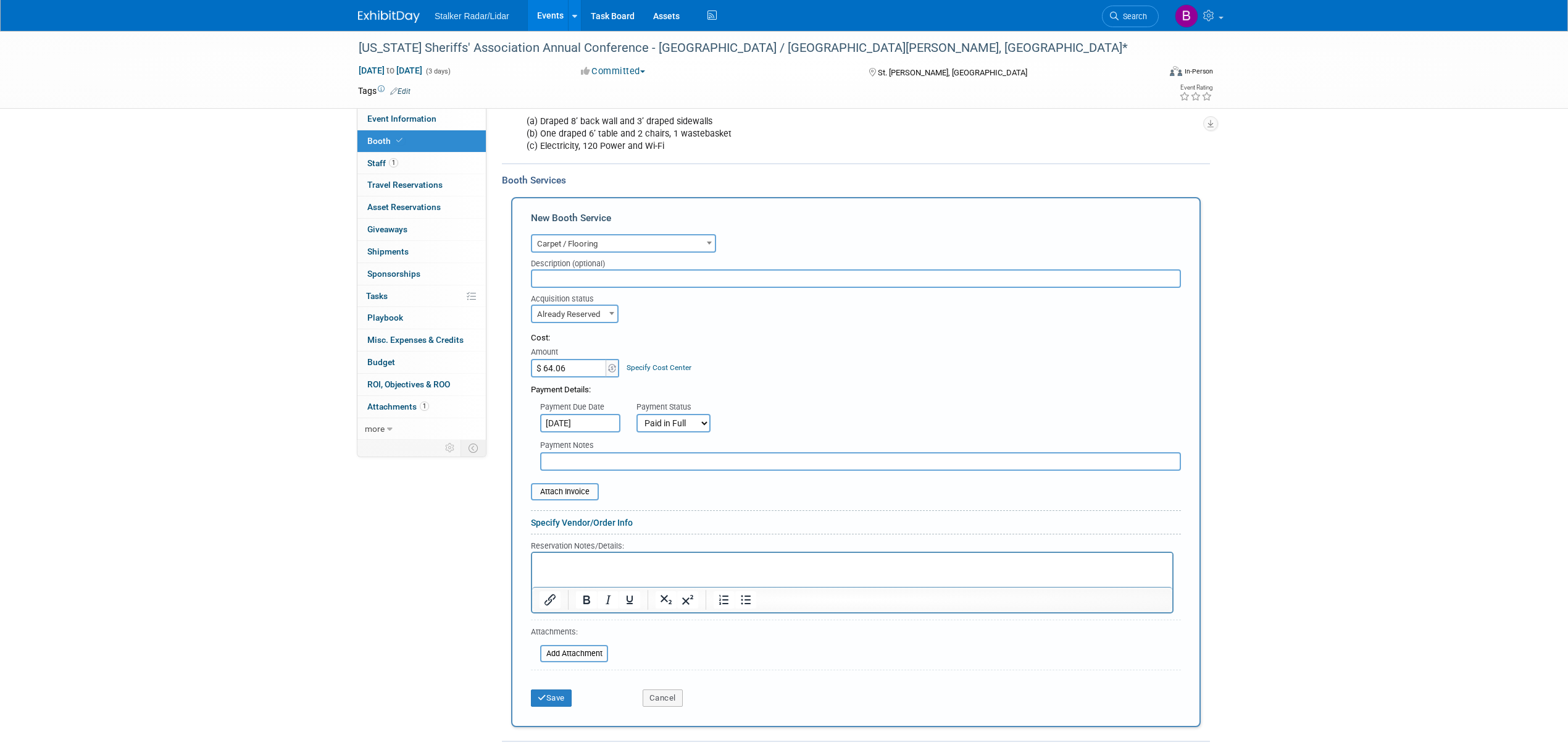
scroll to position [232, 0]
click at [552, 692] on button "Save" at bounding box center [551, 698] width 41 height 17
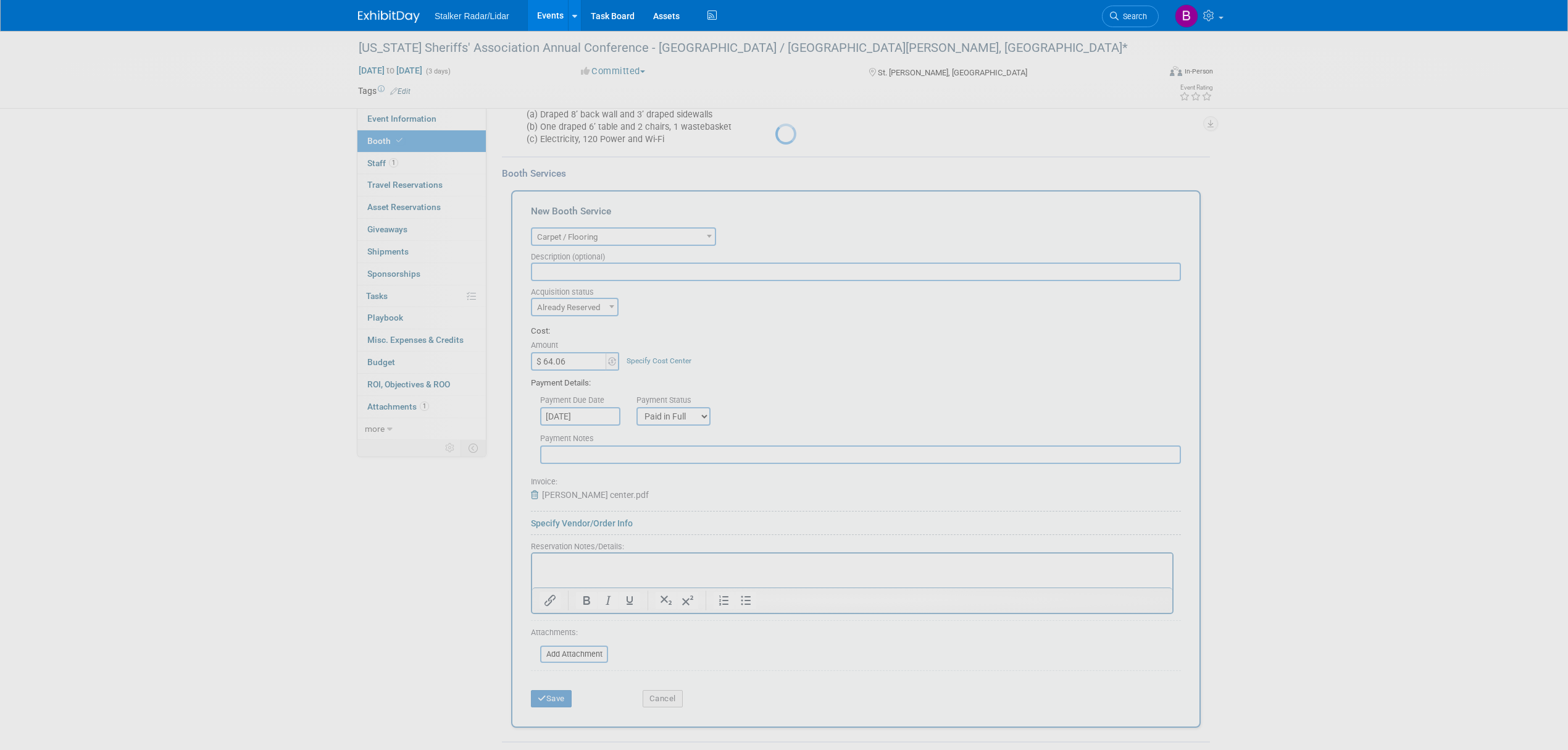
scroll to position [0, 0]
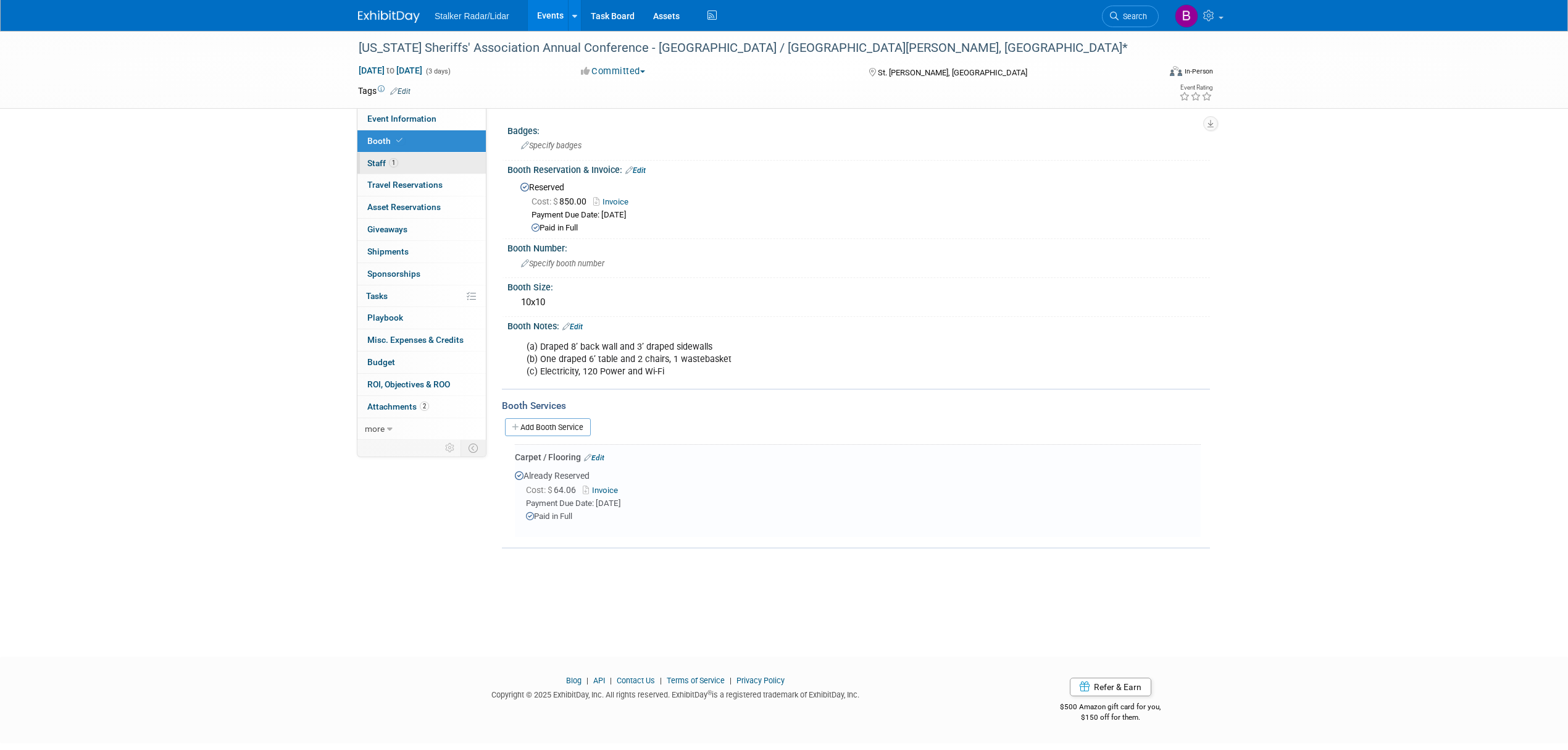
click at [405, 164] on link "1 Staff 1" at bounding box center [421, 163] width 129 height 22
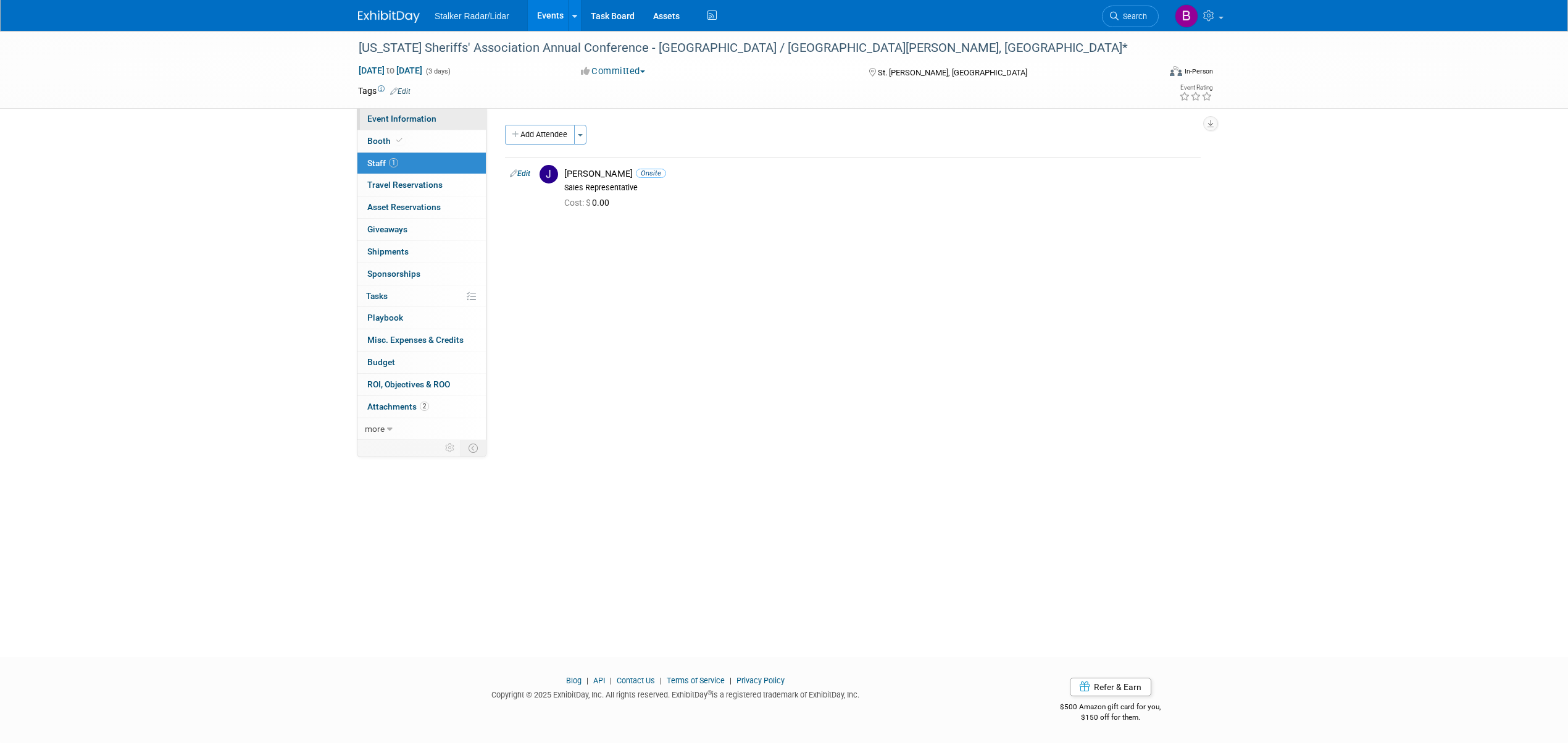
click at [405, 126] on link "Event Information" at bounding box center [421, 119] width 129 height 22
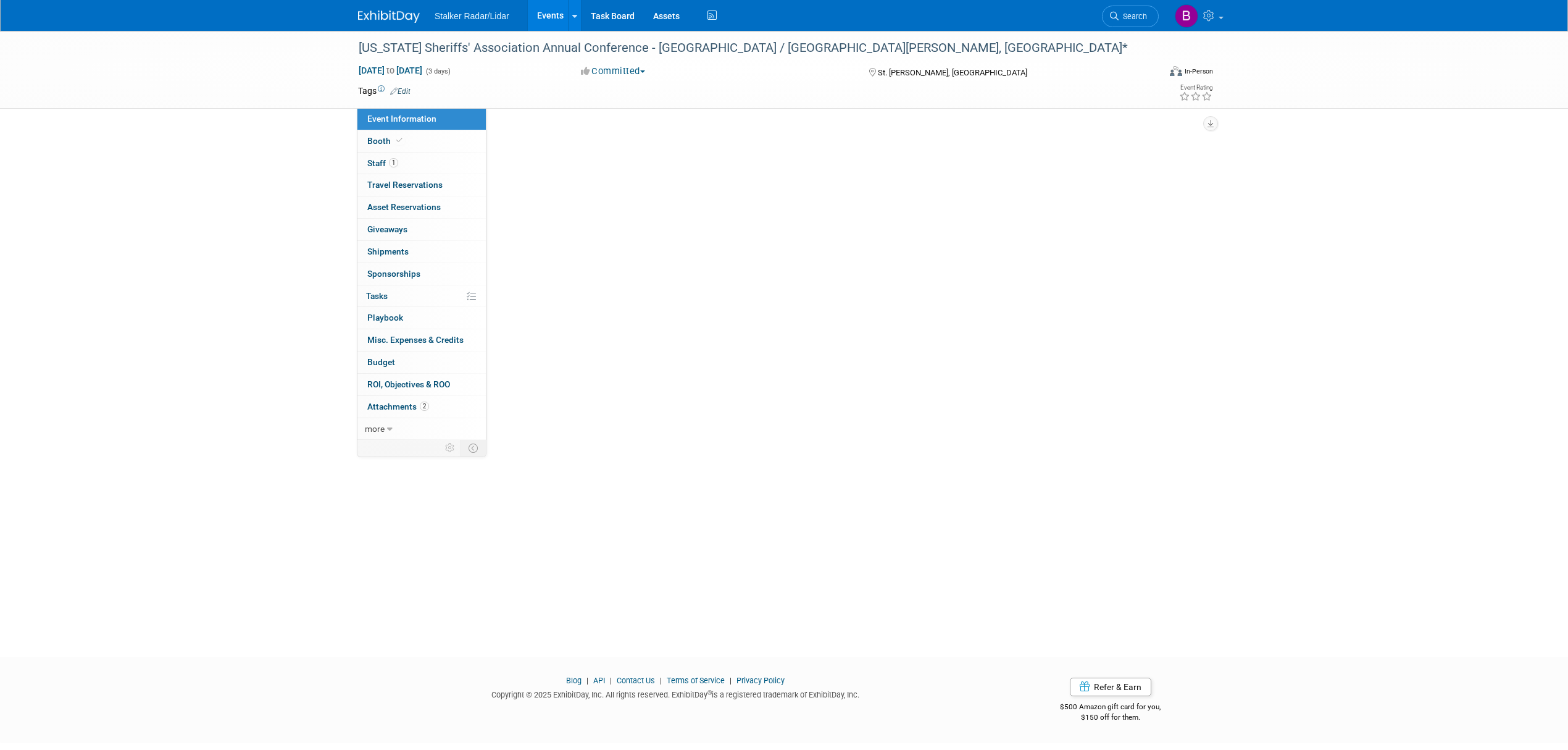
select select "Regional"
select select "Stalker Radar | Street Dynamics"
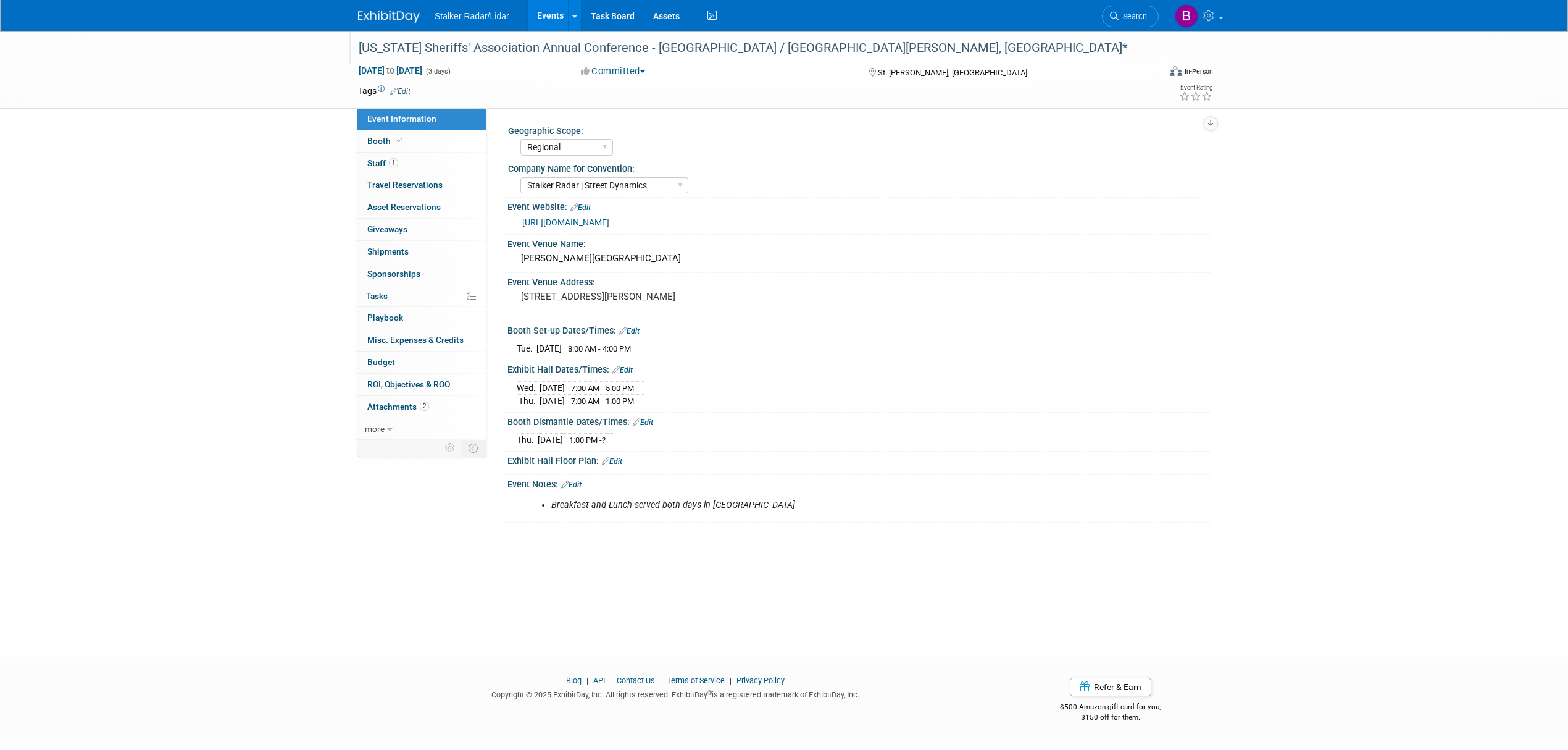
click at [712, 50] on div "[US_STATE] Sheriffs' Association Annual Conference - [GEOGRAPHIC_DATA] / [GEOGR…" at bounding box center [747, 48] width 786 height 22
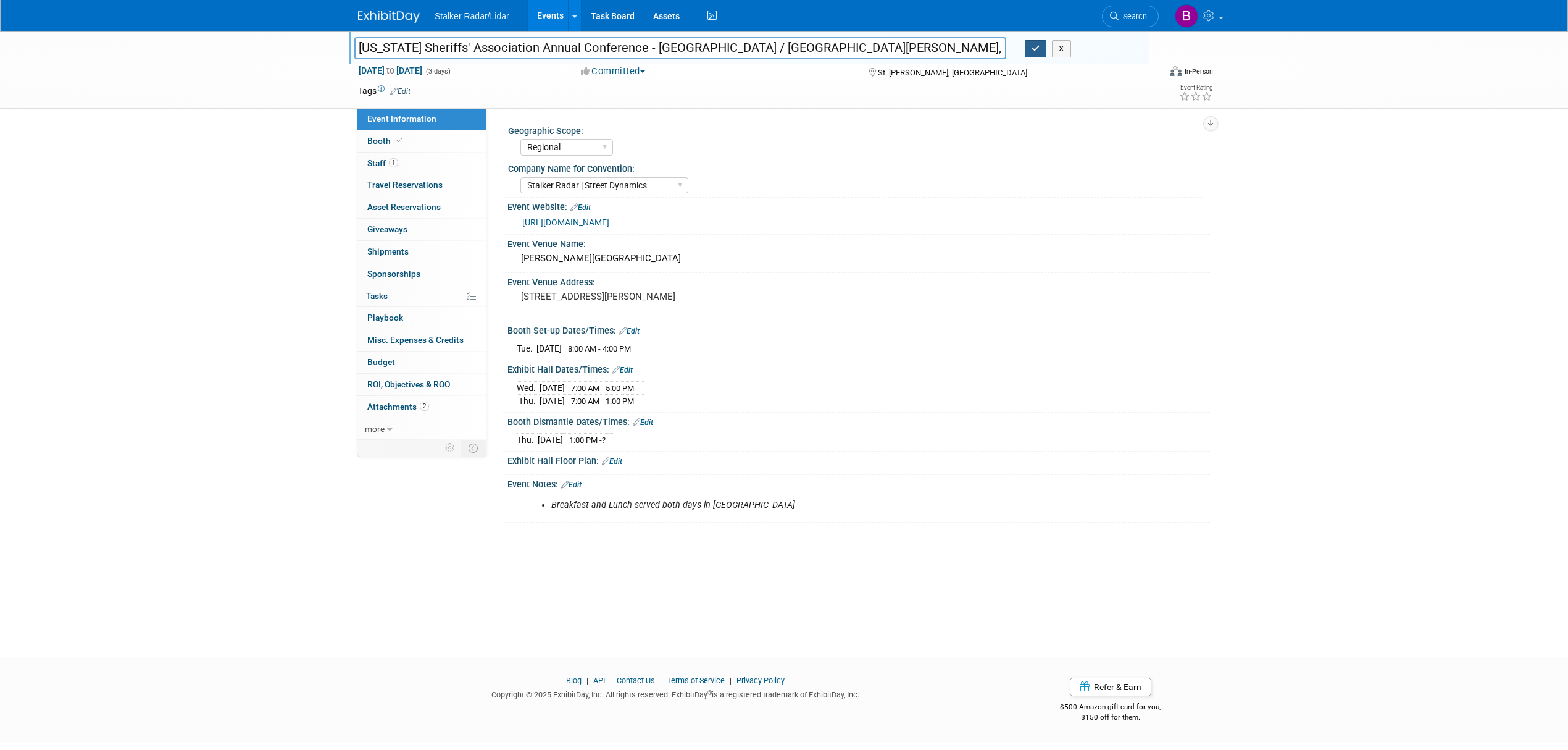
click at [1031, 50] on icon "button" at bounding box center [1035, 48] width 9 height 8
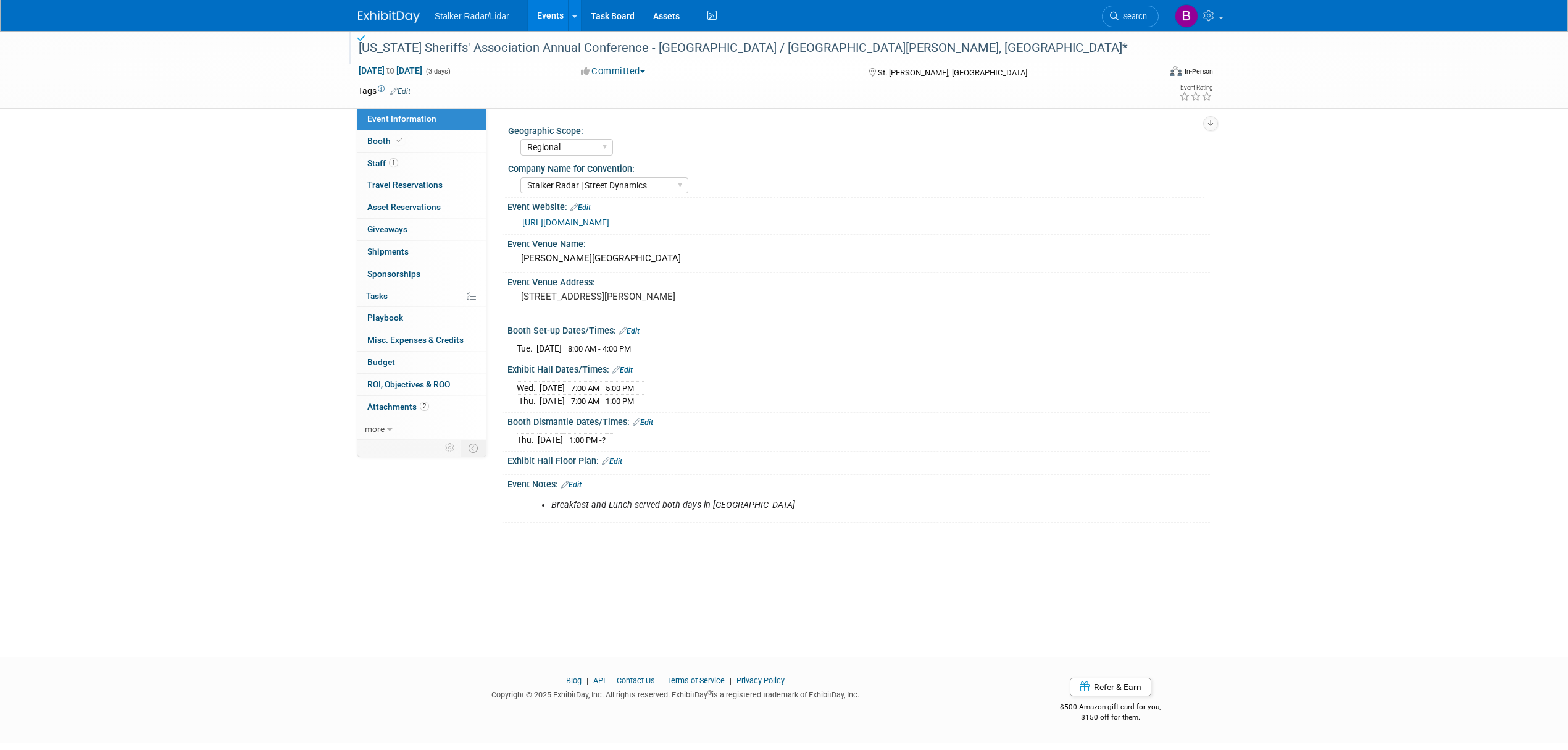
click at [390, 119] on span "Event Information" at bounding box center [402, 118] width 69 height 10
select select "Regional"
select select "Stalker Radar | Street Dynamics"
click at [550, 15] on link "Events" at bounding box center [550, 15] width 45 height 31
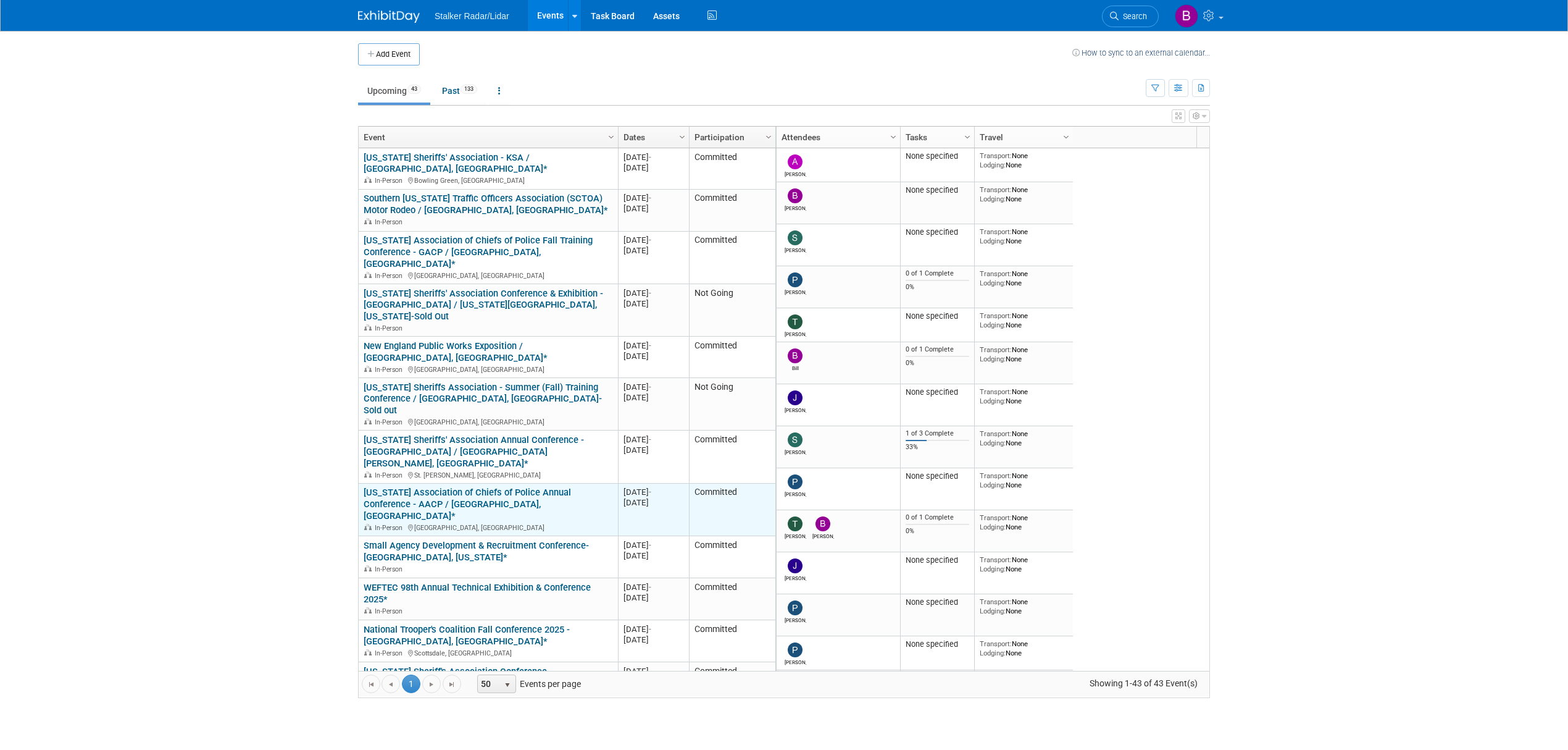
click at [496, 487] on link "[US_STATE] Association of Chiefs of Police Annual Conference - AACP / [GEOGRAPH…" at bounding box center [467, 504] width 207 height 35
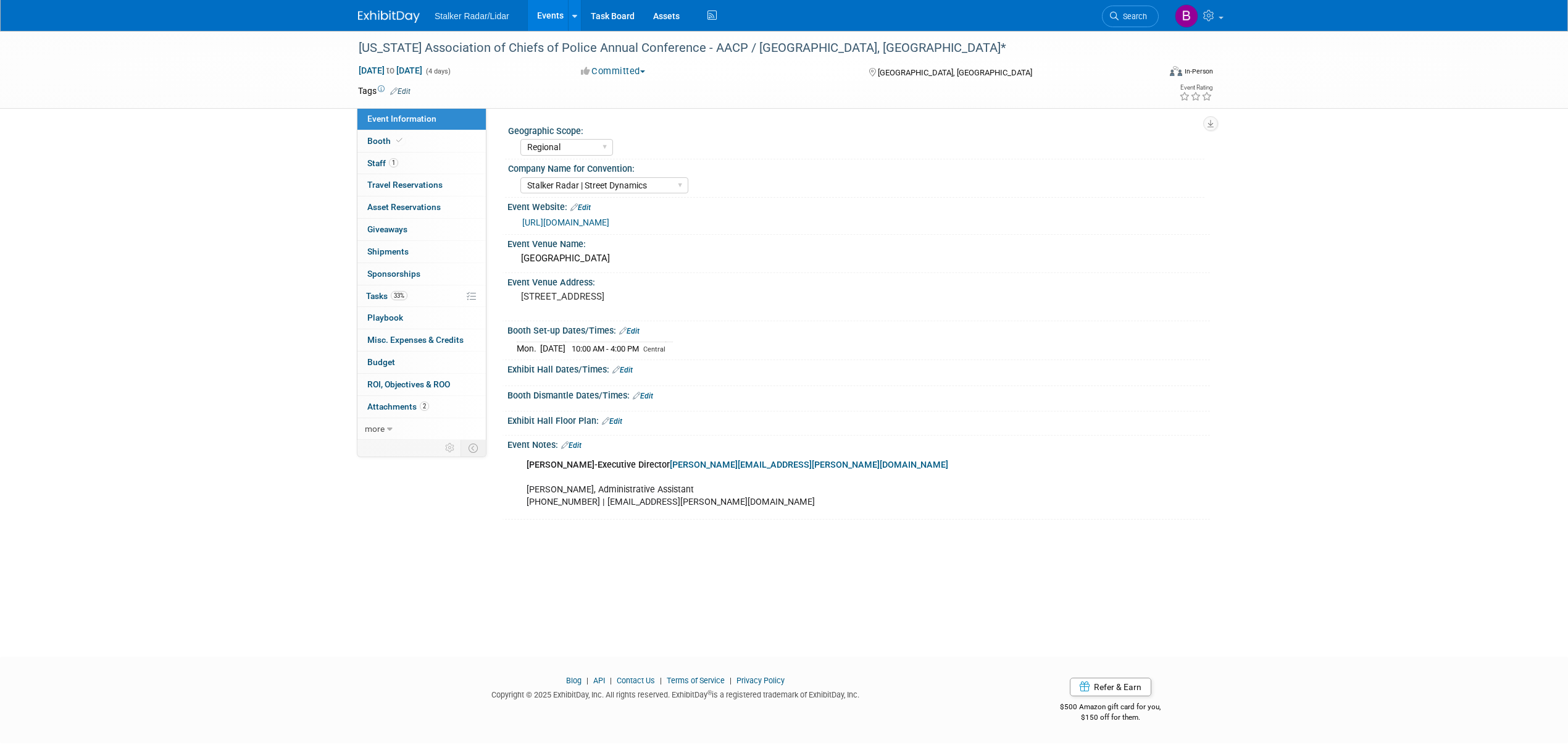
select select "Regional"
select select "Stalker Radar | Street Dynamics"
click at [378, 146] on span "Booth" at bounding box center [386, 141] width 37 height 10
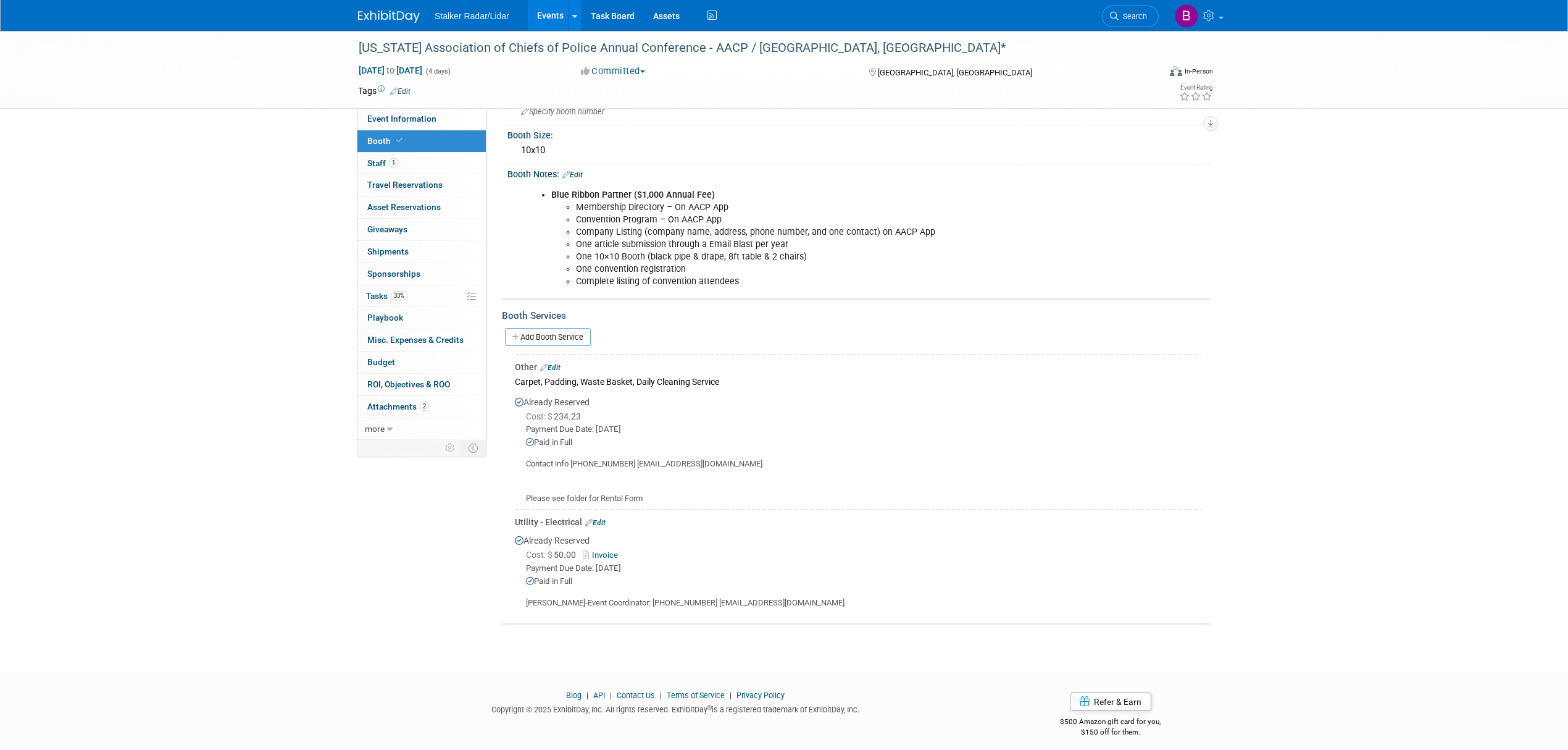
scroll to position [157, 0]
click at [605, 546] on link "Invoice" at bounding box center [603, 551] width 40 height 10
click at [411, 404] on span "Attachments 2" at bounding box center [398, 406] width 62 height 10
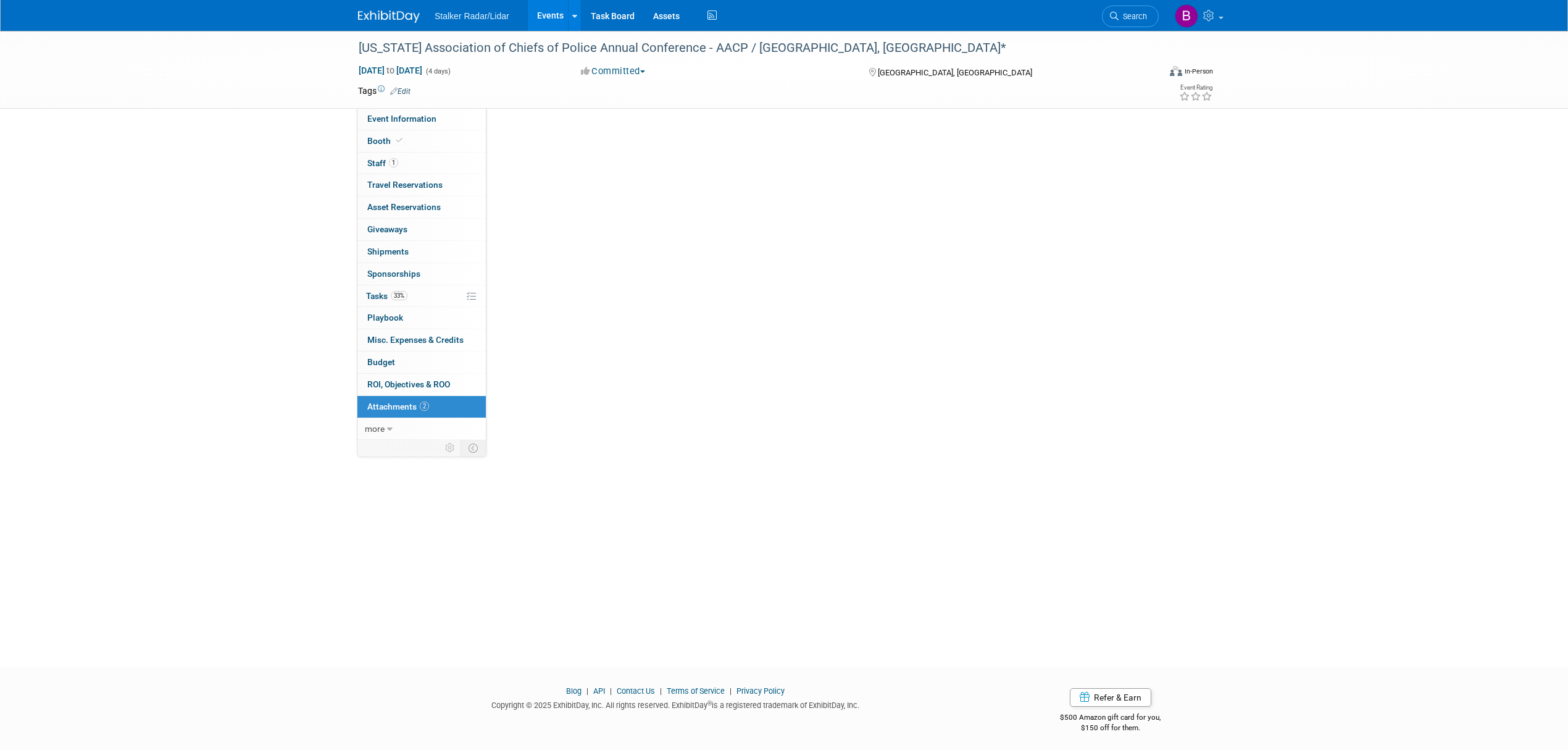
scroll to position [0, 0]
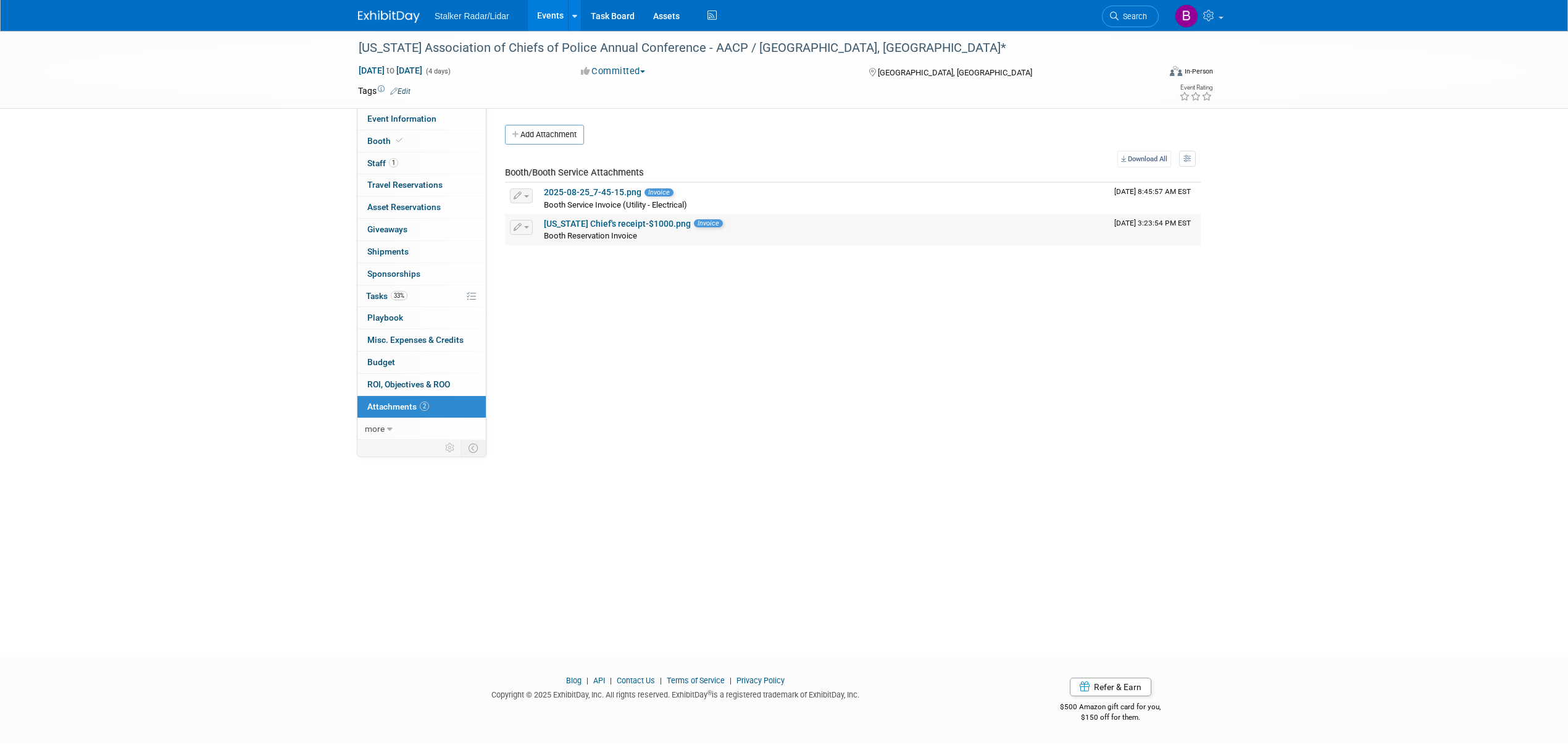
click at [642, 225] on link "Arkansas Chief's receipt-$1000.png" at bounding box center [617, 223] width 147 height 10
click at [405, 123] on span "Event Information" at bounding box center [402, 118] width 69 height 10
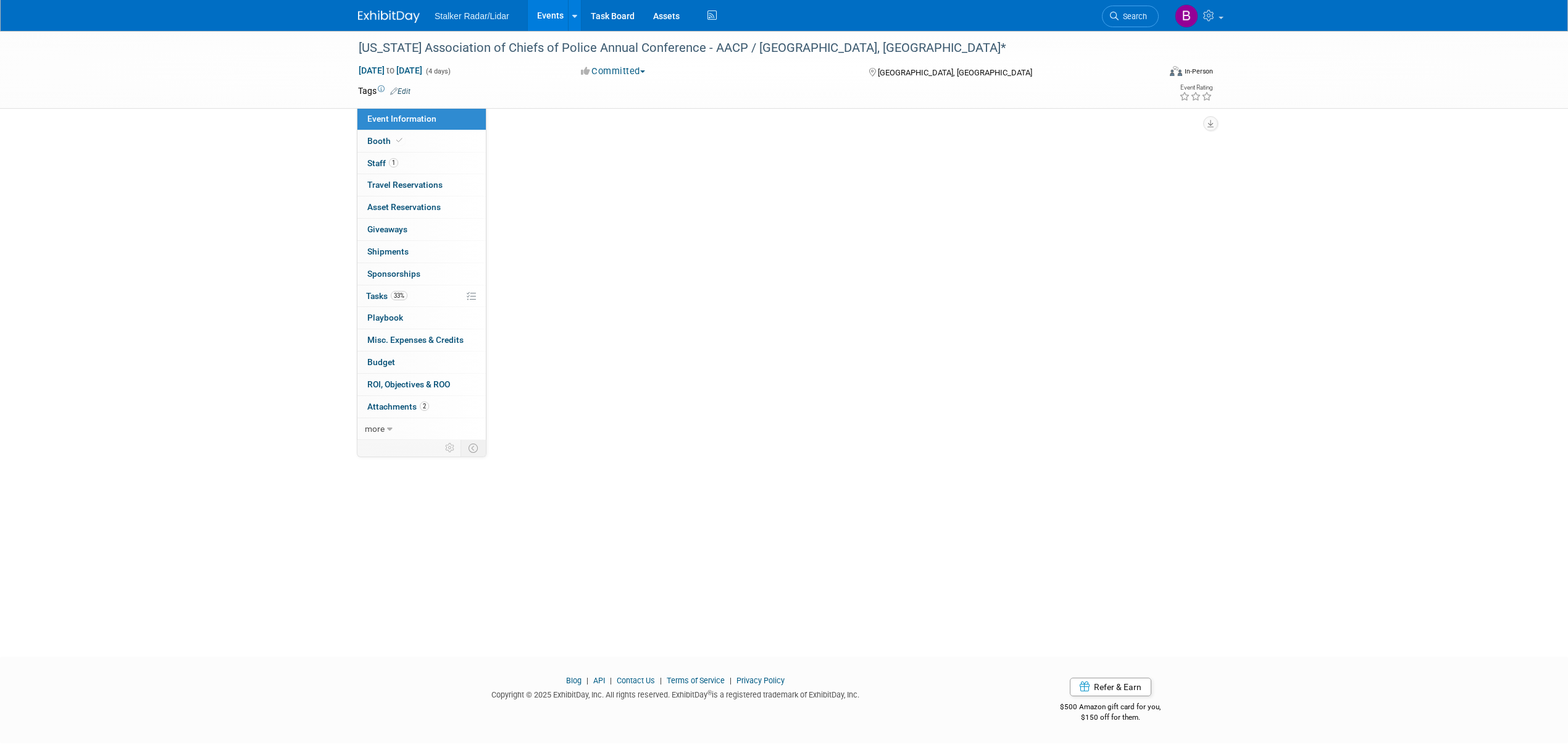
select select "Regional"
select select "Stalker Radar | Street Dynamics"
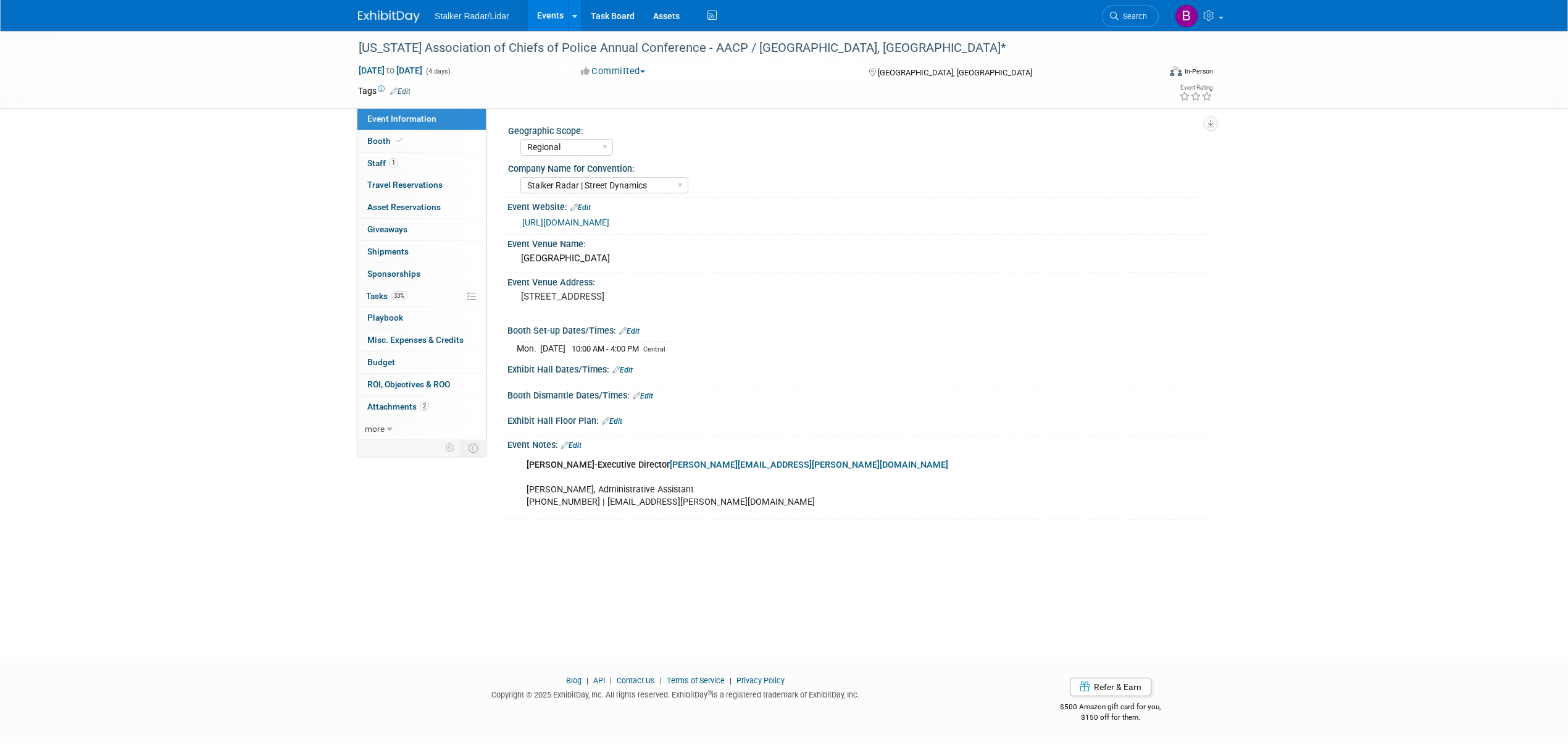
click at [568, 221] on link "[URL][DOMAIN_NAME]" at bounding box center [566, 222] width 87 height 10
drag, startPoint x: 358, startPoint y: 48, endPoint x: 692, endPoint y: 50, distance: 334.0
click at [692, 50] on div "[US_STATE] Association of Chiefs of Police Annual Conference - AACP / [GEOGRAPH…" at bounding box center [747, 48] width 786 height 22
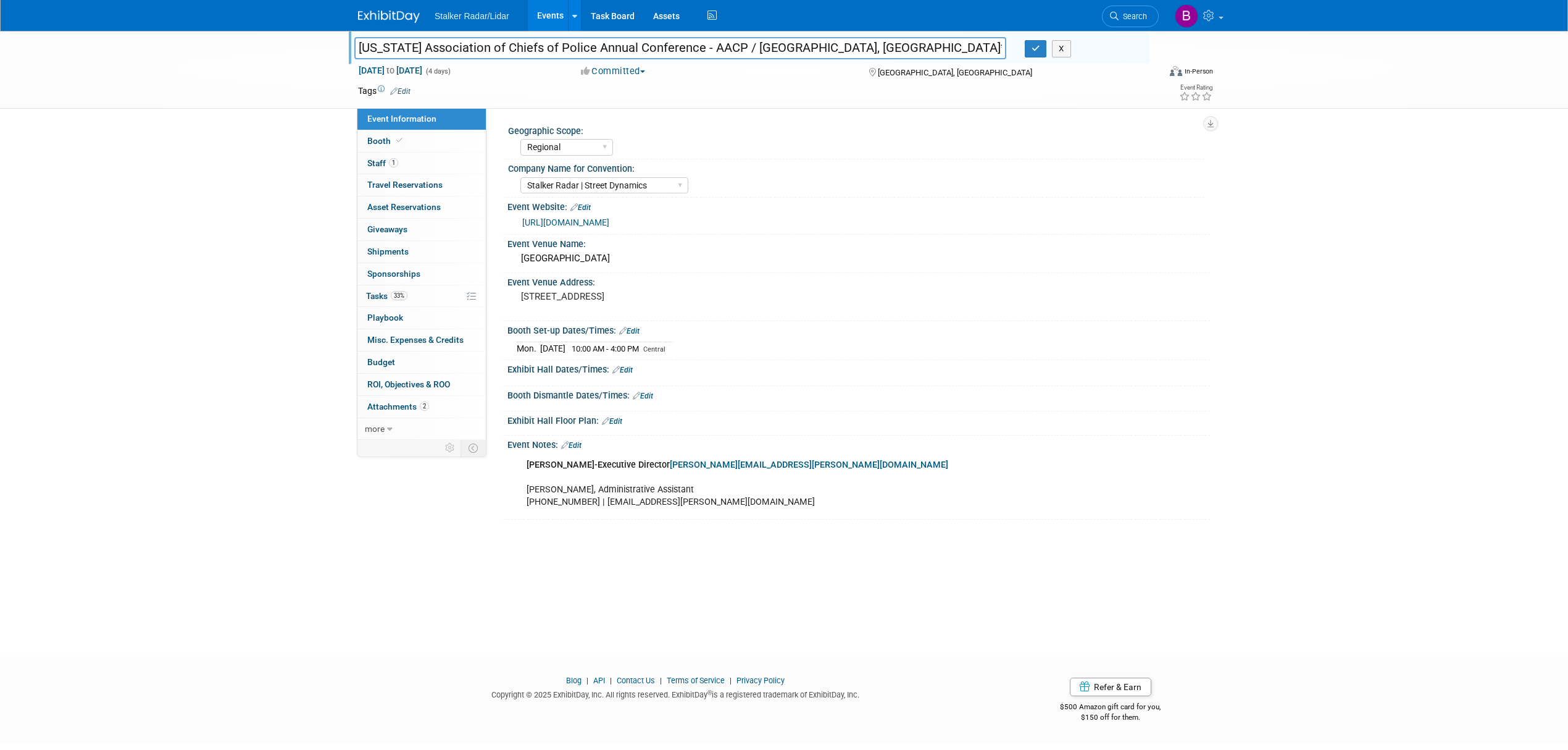
drag, startPoint x: 690, startPoint y: 48, endPoint x: 305, endPoint y: 50, distance: 385.0
click at [305, 50] on div "Arkansas Association of Chiefs of Police Annual Conference - AACP / Hot Springs…" at bounding box center [784, 69] width 1568 height 78
click at [1042, 50] on button "button" at bounding box center [1035, 48] width 22 height 17
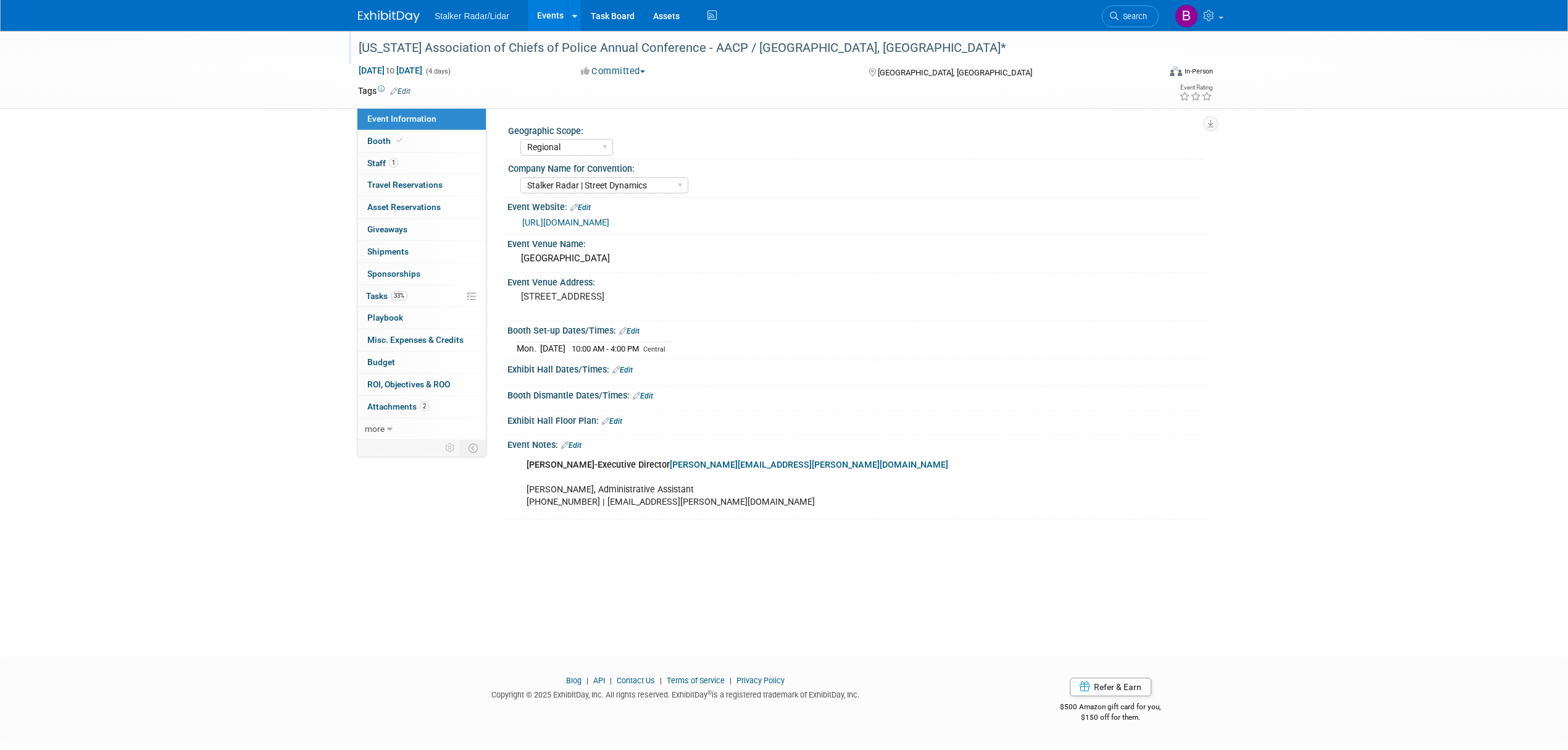
click at [625, 369] on link "Edit" at bounding box center [622, 370] width 20 height 9
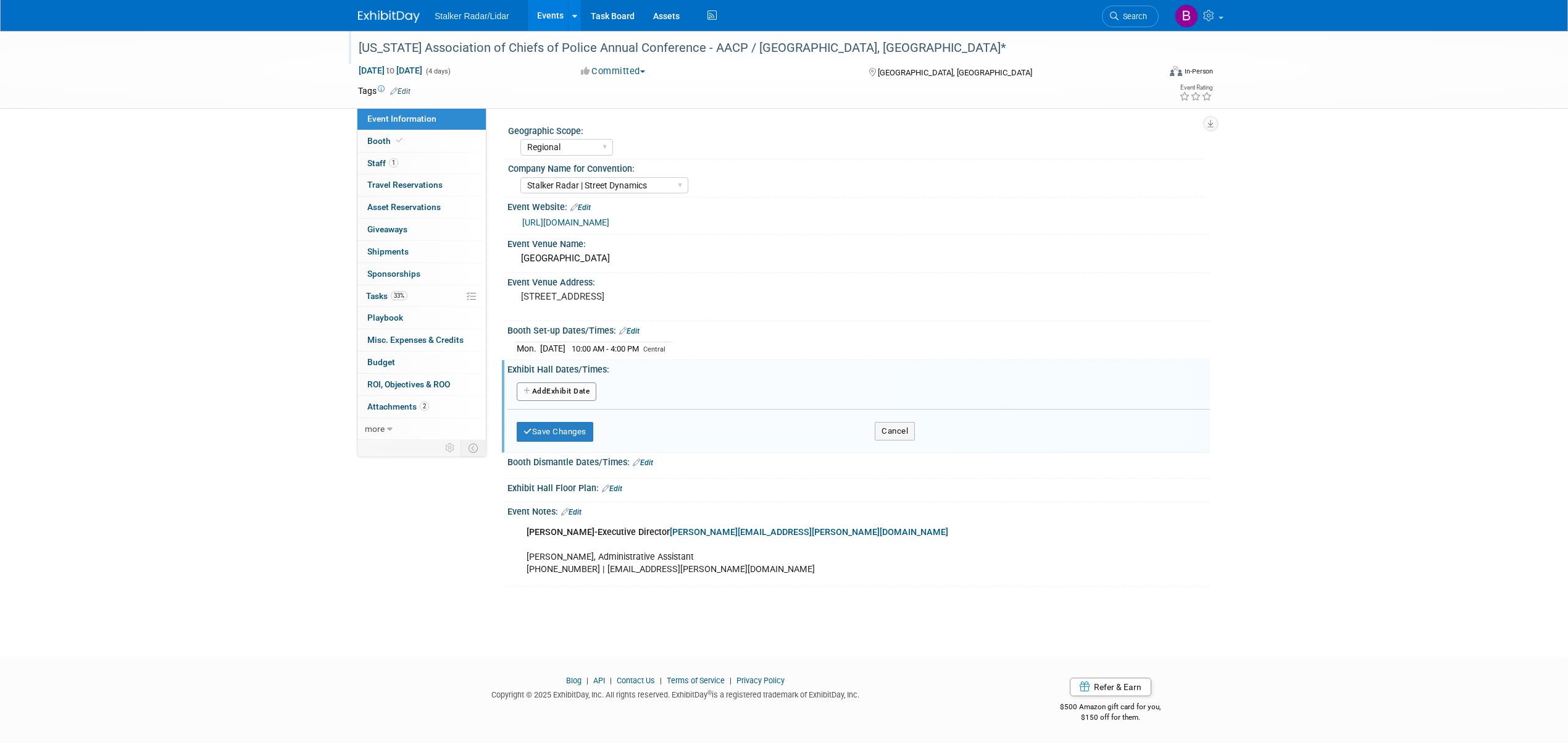
click at [561, 393] on button "Add Another Exhibit Date" at bounding box center [556, 391] width 80 height 18
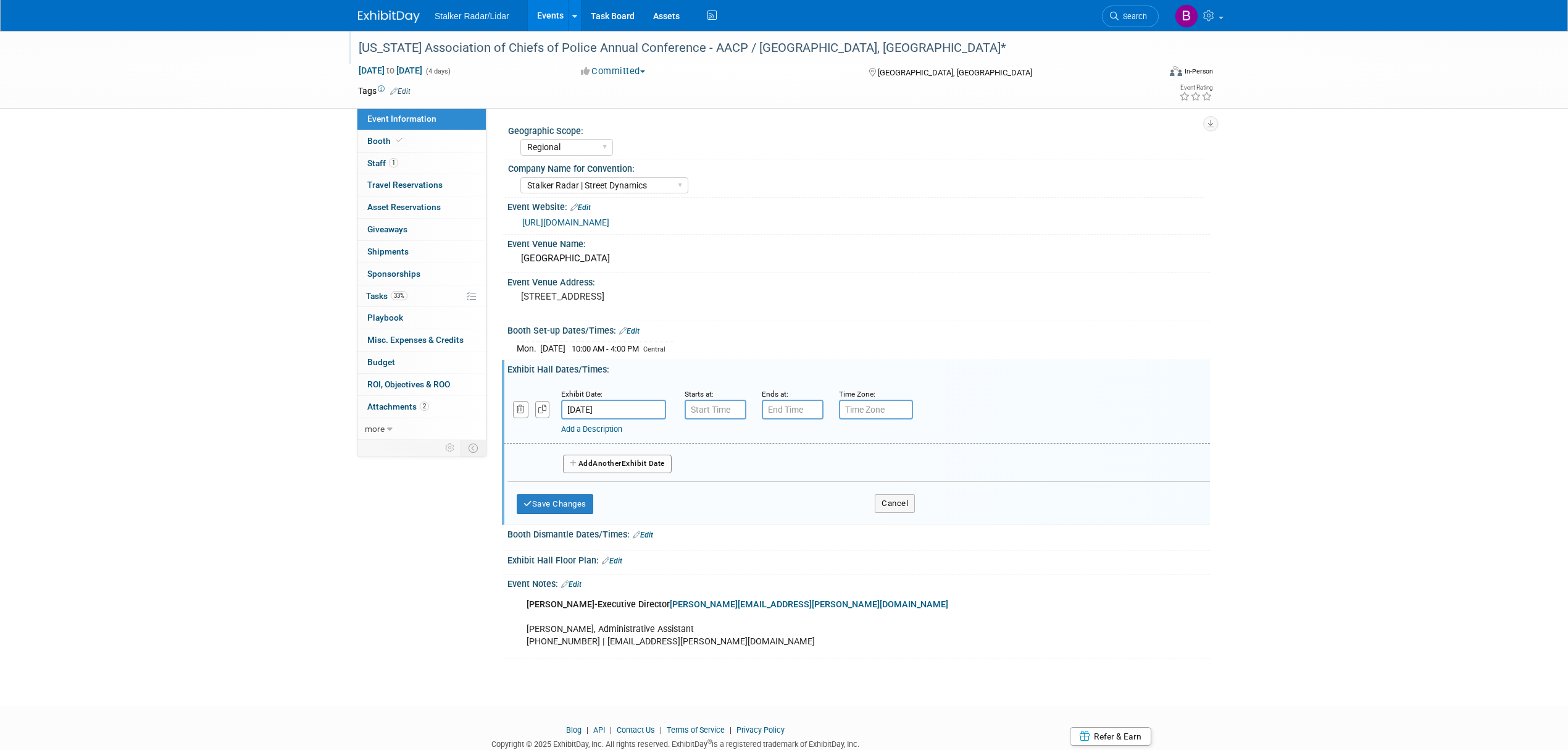
click at [593, 410] on input "[DATE]" at bounding box center [614, 409] width 105 height 20
click at [635, 551] on span "23" at bounding box center [628, 545] width 24 height 24
type input "Sep 23, 2025"
click at [716, 406] on input "7:00 AM" at bounding box center [715, 409] width 62 height 20
click at [715, 445] on span at bounding box center [714, 440] width 22 height 22
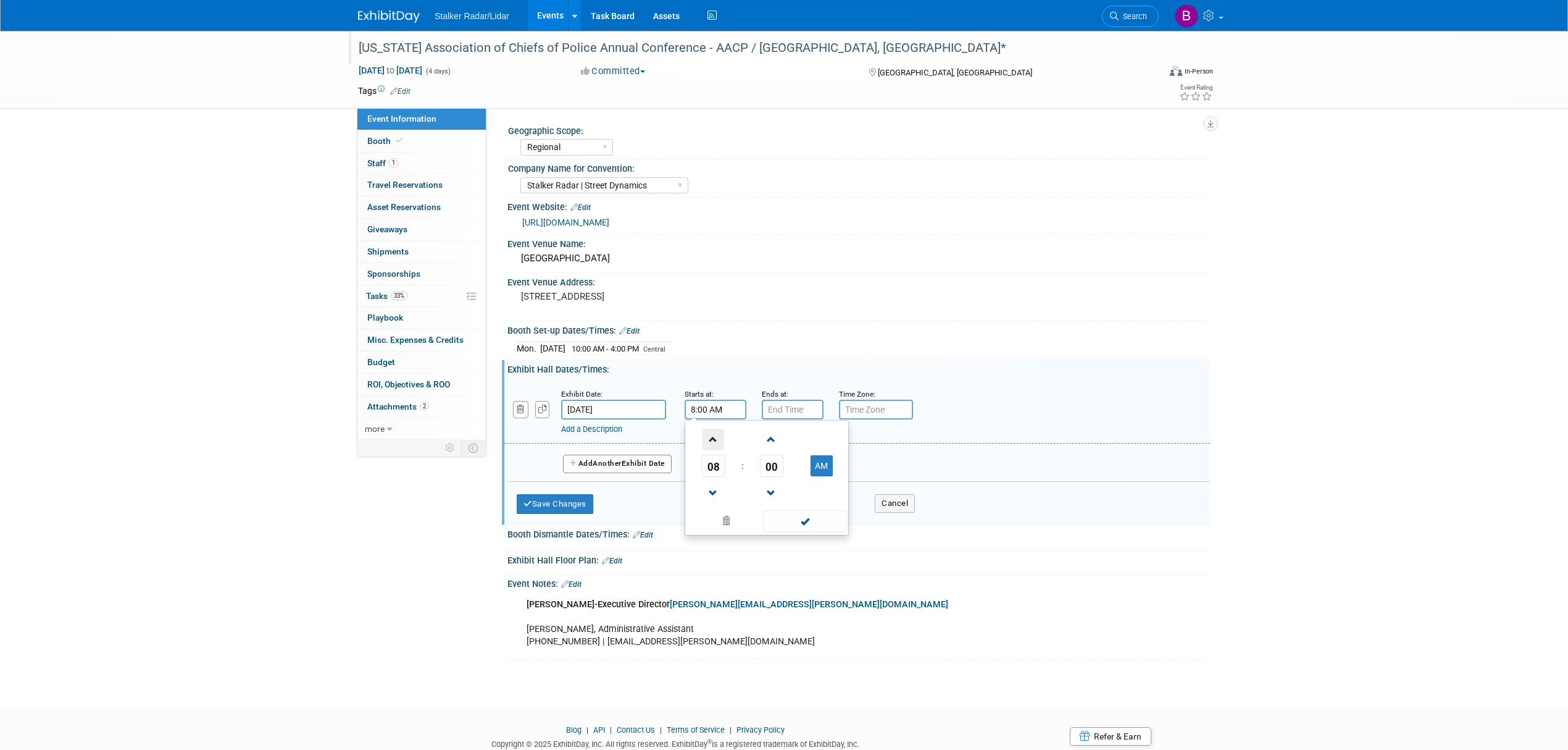
click at [715, 445] on span at bounding box center [714, 440] width 22 height 22
type input "9:00 AM"
click at [789, 529] on span at bounding box center [804, 521] width 83 height 22
click at [612, 459] on span "Another" at bounding box center [607, 463] width 29 height 9
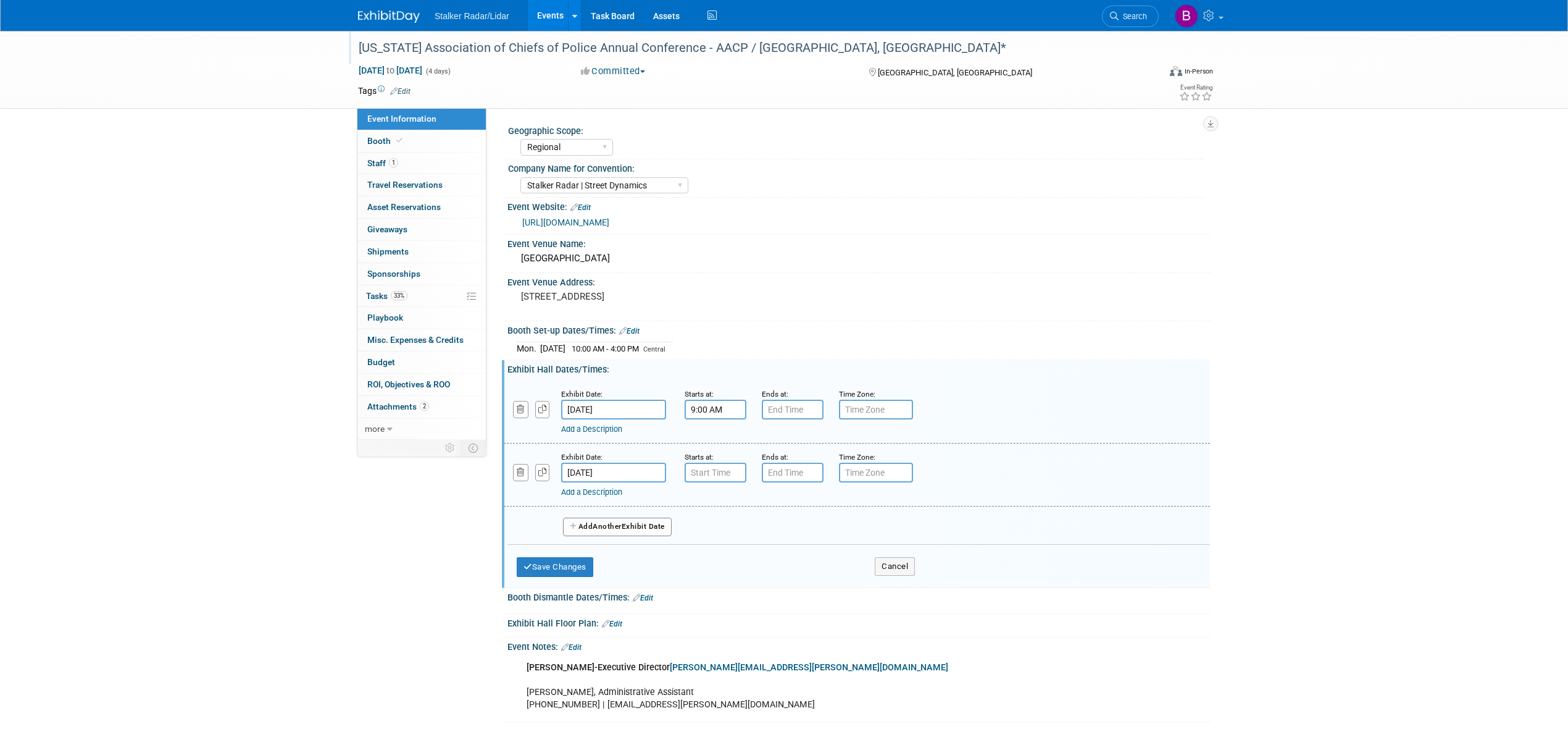
click at [608, 522] on span "Another" at bounding box center [607, 526] width 29 height 9
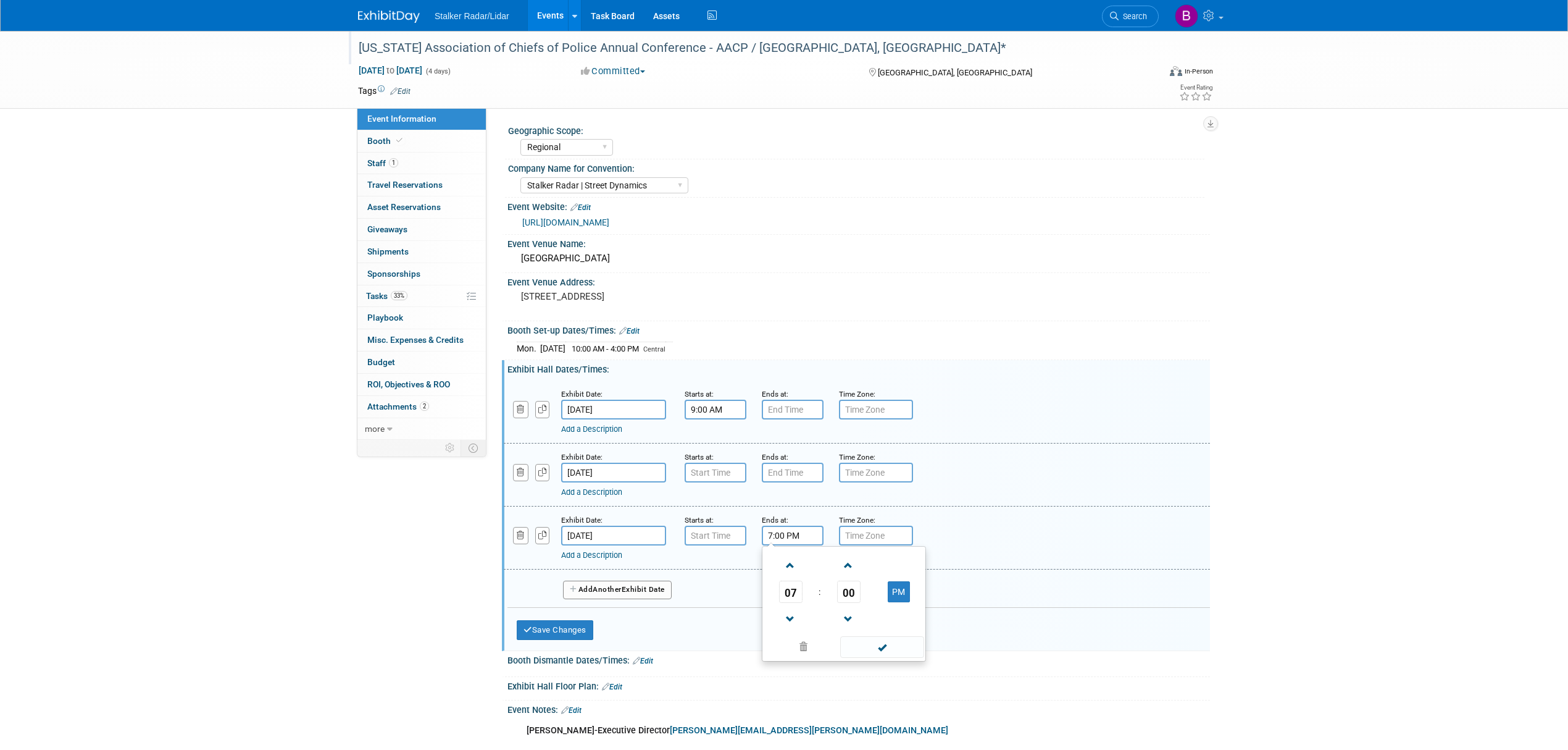
click at [783, 529] on input "7:00 PM" at bounding box center [793, 535] width 62 height 20
click at [796, 598] on span "07" at bounding box center [790, 591] width 23 height 22
click at [861, 573] on td "02" at bounding box center [863, 566] width 39 height 33
type input "2:00 PM"
click at [877, 646] on span at bounding box center [882, 647] width 83 height 22
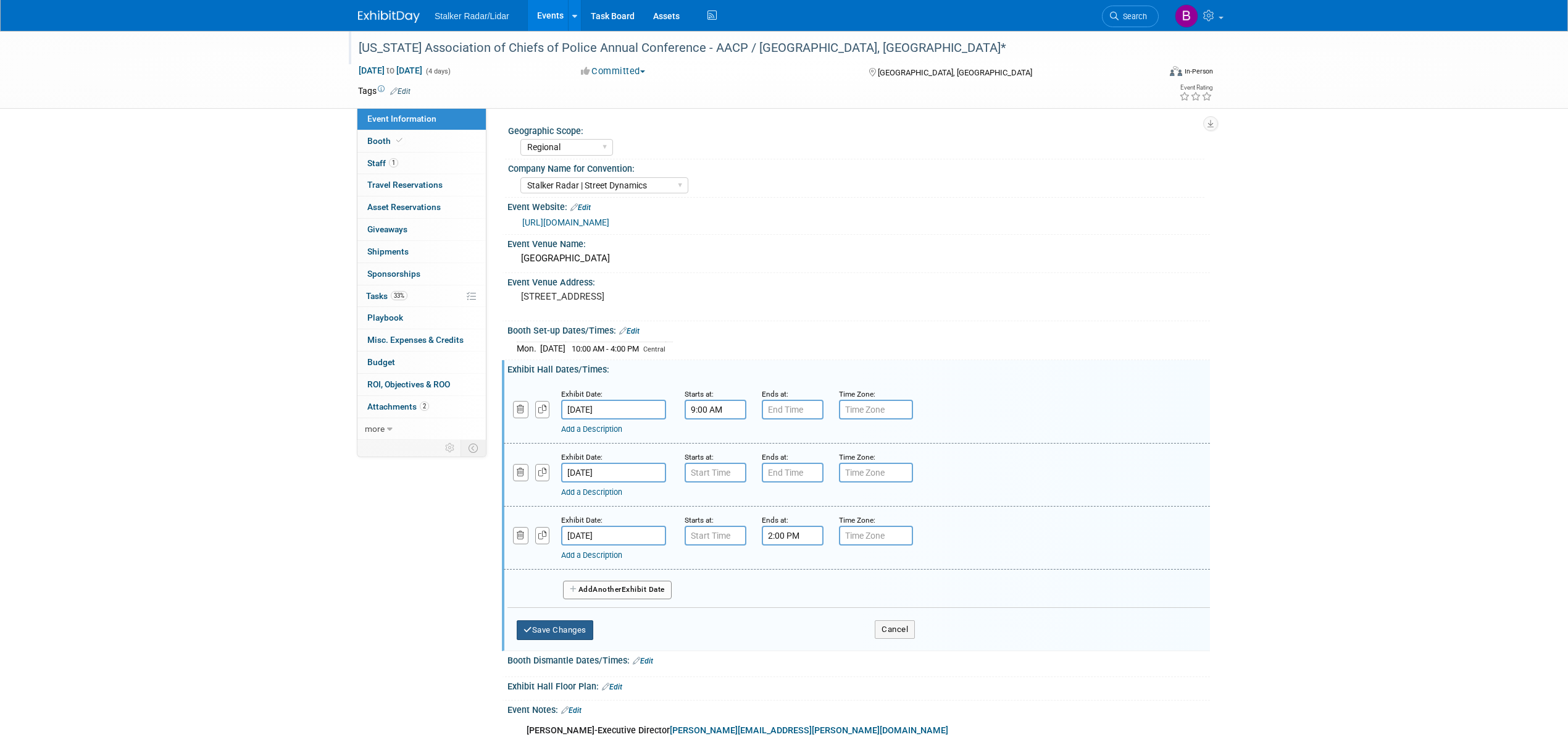
click at [565, 630] on button "Save Changes" at bounding box center [554, 630] width 77 height 20
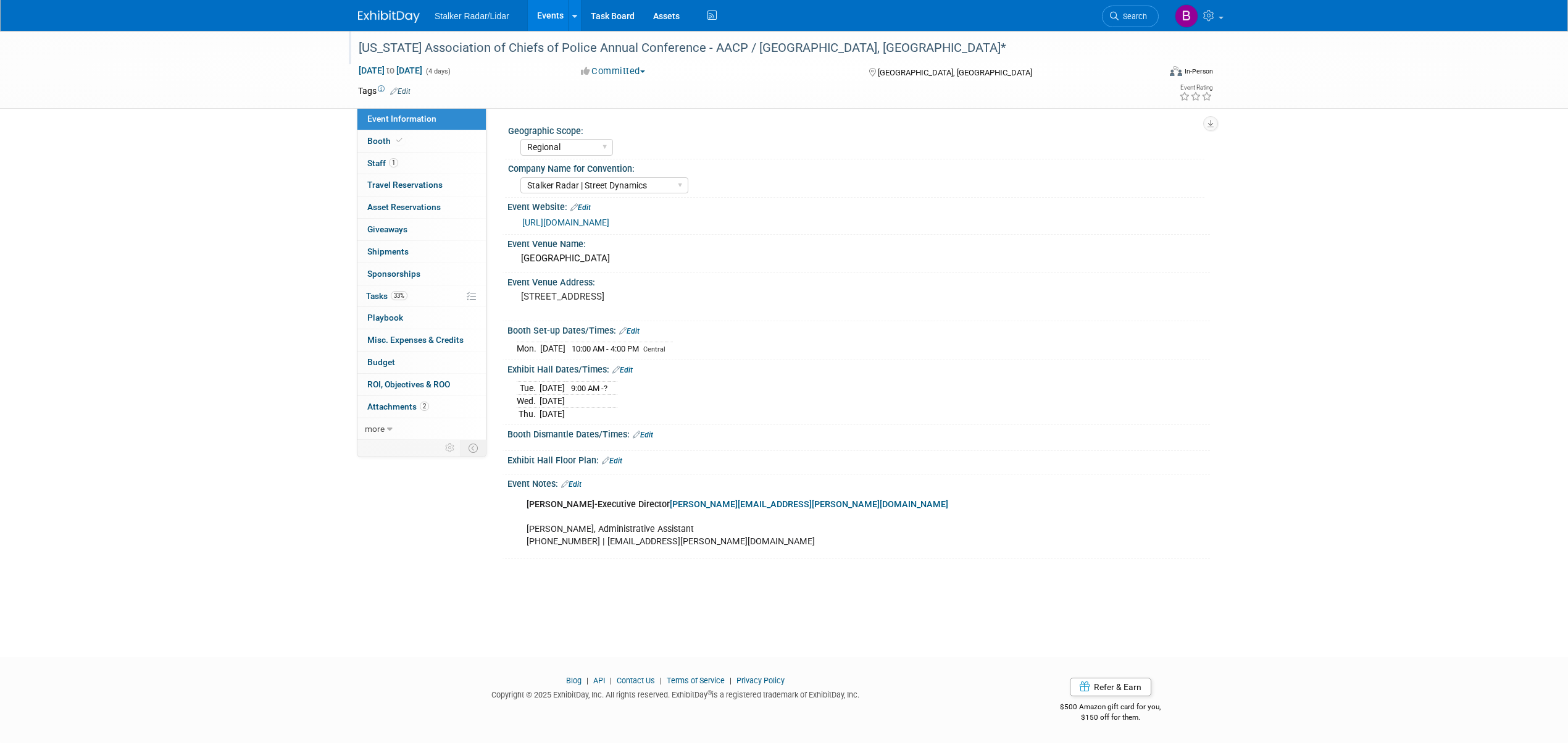
click at [541, 22] on link "Events" at bounding box center [550, 15] width 45 height 31
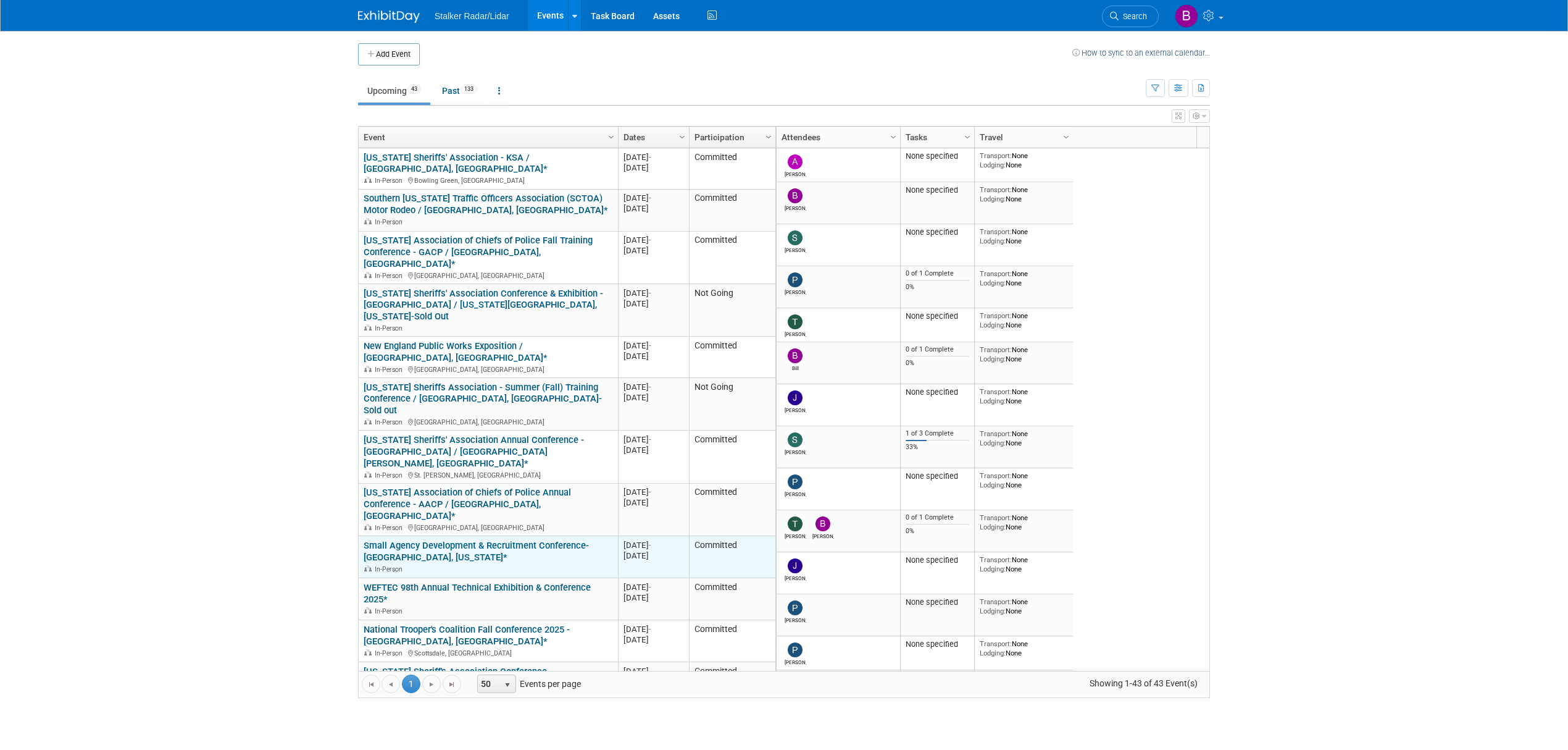
click at [491, 540] on link "Small Agency Development & Recruitment Conference- [GEOGRAPHIC_DATA], [US_STATE…" at bounding box center [476, 551] width 225 height 23
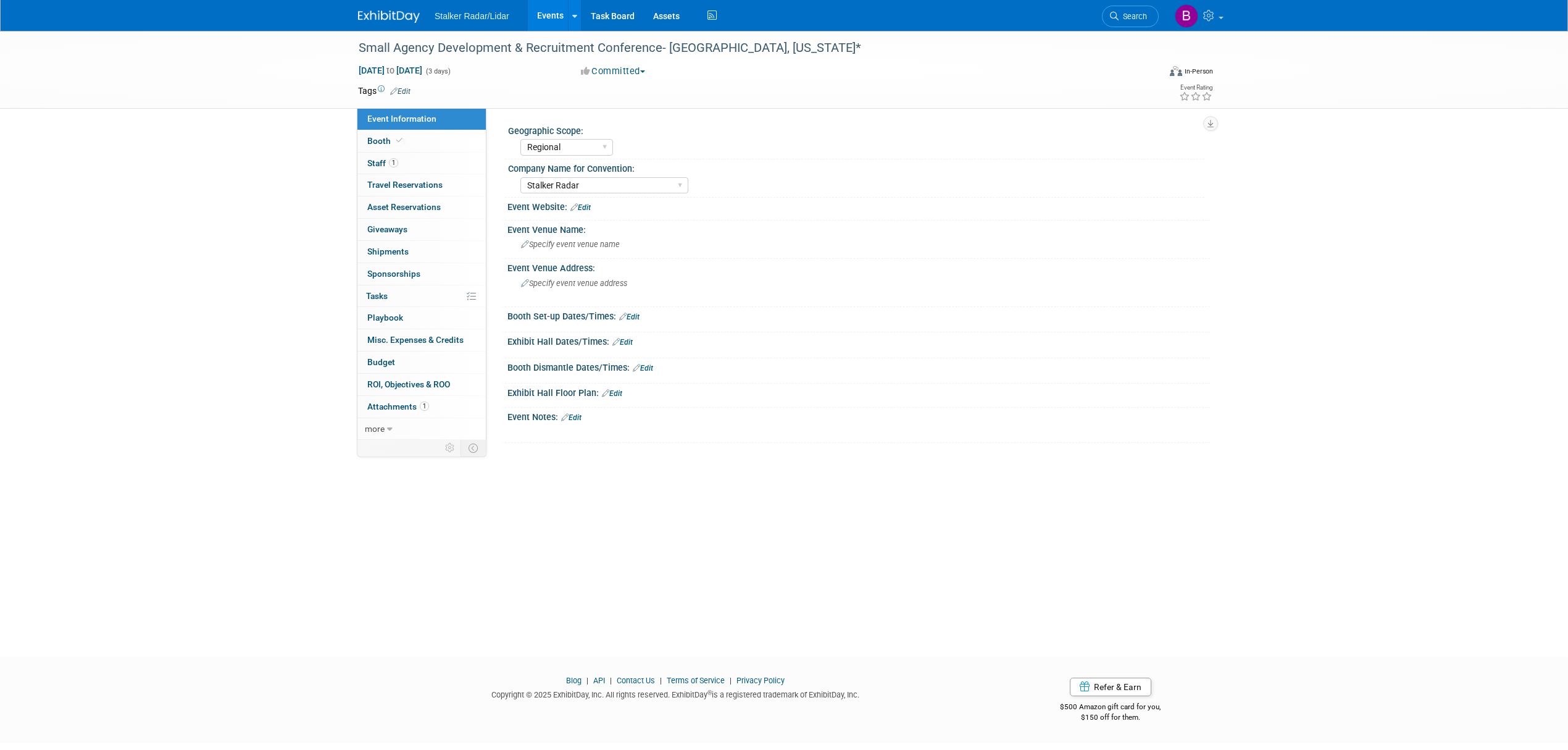
select select "Regional"
select select "Stalker Radar"
click at [383, 144] on span "Booth" at bounding box center [386, 141] width 37 height 10
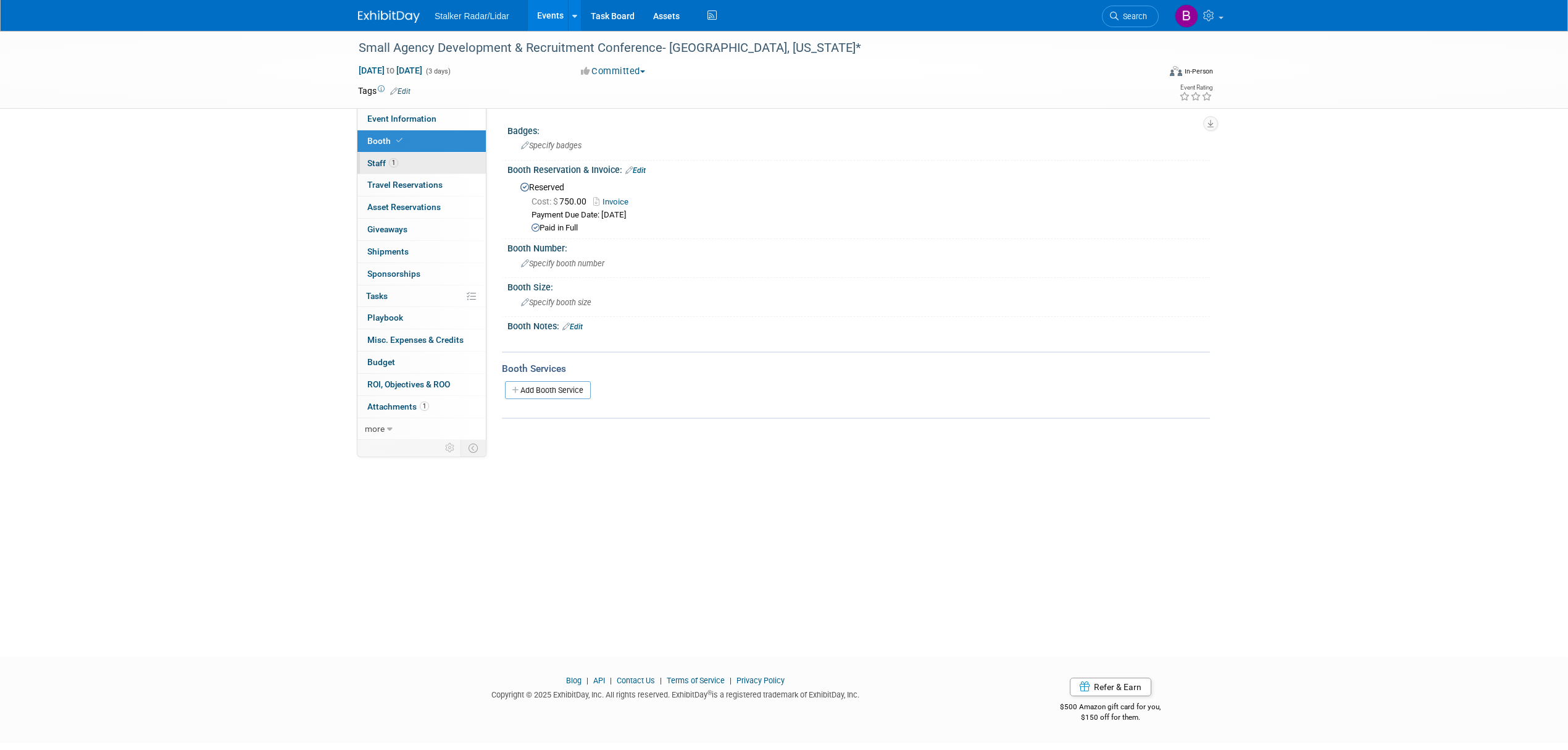
click at [396, 163] on span "1" at bounding box center [394, 163] width 10 height 10
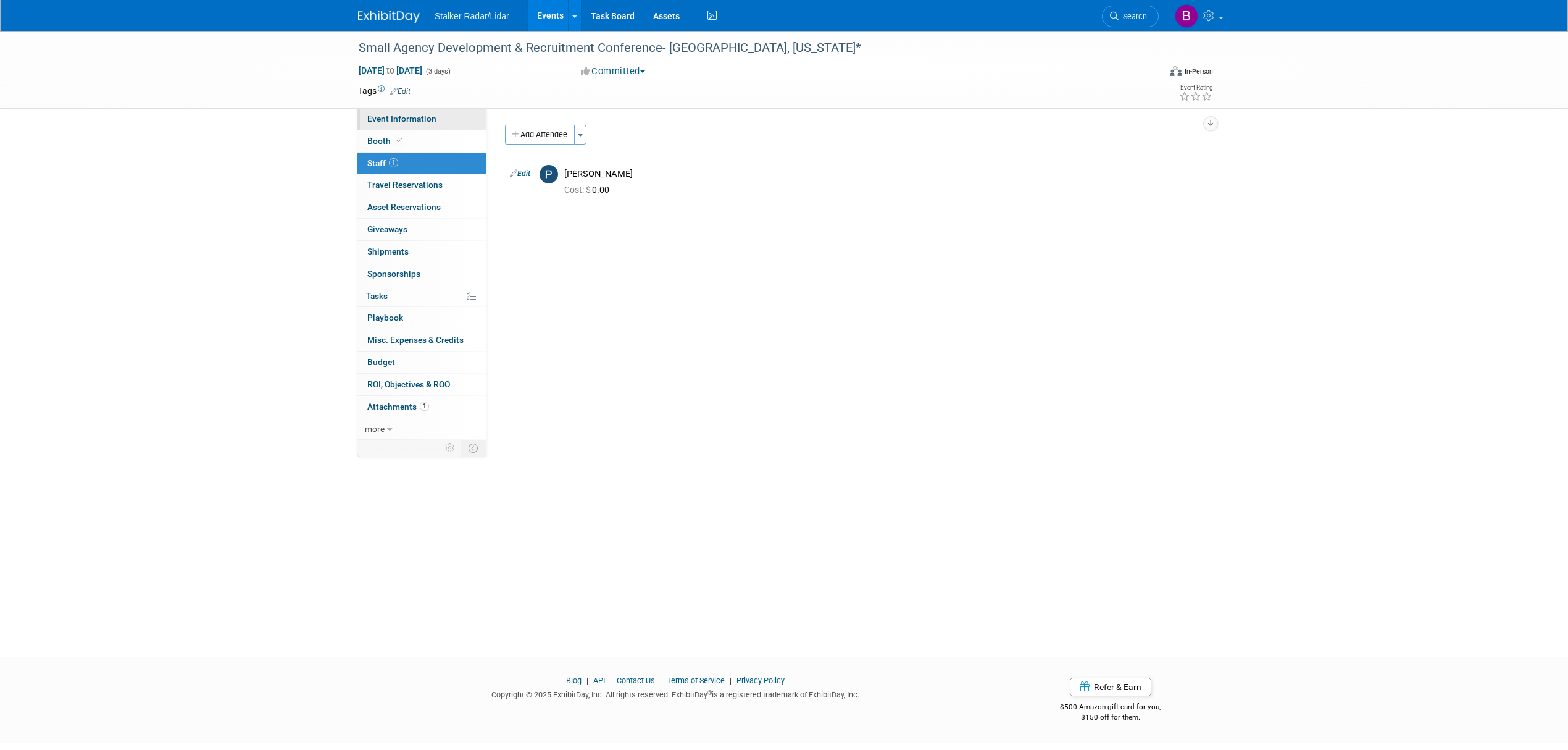
click at [396, 125] on link "Event Information" at bounding box center [421, 119] width 129 height 22
select select "Regional"
select select "Stalker Radar"
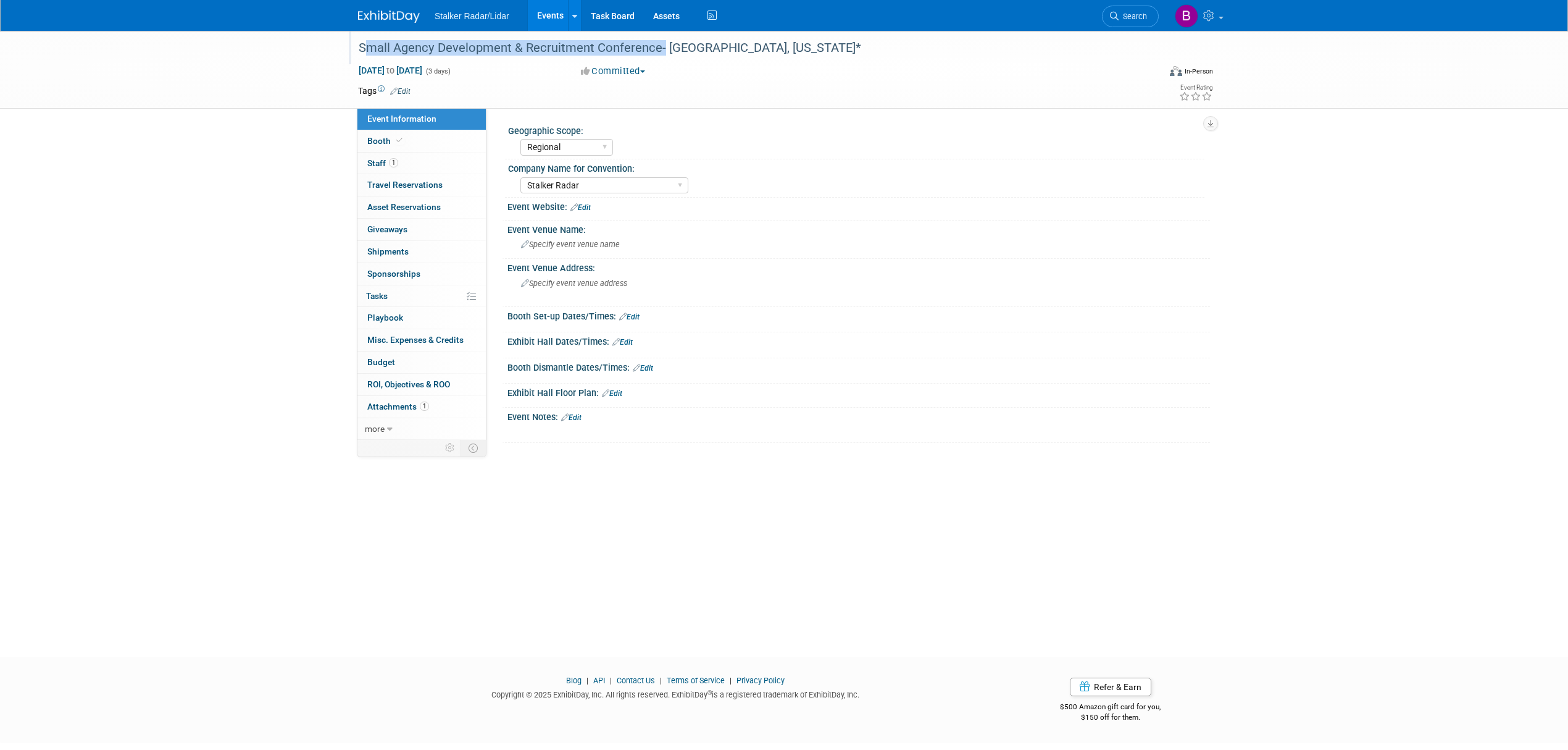
drag, startPoint x: 354, startPoint y: 45, endPoint x: 657, endPoint y: 48, distance: 303.0
click at [657, 48] on div "Small Agency Development & Recruitment Conference- [GEOGRAPHIC_DATA], [US_STATE…" at bounding box center [747, 48] width 786 height 22
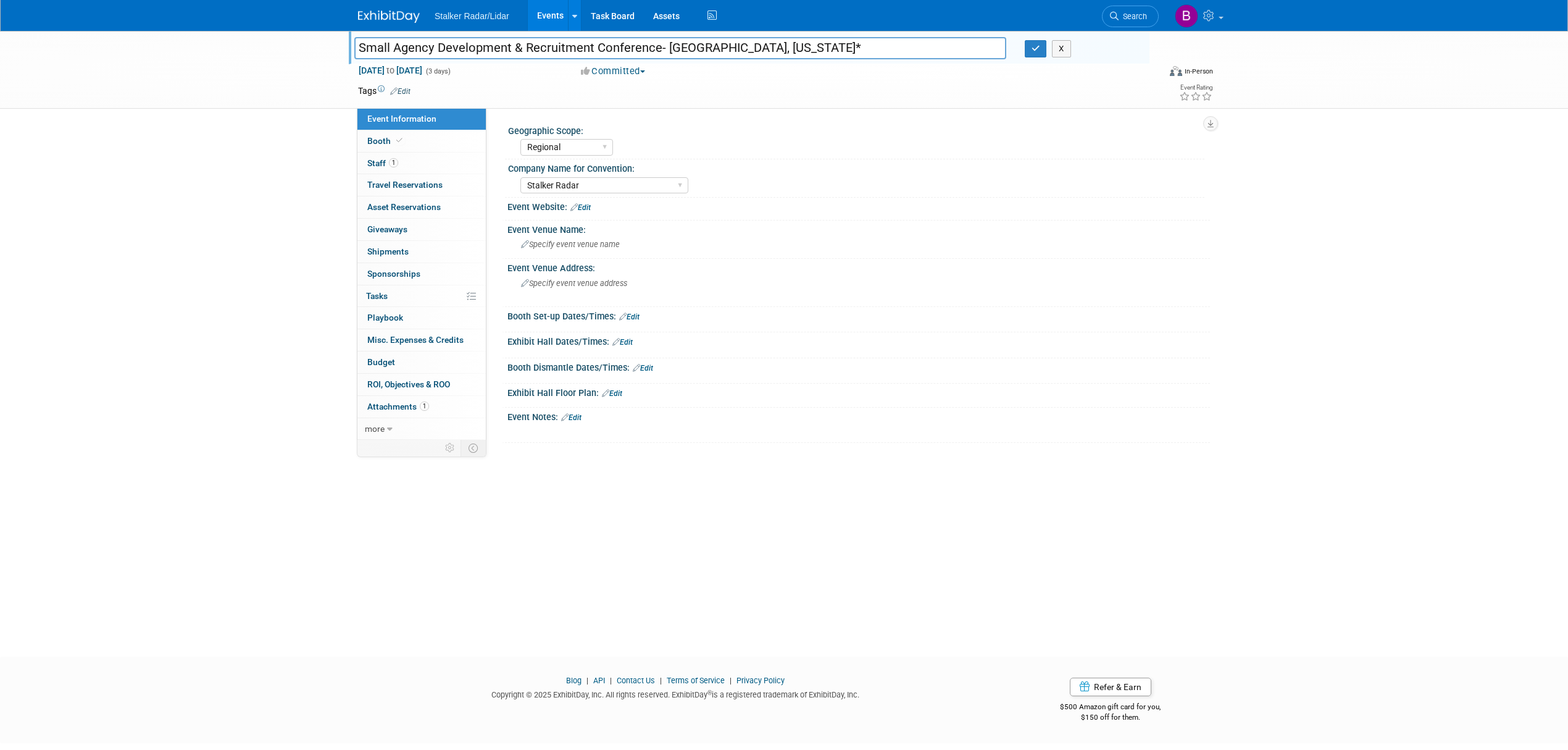
drag, startPoint x: 657, startPoint y: 48, endPoint x: 344, endPoint y: 48, distance: 313.0
click at [345, 48] on div "Small Agency Development & Recruitment Conference- [GEOGRAPHIC_DATA], [US_STATE…" at bounding box center [680, 49] width 670 height 18
click at [1029, 52] on button "button" at bounding box center [1035, 48] width 22 height 17
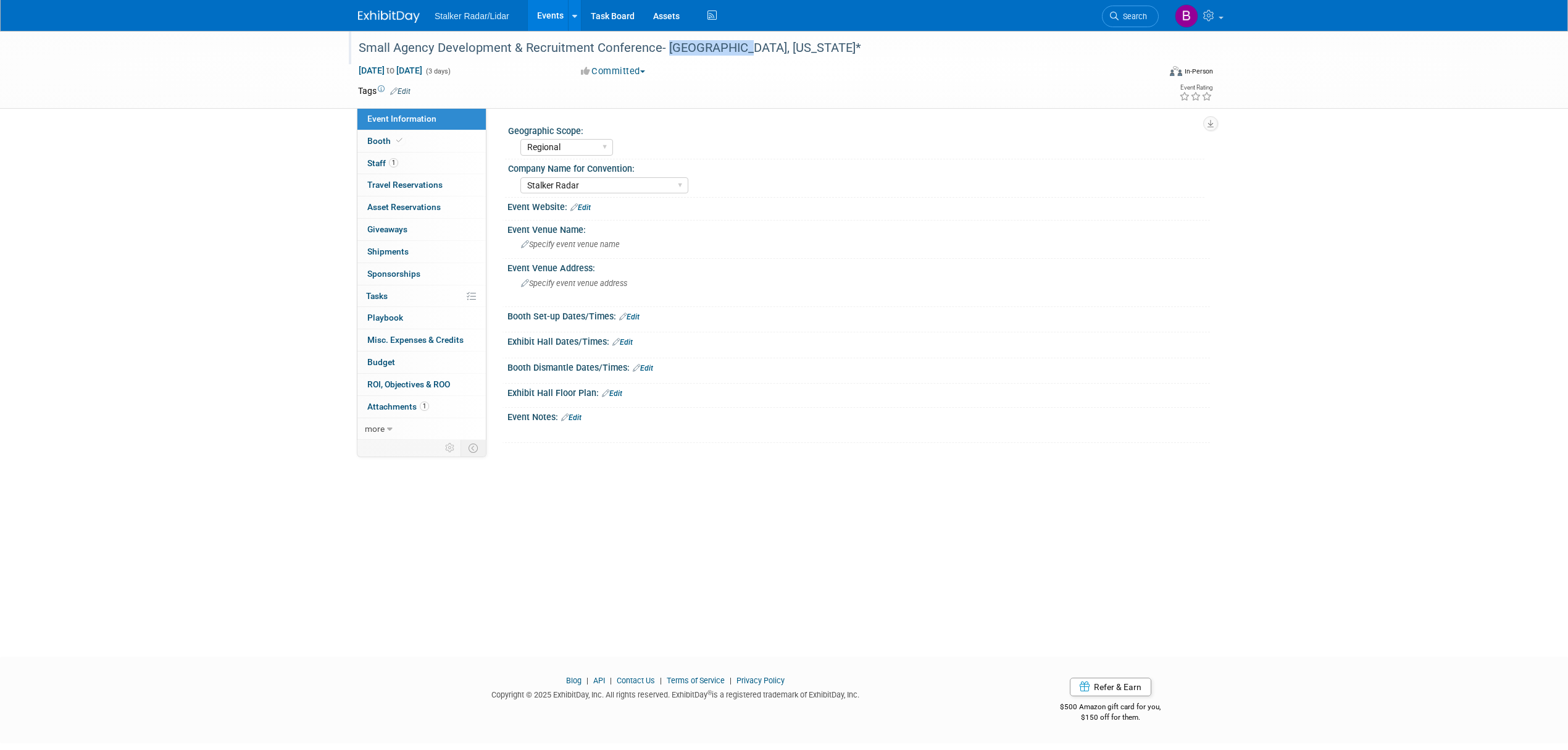
drag, startPoint x: 664, startPoint y: 48, endPoint x: 734, endPoint y: 52, distance: 70.1
click at [734, 52] on div "Small Agency Development & Recruitment Conference- [GEOGRAPHIC_DATA], [US_STATE…" at bounding box center [747, 48] width 786 height 22
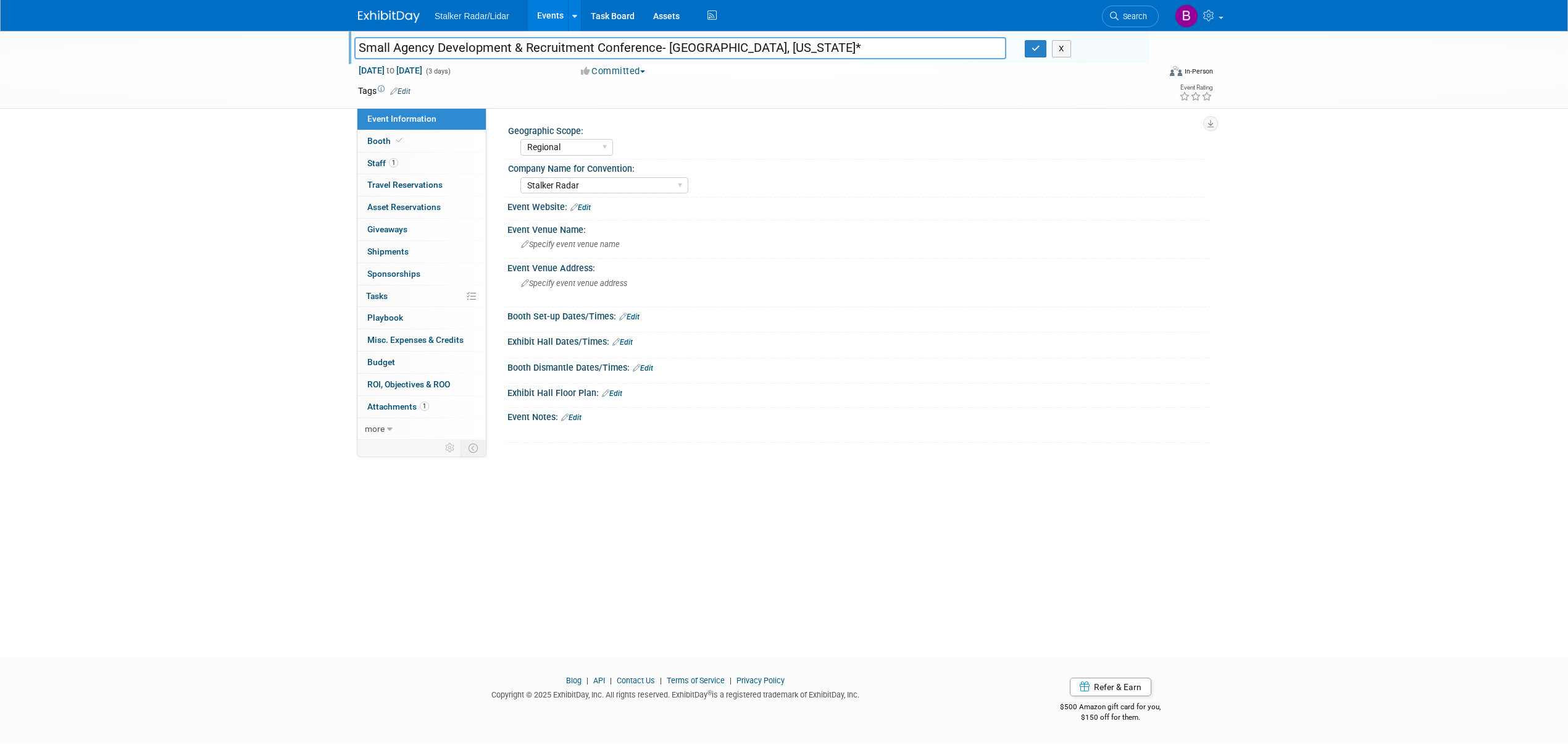
drag, startPoint x: 734, startPoint y: 48, endPoint x: 665, endPoint y: 46, distance: 69.0
click at [665, 46] on input "Small Agency Development & Recruitment Conference- [GEOGRAPHIC_DATA], [US_STATE…" at bounding box center [680, 48] width 652 height 22
click at [1035, 52] on icon "button" at bounding box center [1035, 48] width 9 height 8
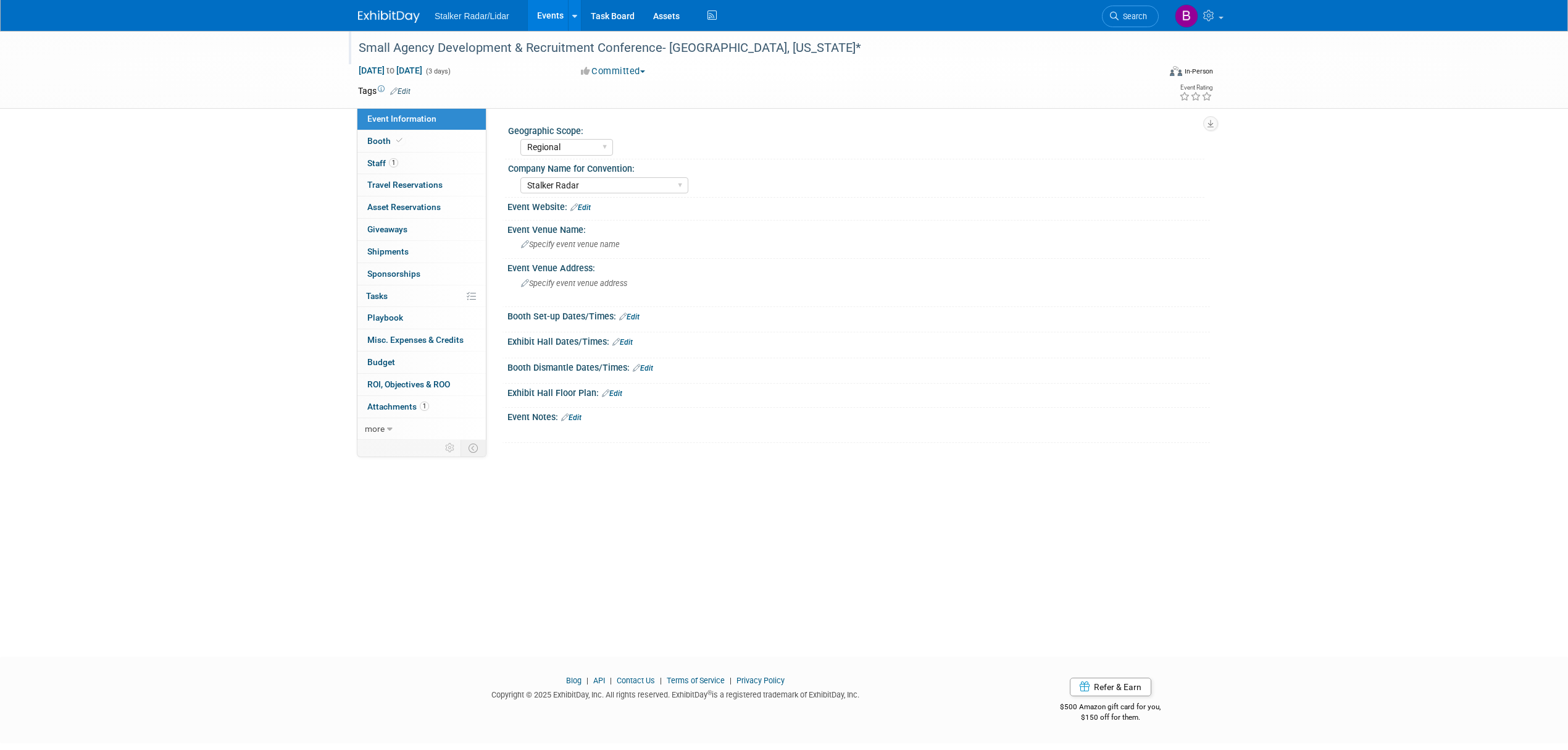
click at [361, 48] on div "Small Agency Development & Recruitment Conference- [GEOGRAPHIC_DATA], [US_STATE…" at bounding box center [747, 48] width 786 height 22
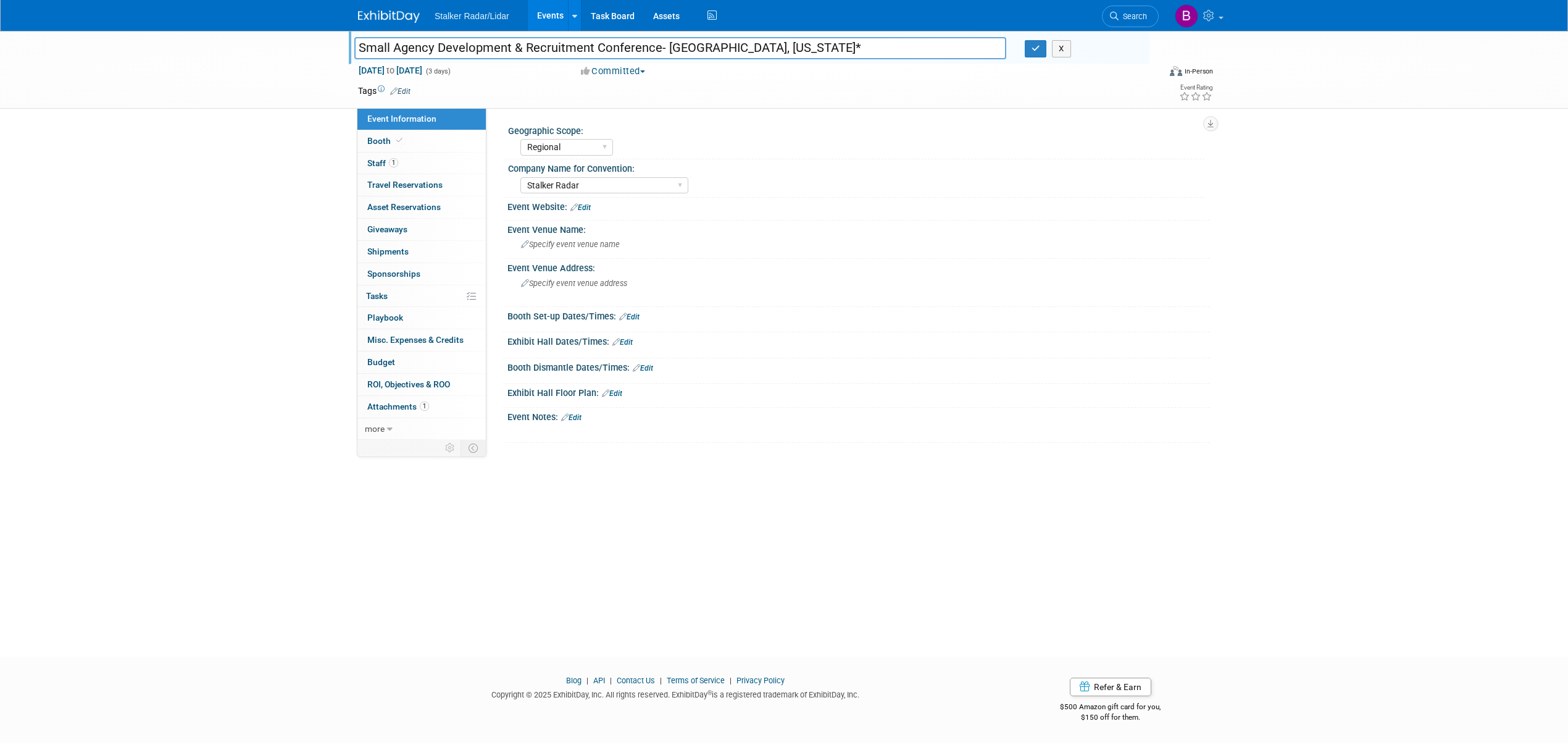
drag, startPoint x: 361, startPoint y: 47, endPoint x: 655, endPoint y: 50, distance: 294.0
click at [656, 50] on input "Small Agency Development & Recruitment Conference- [GEOGRAPHIC_DATA], [US_STATE…" at bounding box center [680, 48] width 652 height 22
click at [1033, 53] on button "button" at bounding box center [1035, 48] width 22 height 17
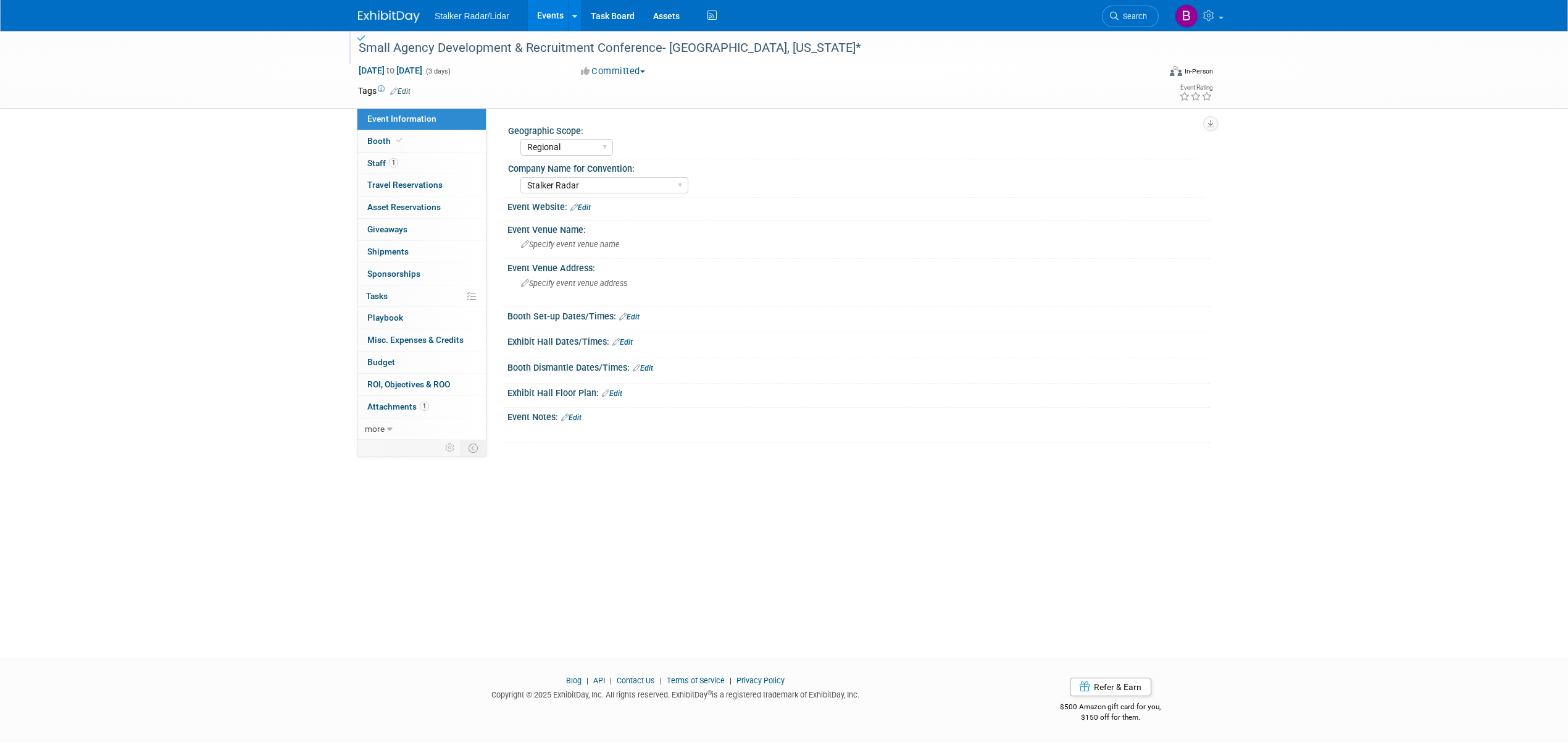
click at [547, 17] on link "Events" at bounding box center [550, 15] width 45 height 31
